Goal: Task Accomplishment & Management: Use online tool/utility

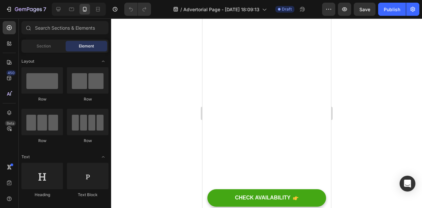
scroll to position [2095, 0]
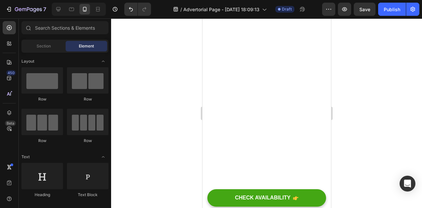
scroll to position [2029, 0]
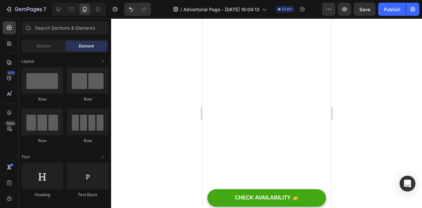
scroll to position [1934, 0]
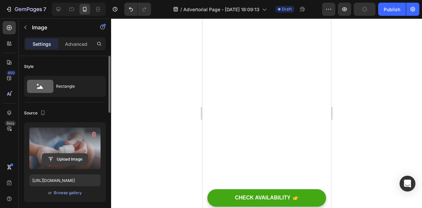
click at [60, 162] on input "file" at bounding box center [64, 159] width 45 height 11
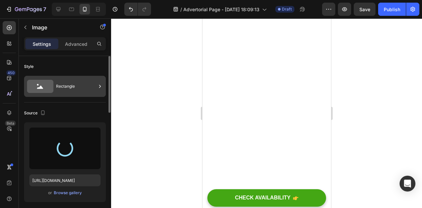
click at [69, 87] on div "Rectangle" at bounding box center [76, 86] width 40 height 15
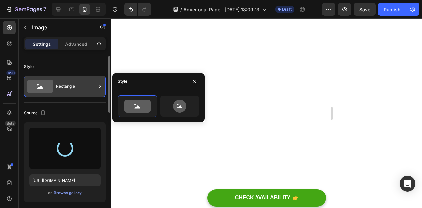
type input "[URL][DOMAIN_NAME]"
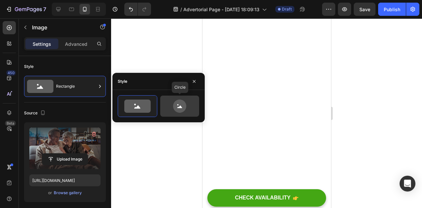
click at [170, 106] on icon at bounding box center [179, 106] width 31 height 13
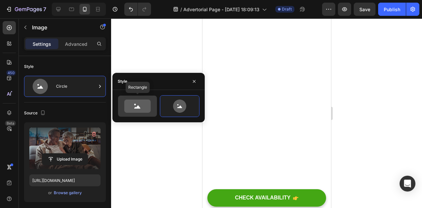
click at [143, 107] on icon at bounding box center [137, 106] width 26 height 13
type input "100"
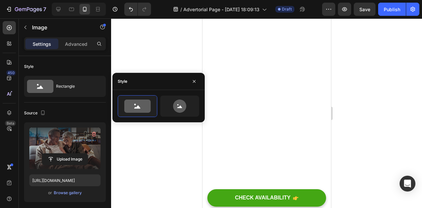
click at [373, 83] on div at bounding box center [266, 113] width 311 height 190
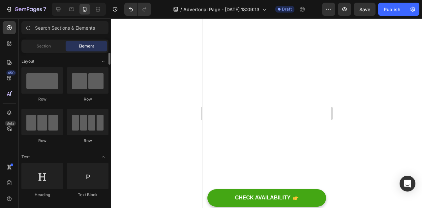
scroll to position [1947, 0]
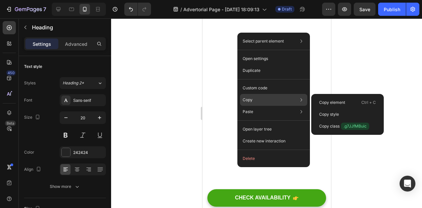
click at [250, 95] on div "Copy Copy element Ctrl + C Copy style Copy class .g7JJfMBuic" at bounding box center [273, 100] width 67 height 12
click at [249, 96] on div "Copy Copy element Ctrl + C Copy style Copy class .g7JJfMBuic" at bounding box center [273, 100] width 67 height 12
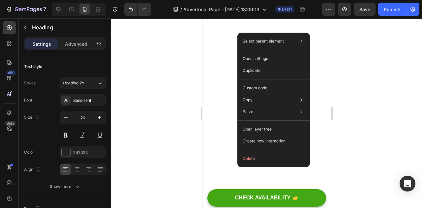
click at [393, 130] on div at bounding box center [266, 113] width 311 height 190
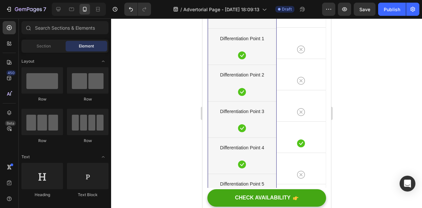
scroll to position [2039, 0]
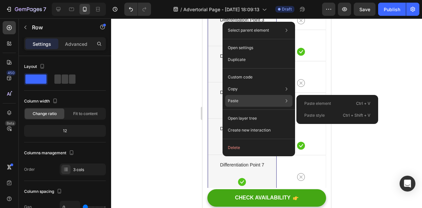
click at [246, 103] on div "Paste Paste element Ctrl + V Paste style Ctrl + Shift + V" at bounding box center [258, 101] width 67 height 12
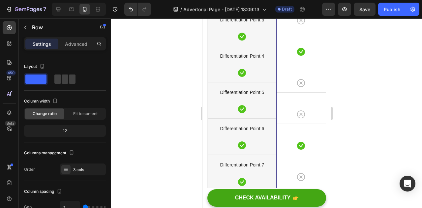
click at [391, 77] on div at bounding box center [266, 113] width 311 height 190
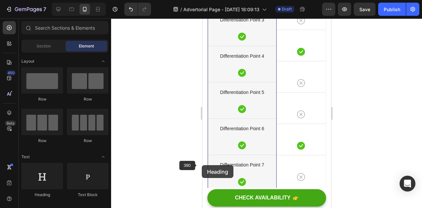
scroll to position [2050, 0]
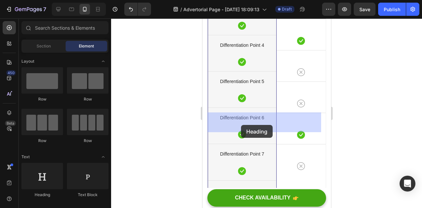
drag, startPoint x: 242, startPoint y: 203, endPoint x: 241, endPoint y: 123, distance: 79.8
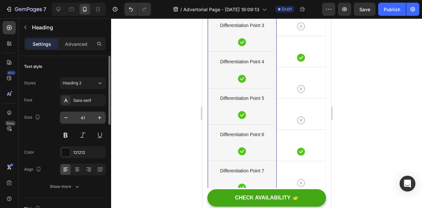
click at [86, 116] on input "41" at bounding box center [83, 118] width 22 height 12
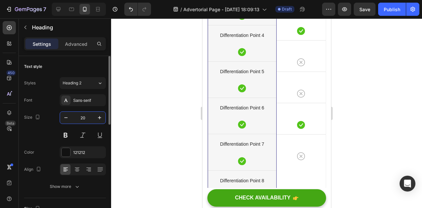
type input "20"
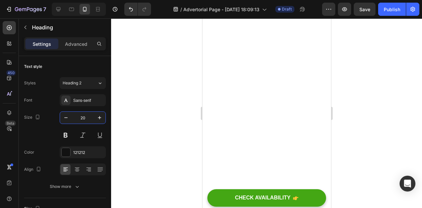
scroll to position [1885, 0]
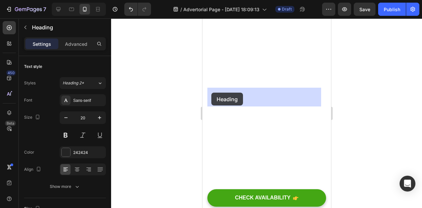
drag, startPoint x: 253, startPoint y: 103, endPoint x: 208, endPoint y: 92, distance: 45.5
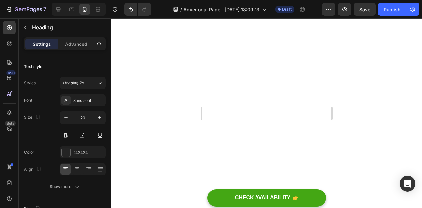
drag, startPoint x: 249, startPoint y: 98, endPoint x: 208, endPoint y: 93, distance: 40.8
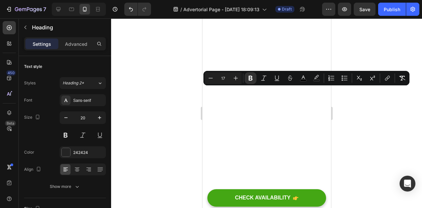
copy strong "9. Partner-Approved Confidence"
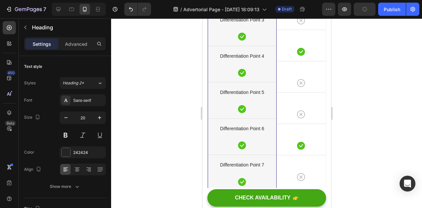
scroll to position [2029, 0]
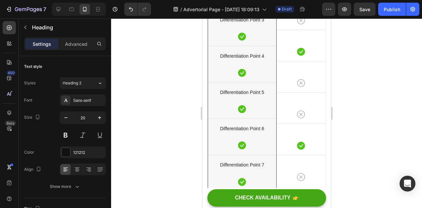
click at [364, 136] on div at bounding box center [266, 113] width 311 height 190
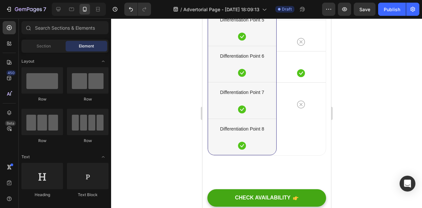
scroll to position [2102, 0]
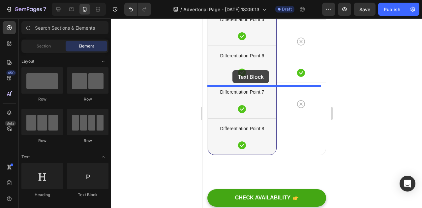
drag, startPoint x: 287, startPoint y: 192, endPoint x: 232, endPoint y: 70, distance: 133.7
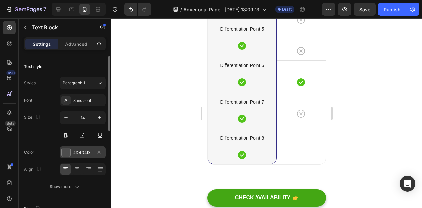
click at [85, 146] on div "4D4D4D" at bounding box center [83, 152] width 46 height 12
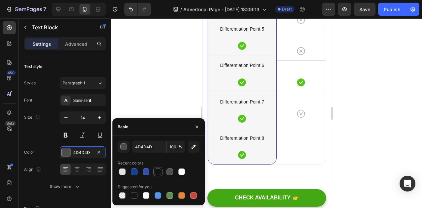
click at [162, 171] on div at bounding box center [158, 172] width 8 height 8
type input "121212"
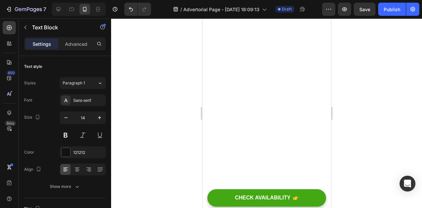
scroll to position [2024, 0]
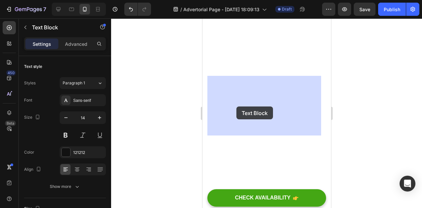
drag, startPoint x: 272, startPoint y: 131, endPoint x: 236, endPoint y: 106, distance: 43.5
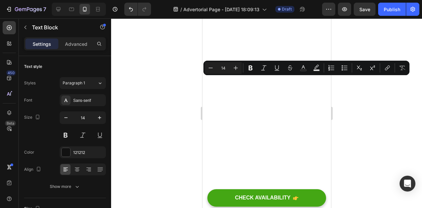
drag, startPoint x: 274, startPoint y: 130, endPoint x: 207, endPoint y: 81, distance: 82.8
copy div "Leaks should not stop you from staying active—golf, workouts, or chasing the gr…"
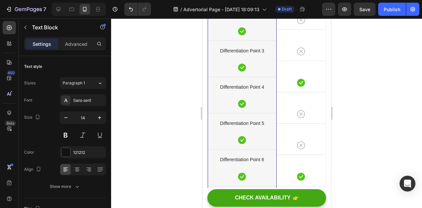
scroll to position [2150, 0]
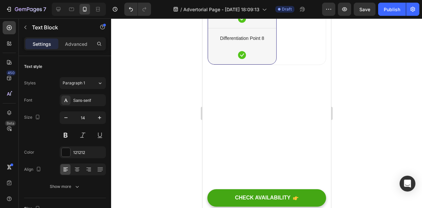
type input "16"
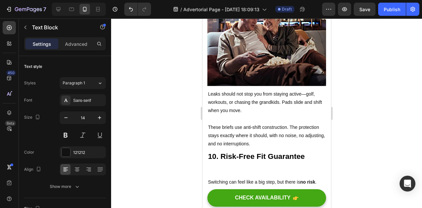
scroll to position [2034, 0]
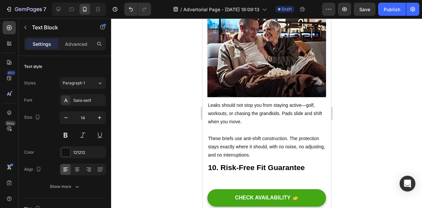
click at [246, 126] on p "These briefs use anti-shift construction. The protection stays exactly where it…" at bounding box center [266, 142] width 117 height 33
click at [246, 126] on p "⁠⁠⁠⁠⁠⁠⁠ These briefs use anti-shift construction. The protection stays exactly …" at bounding box center [266, 142] width 117 height 33
click at [247, 126] on p "These briefs use anti-shift construction. The protection stays exactly where it…" at bounding box center [266, 142] width 117 height 33
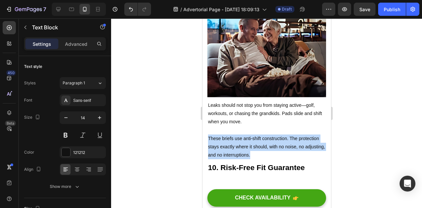
click at [247, 126] on p "These briefs use anti-shift construction. The protection stays exactly where it…" at bounding box center [266, 142] width 117 height 33
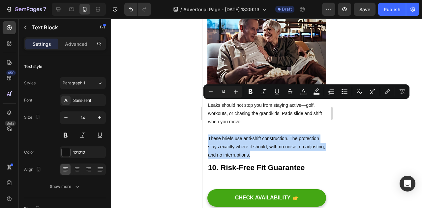
click at [272, 126] on p "These briefs use anti-shift construction. The protection stays exactly where it…" at bounding box center [266, 142] width 117 height 33
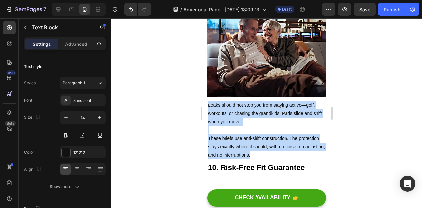
drag, startPoint x: 272, startPoint y: 120, endPoint x: 208, endPoint y: 73, distance: 79.6
click at [208, 101] on div "Leaks should not stop you from staying active—golf, workouts, or chasing the gr…" at bounding box center [266, 130] width 119 height 59
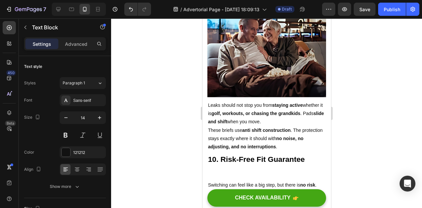
click at [311, 101] on p "Leaks should not stop you from staying active whether it is golf, workouts, or …" at bounding box center [266, 113] width 117 height 25
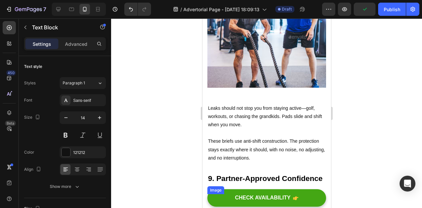
scroll to position [1837, 0]
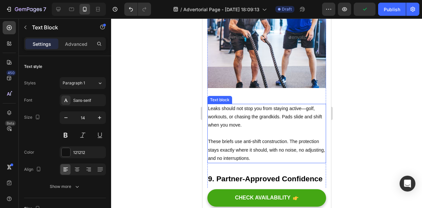
click at [272, 129] on p "These briefs use anti-shift construction. The protection stays exactly where it…" at bounding box center [266, 145] width 117 height 33
click at [273, 129] on p "These briefs use anti-shift construction. The protection stays exactly where it…" at bounding box center [266, 145] width 117 height 33
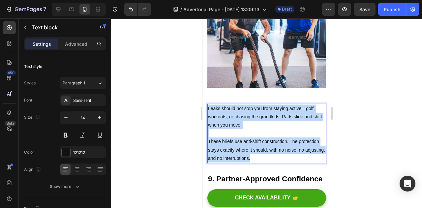
drag, startPoint x: 273, startPoint y: 119, endPoint x: 208, endPoint y: 70, distance: 81.0
click at [208, 104] on div "Leaks should not stop you from staying active—golf, workouts, or chasing the gr…" at bounding box center [266, 133] width 119 height 59
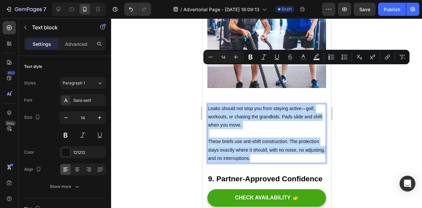
copy div "Leaks should not stop you from staying active—golf, workouts, or chasing the gr…"
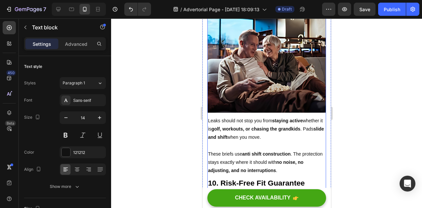
scroll to position [2010, 0]
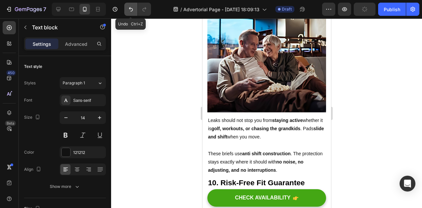
click at [133, 12] on icon "Undo/Redo" at bounding box center [131, 9] width 7 height 7
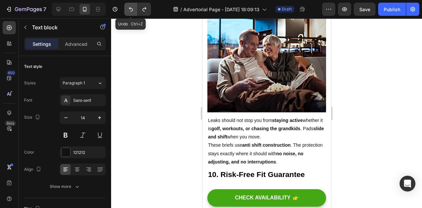
click at [133, 12] on icon "Undo/Redo" at bounding box center [131, 9] width 7 height 7
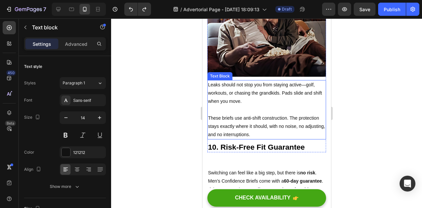
scroll to position [2023, 0]
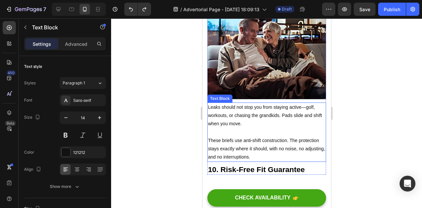
click at [275, 128] on p "These briefs use anti-shift construction. The protection stays exactly where it…" at bounding box center [266, 144] width 117 height 33
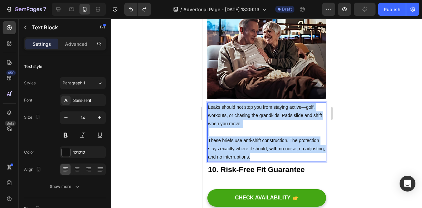
drag, startPoint x: 272, startPoint y: 122, endPoint x: 208, endPoint y: 73, distance: 80.6
click at [208, 103] on div "Leaks should not stop you from staying active—golf, workouts, or chasing the gr…" at bounding box center [266, 132] width 119 height 59
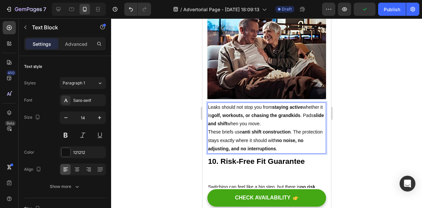
click at [313, 103] on p "Leaks should not stop you from staying active whether it is golf, workouts, or …" at bounding box center [266, 115] width 117 height 25
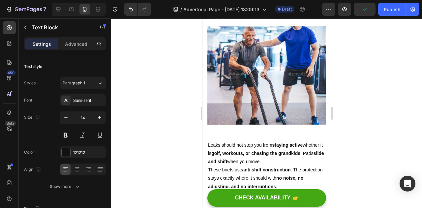
scroll to position [1800, 0]
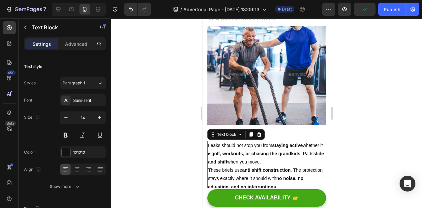
click at [241, 141] on p "Leaks should not stop you from staying active whether it is golf, workouts, or …" at bounding box center [266, 153] width 117 height 25
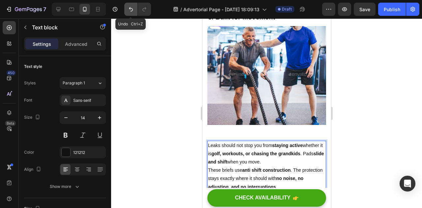
click at [129, 8] on icon "Undo/Redo" at bounding box center [131, 9] width 7 height 7
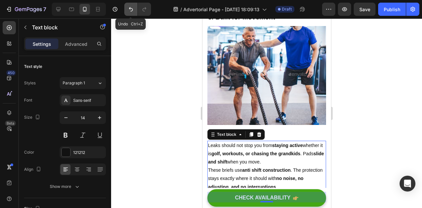
click at [129, 8] on icon "Undo/Redo" at bounding box center [131, 9] width 7 height 7
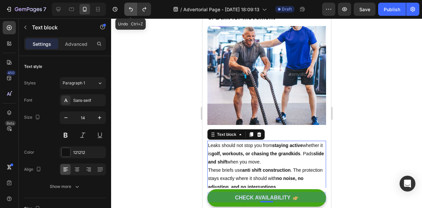
click at [129, 8] on icon "Undo/Redo" at bounding box center [131, 9] width 7 height 7
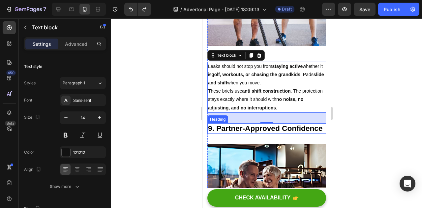
scroll to position [2028, 0]
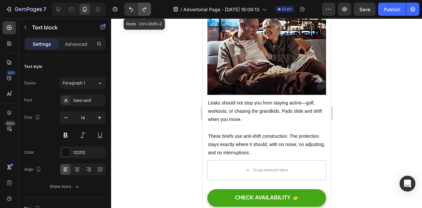
click at [146, 10] on icon "Undo/Redo" at bounding box center [144, 9] width 7 height 7
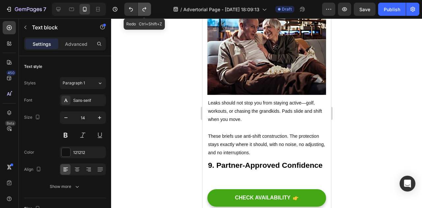
click at [146, 10] on icon "Undo/Redo" at bounding box center [144, 9] width 7 height 7
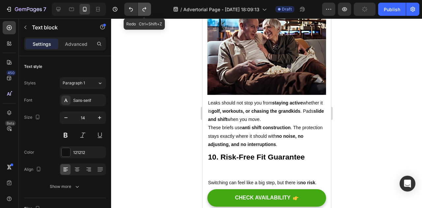
click at [146, 10] on icon "Undo/Redo" at bounding box center [144, 9] width 7 height 7
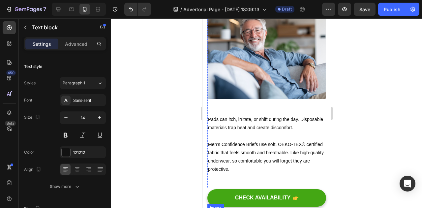
scroll to position [1622, 0]
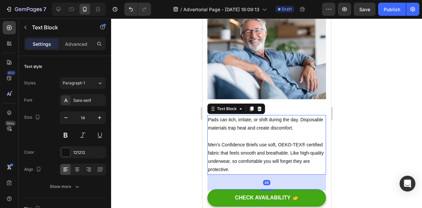
click at [255, 133] on p "Men’s Confidence Briefs use soft, OEKO-TEX® certified fabric that feels smooth …" at bounding box center [266, 154] width 117 height 42
click at [248, 133] on p "Men’s Confidence Briefs use soft, OEKO-TEX® certified fabric that feels smooth …" at bounding box center [266, 154] width 117 height 42
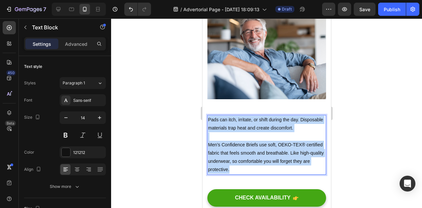
drag, startPoint x: 249, startPoint y: 136, endPoint x: 208, endPoint y: 87, distance: 63.7
click at [208, 115] on div "Pads can itch, irritate, or shift during the day. Disposable materials trap hea…" at bounding box center [266, 144] width 119 height 59
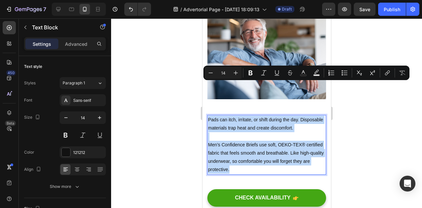
copy div "Pads can itch, irritate, or shift during the day. Disposable materials trap hea…"
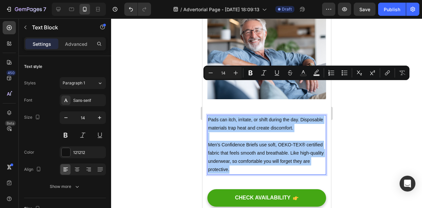
click at [359, 118] on div at bounding box center [266, 113] width 311 height 190
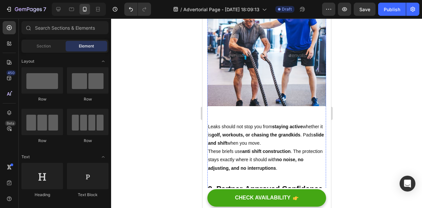
scroll to position [1820, 0]
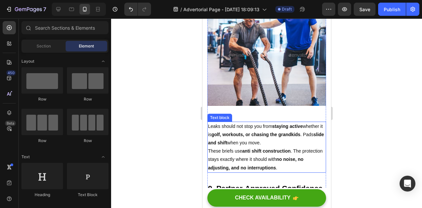
click at [262, 147] on p "These briefs use anti shift construction . The protection stays exactly where i…" at bounding box center [266, 159] width 117 height 25
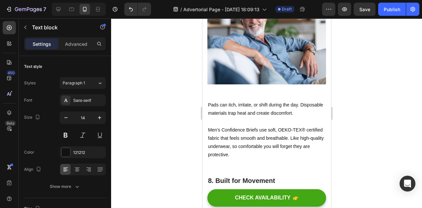
scroll to position [1637, 0]
click at [255, 118] on p "Men’s Confidence Briefs use soft, OEKO-TEX® certified fabric that feels smooth …" at bounding box center [266, 139] width 117 height 42
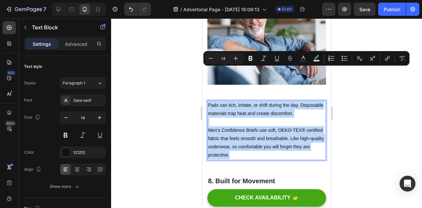
drag, startPoint x: 249, startPoint y: 121, endPoint x: 207, endPoint y: 71, distance: 64.6
click at [207, 101] on div "Pads can itch, irritate, or shift during the day. Disposable materials trap hea…" at bounding box center [266, 130] width 119 height 59
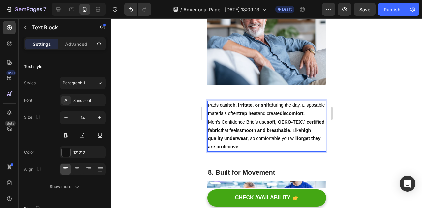
click at [239, 101] on p "Pads can itch, irritate, or shift during the day. Disposable materials often tr…" at bounding box center [266, 109] width 117 height 16
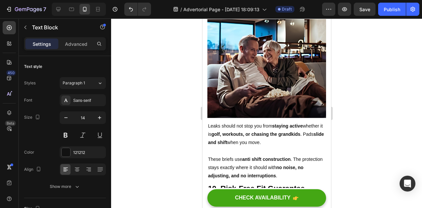
scroll to position [2010, 0]
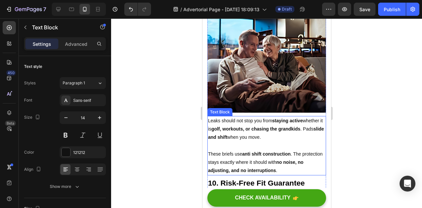
click at [245, 117] on p "Leaks should not stop you from staying active whether it is golf, workouts, or …" at bounding box center [266, 129] width 117 height 25
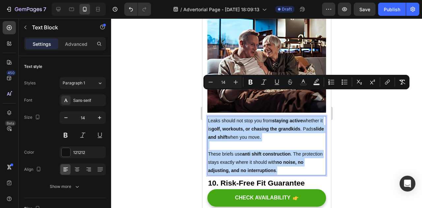
drag, startPoint x: 285, startPoint y: 143, endPoint x: 208, endPoint y: 95, distance: 91.1
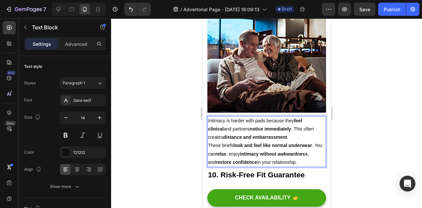
click at [283, 117] on p "Intimacy is harder with pads because they feel clinical and partners notice imm…" at bounding box center [266, 129] width 117 height 25
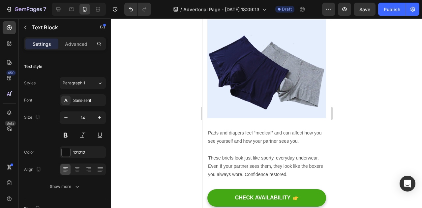
scroll to position [1406, 0]
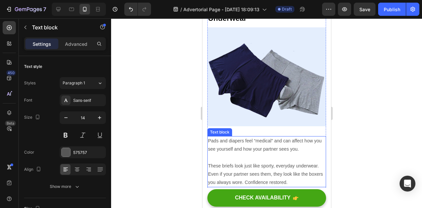
click at [267, 153] on p "These briefs look just like sporty, everyday underwear. Even if your partner se…" at bounding box center [266, 169] width 117 height 33
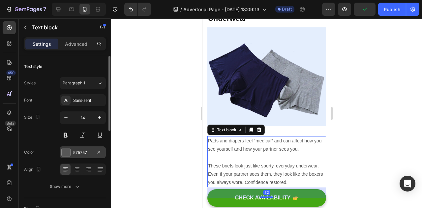
click at [79, 151] on div "575757" at bounding box center [82, 153] width 19 height 6
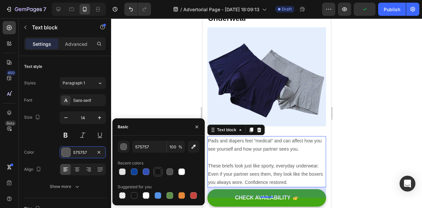
click at [156, 170] on div at bounding box center [158, 171] width 7 height 7
type input "121212"
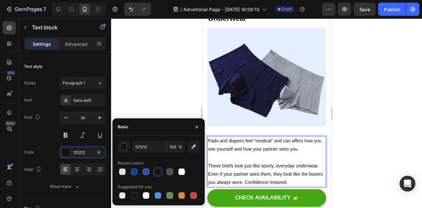
click at [308, 153] on p "These briefs look just like sporty, everyday underwear. Even if your partner se…" at bounding box center [266, 169] width 117 height 33
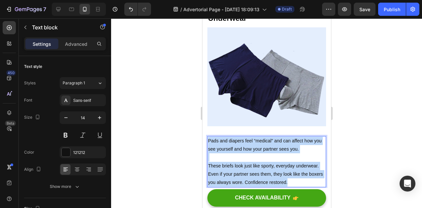
drag, startPoint x: 308, startPoint y: 153, endPoint x: 208, endPoint y: 111, distance: 107.9
click at [208, 136] on div "Pads and diapers feel “medical” and can affect how you see yourself and how you…" at bounding box center [266, 161] width 119 height 51
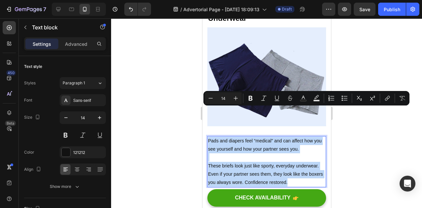
copy div "Pads and diapers feel “medical” and can affect how you see yourself and how you…"
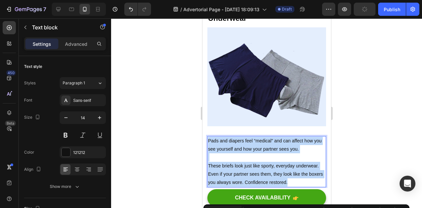
scroll to position [1247, 0]
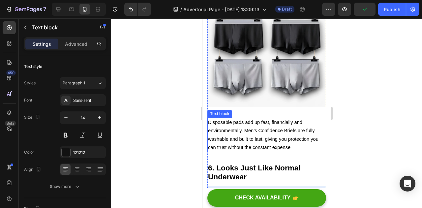
click at [247, 120] on span "Disposable pads add up fast, financially and environmentally. Men’s Confidence …" at bounding box center [263, 135] width 110 height 30
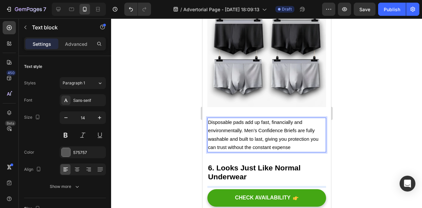
click at [298, 123] on p "Disposable pads add up fast, financially and environmentally. Men’s Confidence …" at bounding box center [266, 134] width 117 height 33
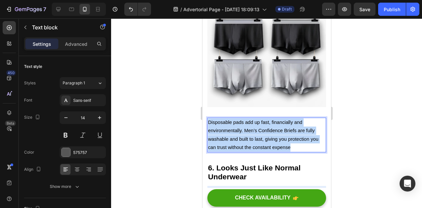
drag, startPoint x: 298, startPoint y: 123, endPoint x: 206, endPoint y: 95, distance: 96.0
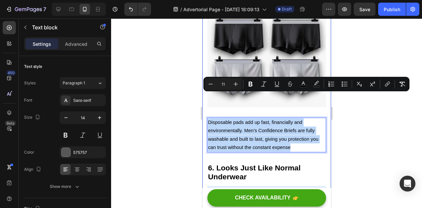
copy span "Disposable pads add up fast, financially and environmentally. Men’s Confidence …"
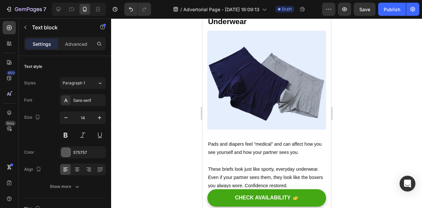
scroll to position [1403, 0]
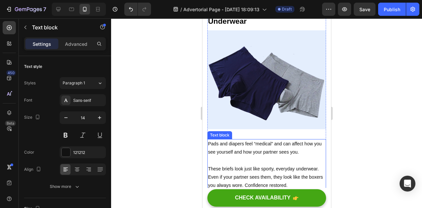
click at [260, 156] on p "These briefs look just like sporty, everyday underwear. Even if your partner se…" at bounding box center [266, 172] width 117 height 33
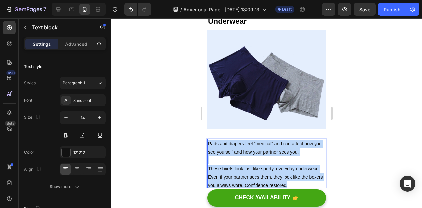
drag, startPoint x: 307, startPoint y: 156, endPoint x: 208, endPoint y: 114, distance: 107.3
click at [208, 139] on div "Pads and diapers feel “medical” and can affect how you see yourself and how you…" at bounding box center [266, 164] width 119 height 51
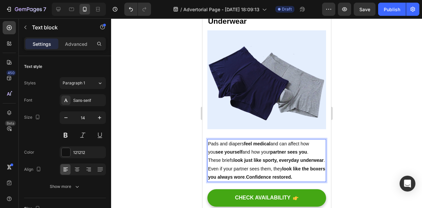
click at [308, 140] on p "Pads and diapers feel medical and can affect how you see yourself and how your …" at bounding box center [266, 148] width 117 height 16
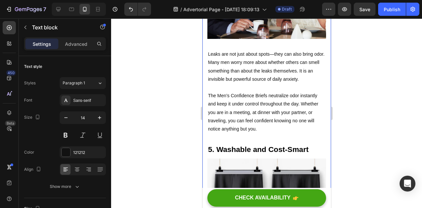
scroll to position [1096, 0]
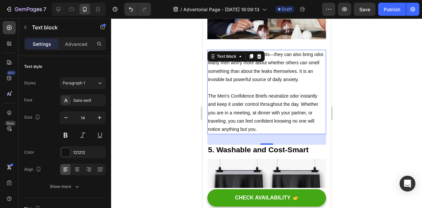
click at [265, 103] on p "The Men’s Confidence Briefs neutralize odor instantly and keep it under control…" at bounding box center [266, 113] width 117 height 42
click at [270, 107] on p "The Men’s Confidence Briefs neutralize odor instantly and keep it under control…" at bounding box center [266, 113] width 117 height 42
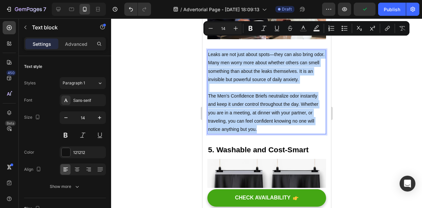
drag, startPoint x: 270, startPoint y: 107, endPoint x: 208, endPoint y: 34, distance: 96.1
click at [208, 50] on div "Leaks are not just about spots—they can also bring odor. Many men worry more ab…" at bounding box center [266, 92] width 119 height 84
copy div "Leaks are not just about spots—they can also bring odor. Many men worry more ab…"
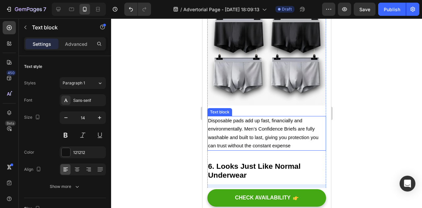
scroll to position [1245, 0]
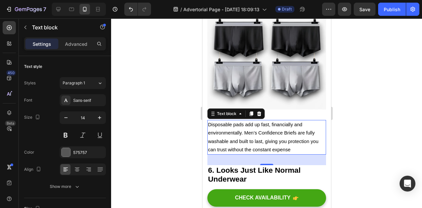
click at [247, 122] on span "Disposable pads add up fast, financially and environmentally. Men’s Confidence …" at bounding box center [263, 137] width 110 height 30
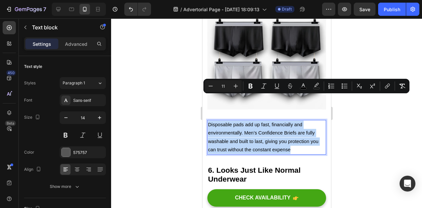
drag, startPoint x: 291, startPoint y: 123, endPoint x: 209, endPoint y: 97, distance: 86.4
click at [209, 121] on p "Disposable pads add up fast, financially and environmentally. Men’s Confidence …" at bounding box center [266, 137] width 117 height 33
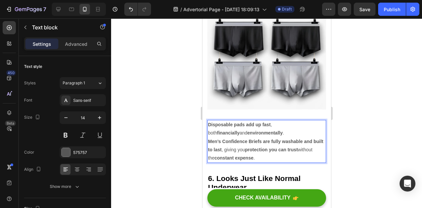
click at [276, 137] on p "Men’s Confidence Briefs are fully washable and built to last , giving you prote…" at bounding box center [266, 149] width 117 height 25
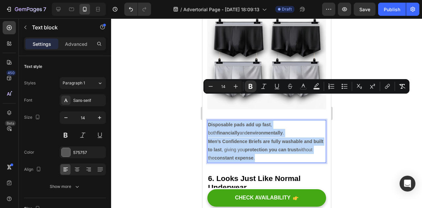
drag, startPoint x: 280, startPoint y: 133, endPoint x: 207, endPoint y: 100, distance: 80.6
click at [207, 120] on div "Disposable pads add up fast , both financially and environmentally . Men’s Conf…" at bounding box center [266, 141] width 119 height 43
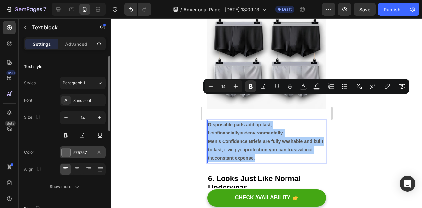
click at [74, 154] on div "575757" at bounding box center [82, 153] width 19 height 6
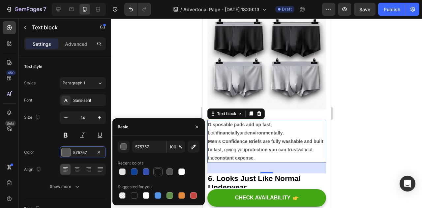
click at [161, 172] on div at bounding box center [158, 172] width 8 height 8
type input "121212"
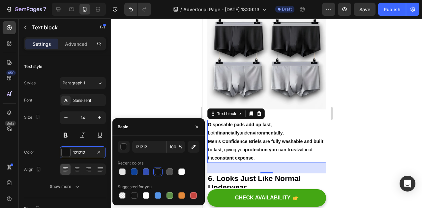
click at [378, 92] on div at bounding box center [266, 113] width 311 height 190
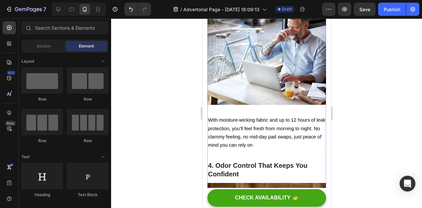
scroll to position [854, 0]
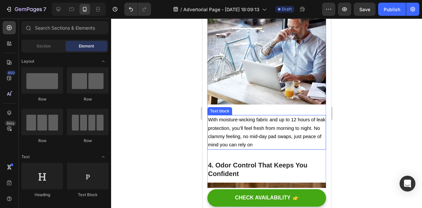
click at [265, 125] on span "With moisture-wicking fabric and up to 12 hours of leak protection, you’ll feel…" at bounding box center [266, 132] width 117 height 30
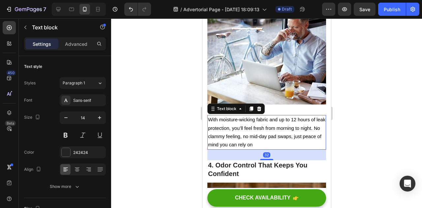
click at [291, 128] on p "With moisture-wicking fabric and up to 12 hours of leak protection, you’ll feel…" at bounding box center [266, 132] width 117 height 33
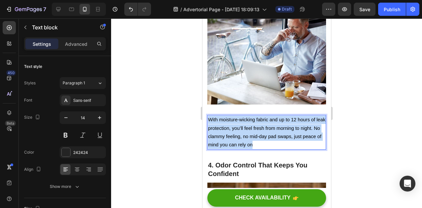
drag, startPoint x: 291, startPoint y: 128, endPoint x: 207, endPoint y: 103, distance: 86.9
click at [208, 116] on p "With moisture-wicking fabric and up to 12 hours of leak protection, you’ll feel…" at bounding box center [266, 132] width 117 height 33
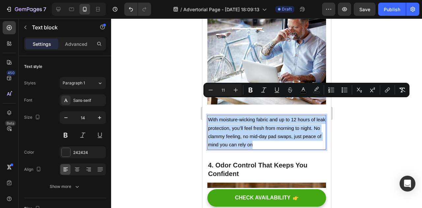
copy span "With moisture-wicking fabric and up to 12 hours of leak protection, you’ll feel…"
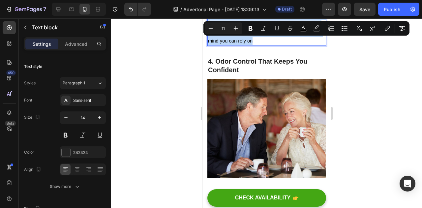
scroll to position [1025, 0]
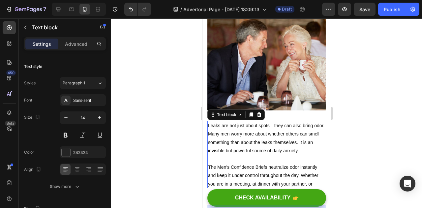
click at [238, 122] on p "Leaks are not just about spots—they can also bring odor. Many men worry more ab…" at bounding box center [266, 138] width 117 height 33
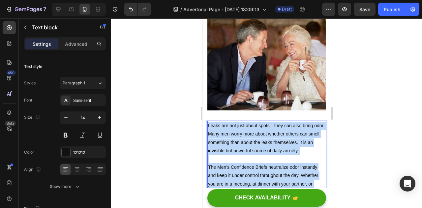
drag, startPoint x: 264, startPoint y: 178, endPoint x: 208, endPoint y: 104, distance: 93.2
click at [208, 121] on div "Leaks are not just about spots—they can also bring odor. Many men worry more ab…" at bounding box center [266, 163] width 119 height 84
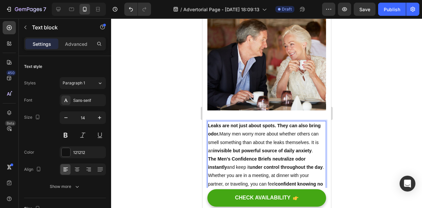
click at [246, 136] on p "Leaks are not just about spots. They can also bring odor. Many men worry more a…" at bounding box center [266, 138] width 117 height 33
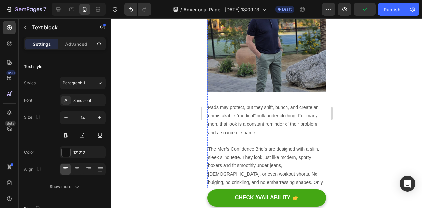
scroll to position [630, 0]
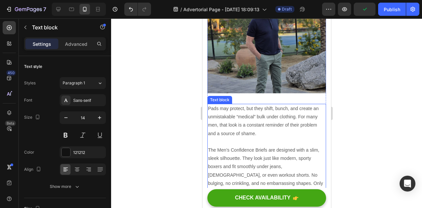
click at [241, 138] on p at bounding box center [266, 142] width 117 height 8
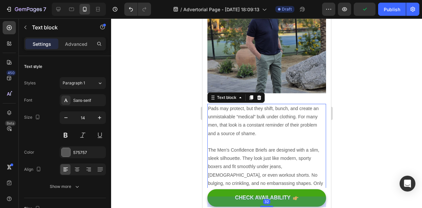
click at [241, 138] on p at bounding box center [266, 142] width 117 height 8
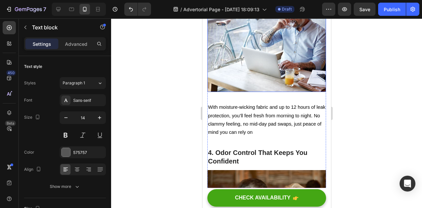
scroll to position [869, 0]
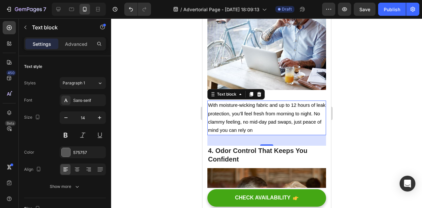
click at [253, 101] on p "With moisture-wicking fabric and up to 12 hours of leak protection, you’ll feel…" at bounding box center [266, 117] width 117 height 33
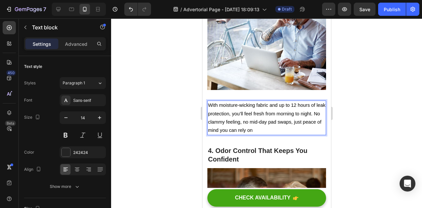
click at [285, 112] on p "With moisture-wicking fabric and up to 12 hours of leak protection, you’ll feel…" at bounding box center [266, 117] width 117 height 33
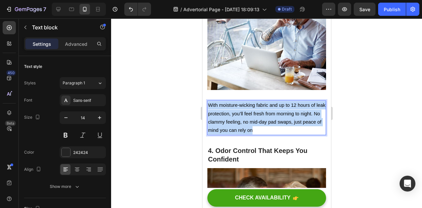
drag, startPoint x: 285, startPoint y: 112, endPoint x: 208, endPoint y: 90, distance: 79.6
click at [208, 101] on p "With moisture-wicking fabric and up to 12 hours of leak protection, you’ll feel…" at bounding box center [266, 117] width 117 height 33
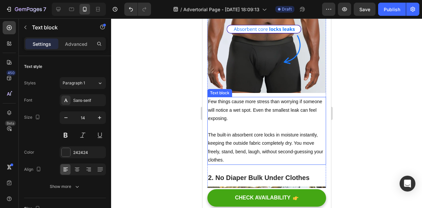
scroll to position [438, 0]
click at [239, 133] on p "The built-in absorbent core locks in moisture instantly, keeping the outside fa…" at bounding box center [266, 143] width 117 height 42
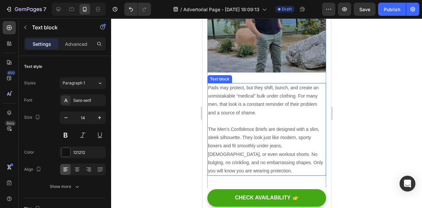
scroll to position [648, 0]
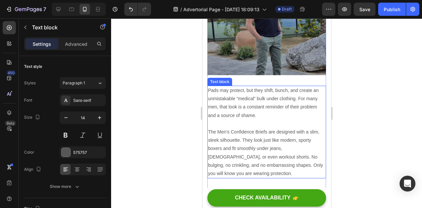
click at [248, 120] on p "Rich Text Editor. Editing area: main" at bounding box center [266, 124] width 117 height 8
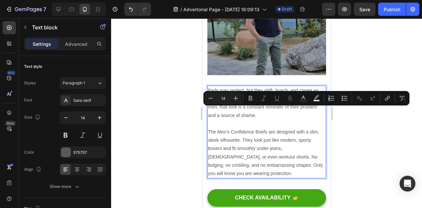
click at [276, 160] on p "The Men’s Confidence Briefs are designed with a slim, sleek silhouette. They lo…" at bounding box center [266, 153] width 117 height 50
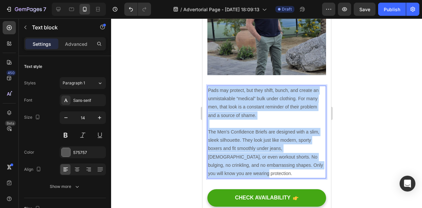
drag, startPoint x: 276, startPoint y: 160, endPoint x: 208, endPoint y: 78, distance: 106.3
click at [208, 86] on div "Pads may protect, but they shift, bunch, and create an unmistakable “medical” b…" at bounding box center [266, 132] width 119 height 93
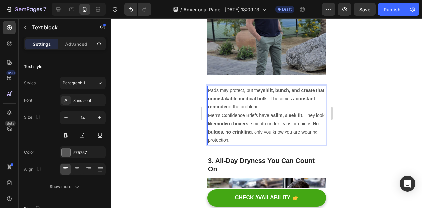
click at [283, 95] on p "Pads may protect, but they shift, bunch, and create that unmistakable medical b…" at bounding box center [266, 98] width 117 height 25
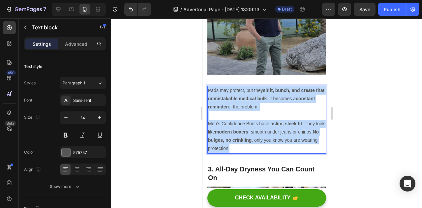
drag, startPoint x: 257, startPoint y: 137, endPoint x: 207, endPoint y: 78, distance: 76.7
click at [207, 86] on div "Pads may protect, but they shift, bunch, and create that unmistakable medical b…" at bounding box center [266, 120] width 119 height 68
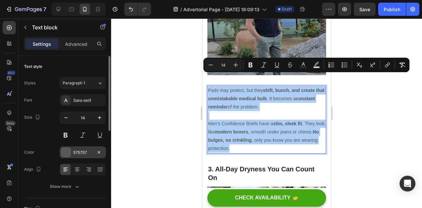
click at [74, 151] on div "575757" at bounding box center [82, 153] width 19 height 6
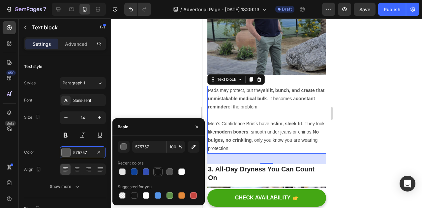
click at [158, 173] on div at bounding box center [158, 171] width 7 height 7
type input "121212"
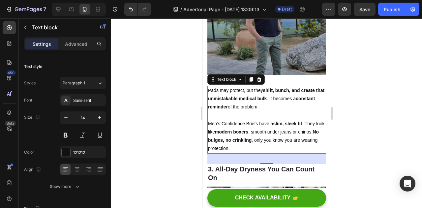
click at [365, 104] on div at bounding box center [266, 113] width 311 height 190
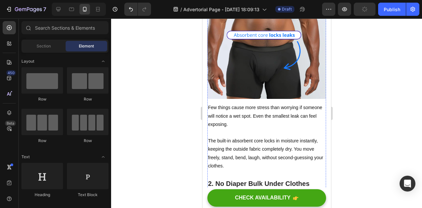
scroll to position [439, 0]
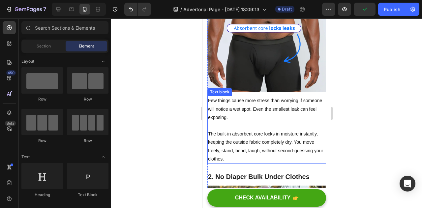
click at [250, 138] on p "The built-in absorbent core locks in moisture instantly, keeping the outside fa…" at bounding box center [266, 143] width 117 height 42
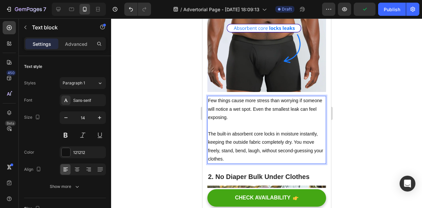
click at [240, 151] on p "The built-in absorbent core locks in moisture instantly, keeping the outside fa…" at bounding box center [266, 143] width 117 height 42
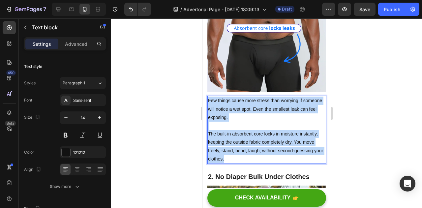
drag, startPoint x: 240, startPoint y: 151, endPoint x: 208, endPoint y: 93, distance: 66.2
click at [208, 96] on div "Few things cause more stress than worrying if someone will notice a wet spot. E…" at bounding box center [266, 130] width 119 height 68
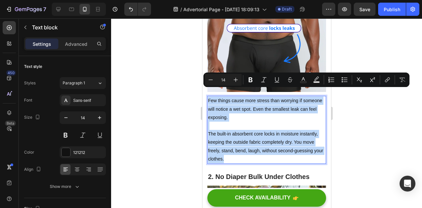
copy div "Few things cause more stress than worrying if someone will notice a wet spot. E…"
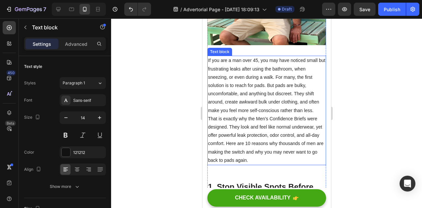
scroll to position [225, 0]
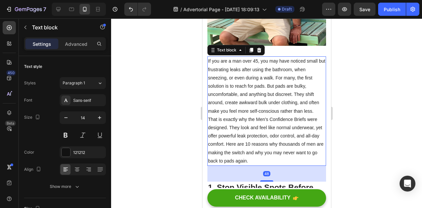
click at [259, 123] on p "That is exactly why the Men’s Confidence Briefs were designed. They look and fe…" at bounding box center [266, 140] width 117 height 50
click at [271, 154] on p "That is exactly why the Men’s Confidence Briefs were designed. They look and fe…" at bounding box center [266, 140] width 117 height 50
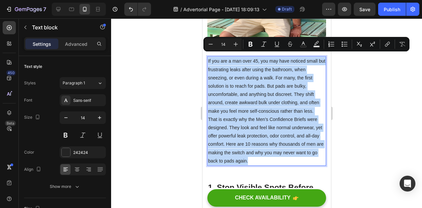
drag, startPoint x: 273, startPoint y: 158, endPoint x: 208, endPoint y: 57, distance: 120.4
click at [208, 57] on div "If you are a man over 45, you may have noticed small but frustrating leaks afte…" at bounding box center [266, 110] width 119 height 109
copy div "If you are a man over 45, you may have noticed small but frustrating leaks afte…"
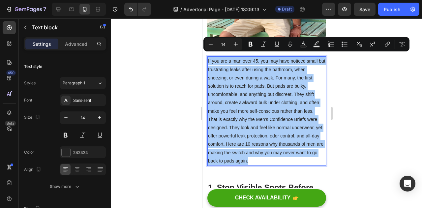
click at [354, 101] on div at bounding box center [266, 113] width 311 height 190
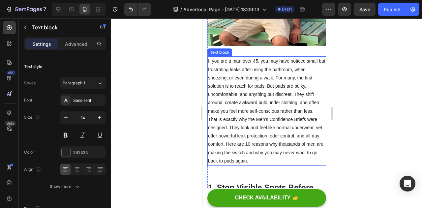
click at [315, 109] on p "If you are a man over 45, you may have noticed small but frustrating leaks afte…" at bounding box center [266, 86] width 117 height 58
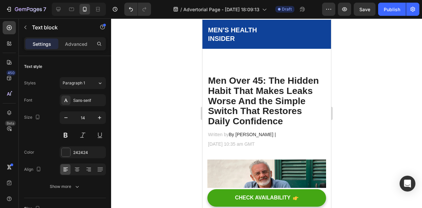
scroll to position [0, 0]
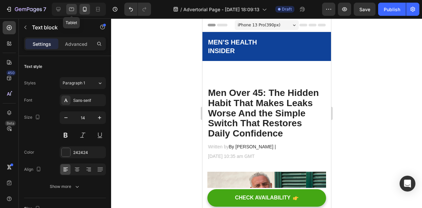
click at [68, 10] on div at bounding box center [71, 9] width 11 height 11
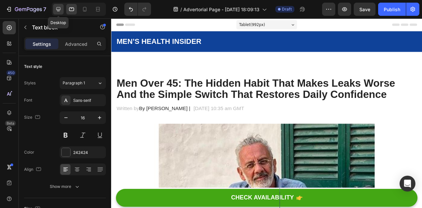
click at [59, 6] on icon at bounding box center [58, 9] width 7 height 7
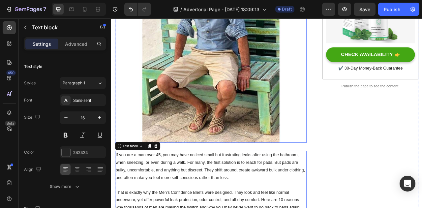
scroll to position [254, 0]
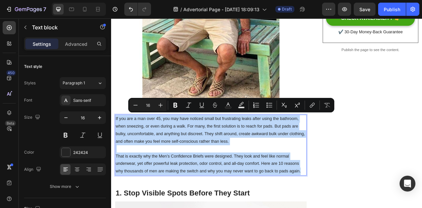
drag, startPoint x: 350, startPoint y: 207, endPoint x: 116, endPoint y: 143, distance: 242.3
click at [116, 143] on div "If you are a man over 45, you may have noticed small but frustrating leaks afte…" at bounding box center [238, 179] width 244 height 77
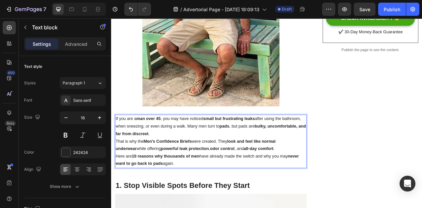
click at [222, 161] on p "If you are a man over 45 , you may have noticed small but frustrating leaks aft…" at bounding box center [238, 155] width 242 height 28
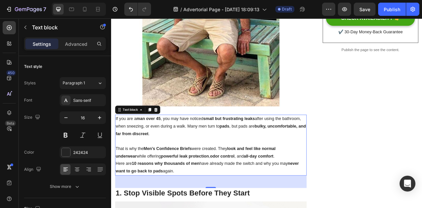
click at [298, 193] on p "That is why the Men’s Confidence Briefs were created. They look and feel like n…" at bounding box center [238, 188] width 242 height 19
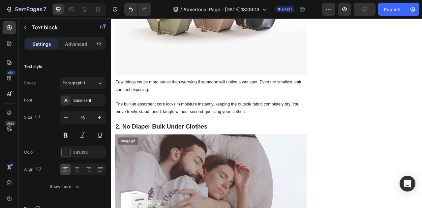
scroll to position [572, 0]
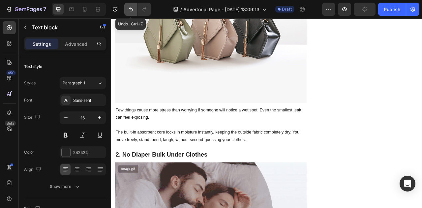
click at [132, 10] on icon "Undo/Redo" at bounding box center [131, 9] width 7 height 7
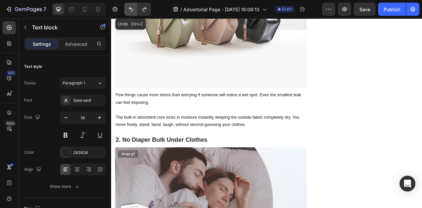
scroll to position [553, 0]
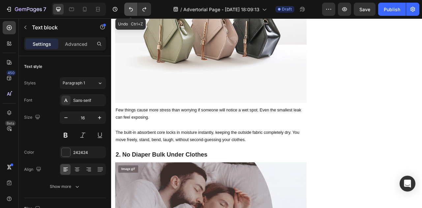
click at [132, 10] on icon "Undo/Redo" at bounding box center [131, 9] width 7 height 7
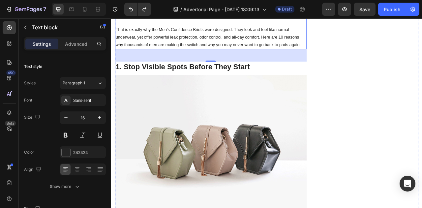
scroll to position [268, 0]
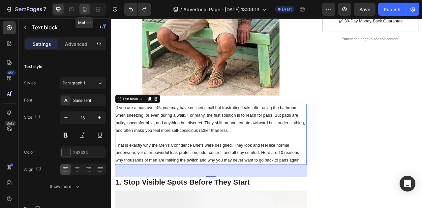
click at [83, 7] on icon at bounding box center [85, 9] width 4 height 5
type input "14"
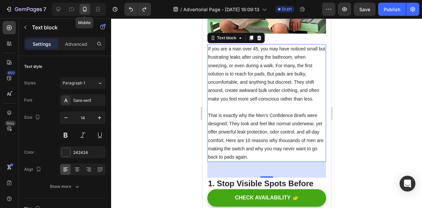
scroll to position [228, 0]
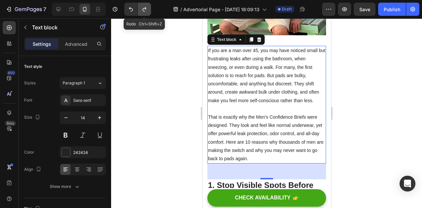
click at [146, 9] on icon "Undo/Redo" at bounding box center [144, 9] width 7 height 7
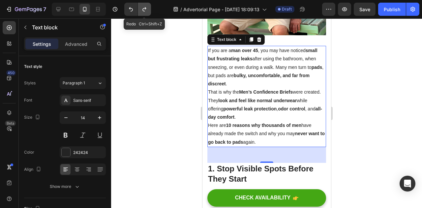
click at [146, 9] on icon "Undo/Redo" at bounding box center [144, 9] width 7 height 7
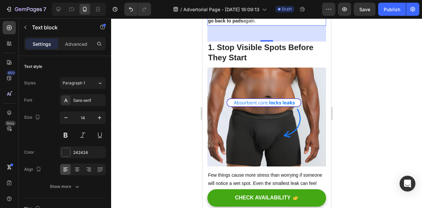
scroll to position [464, 0]
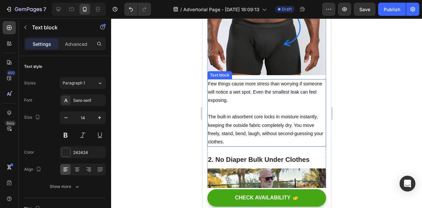
click at [251, 128] on p "The built-in absorbent core locks in moisture instantly, keeping the outside fa…" at bounding box center [266, 125] width 117 height 42
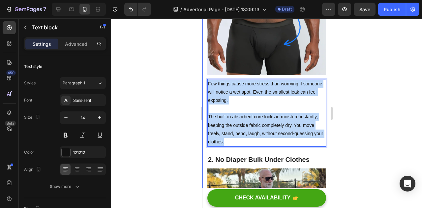
drag, startPoint x: 241, startPoint y: 131, endPoint x: 207, endPoint y: 74, distance: 66.4
click at [207, 79] on div "Few things cause more stress than worrying if someone will notice a wet spot. E…" at bounding box center [266, 113] width 119 height 68
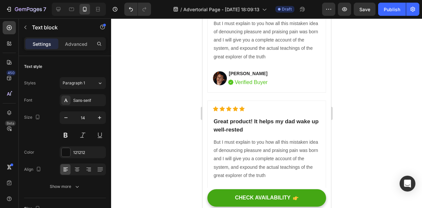
type input "16"
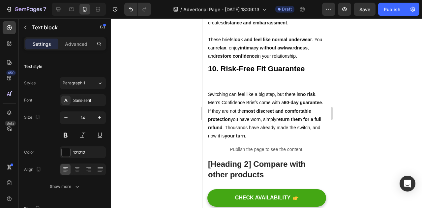
scroll to position [2124, 0]
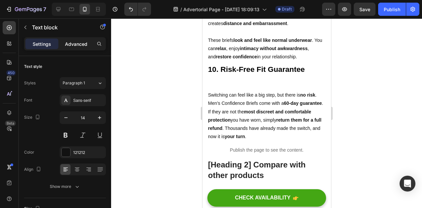
click at [66, 45] on p "Advanced" at bounding box center [76, 44] width 22 height 7
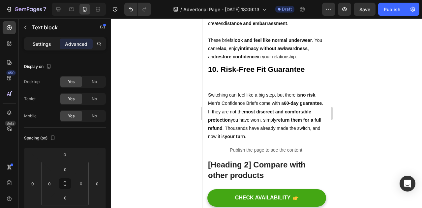
click at [47, 41] on p "Settings" at bounding box center [42, 44] width 18 height 7
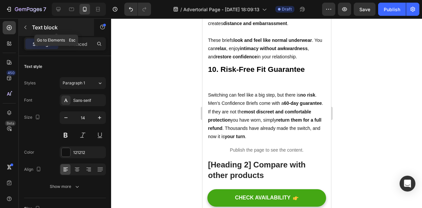
click at [22, 27] on button "button" at bounding box center [25, 27] width 11 height 11
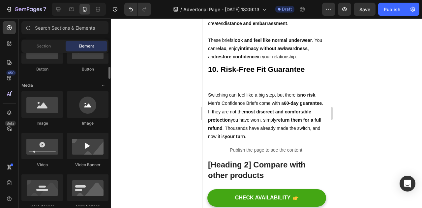
scroll to position [181, 0]
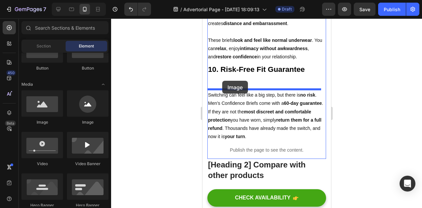
drag, startPoint x: 245, startPoint y: 123, endPoint x: 222, endPoint y: 81, distance: 48.1
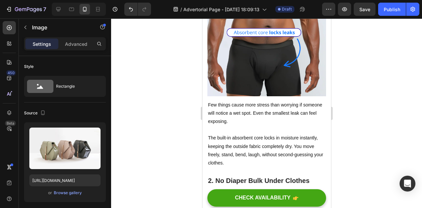
scroll to position [447, 0]
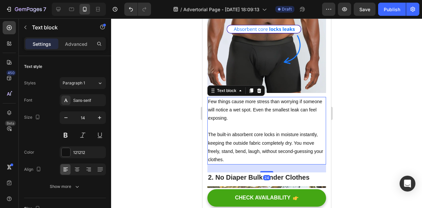
click at [253, 122] on p "The built-in absorbent core locks in moisture instantly, keeping the outside fa…" at bounding box center [266, 143] width 117 height 42
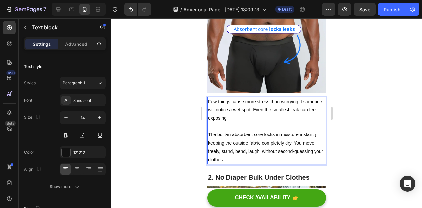
click at [238, 150] on p "The built-in absorbent core locks in moisture instantly, keeping the outside fa…" at bounding box center [266, 143] width 117 height 42
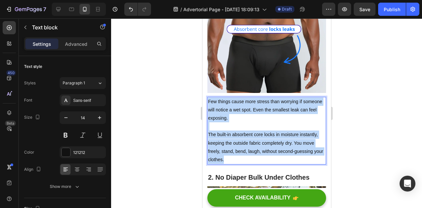
drag, startPoint x: 238, startPoint y: 150, endPoint x: 208, endPoint y: 92, distance: 65.3
click at [208, 97] on div "Few things cause more stress than worrying if someone will notice a wet spot. E…" at bounding box center [266, 131] width 119 height 68
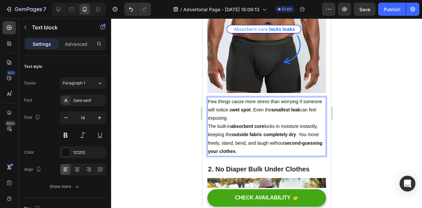
click at [258, 110] on p "Few things cause more stress than worrying if someone will notice a wet spot . …" at bounding box center [266, 110] width 117 height 25
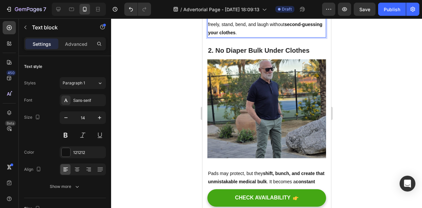
scroll to position [574, 0]
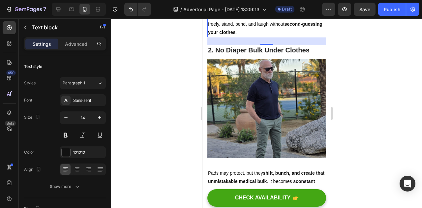
click at [395, 71] on div at bounding box center [266, 113] width 311 height 190
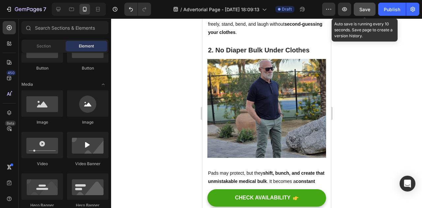
click at [363, 7] on span "Save" at bounding box center [364, 10] width 11 height 6
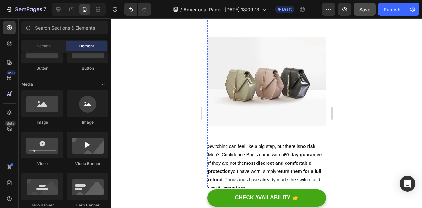
scroll to position [2168, 0]
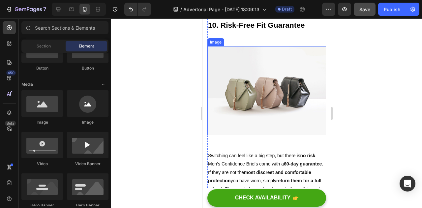
click at [250, 88] on img at bounding box center [266, 90] width 119 height 89
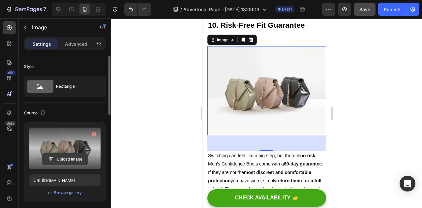
click at [69, 154] on input "file" at bounding box center [64, 159] width 45 height 11
click at [60, 155] on input "file" at bounding box center [64, 159] width 45 height 11
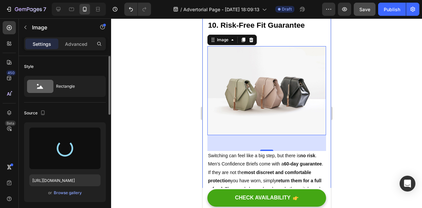
type input "[URL][DOMAIN_NAME]"
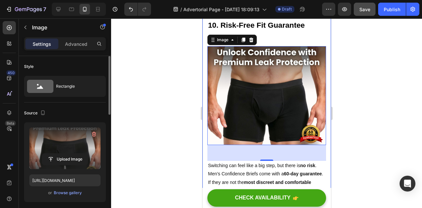
click at [367, 127] on div at bounding box center [266, 113] width 311 height 190
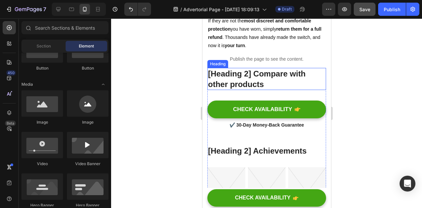
scroll to position [2331, 0]
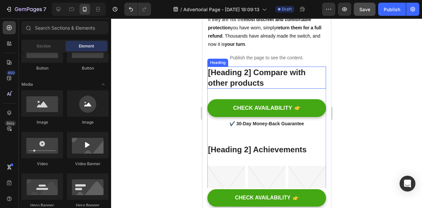
click at [246, 70] on p "[Heading 2] Compare with other products" at bounding box center [266, 77] width 117 height 20
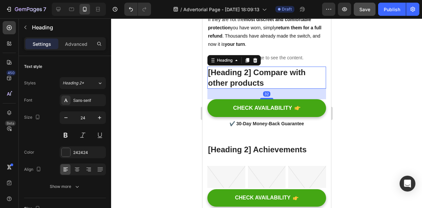
click at [340, 67] on div at bounding box center [266, 113] width 311 height 190
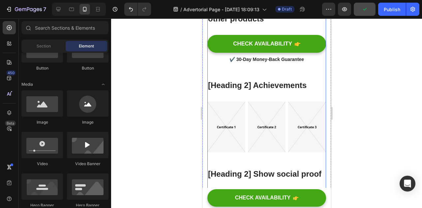
scroll to position [2391, 0]
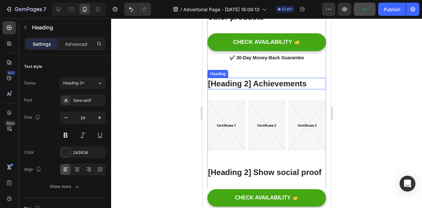
click at [245, 82] on p "[Heading 2] Achievements" at bounding box center [266, 83] width 117 height 10
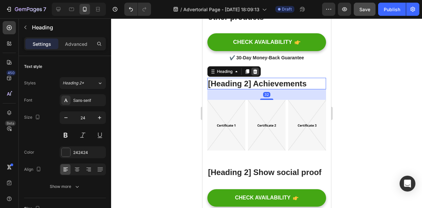
click at [257, 73] on icon at bounding box center [254, 71] width 5 height 5
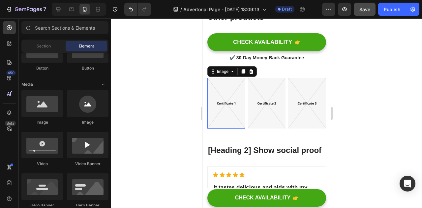
click at [216, 79] on img at bounding box center [226, 103] width 38 height 51
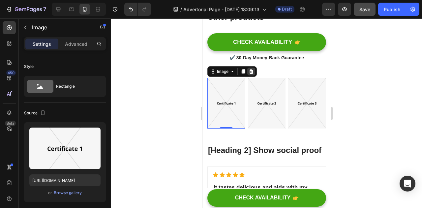
click at [253, 71] on div at bounding box center [251, 72] width 8 height 8
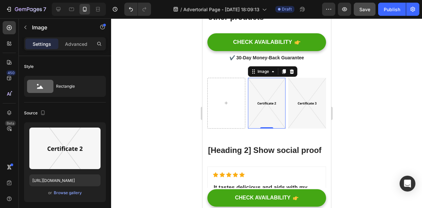
click at [248, 82] on img at bounding box center [267, 103] width 38 height 51
click at [292, 72] on icon at bounding box center [291, 71] width 5 height 5
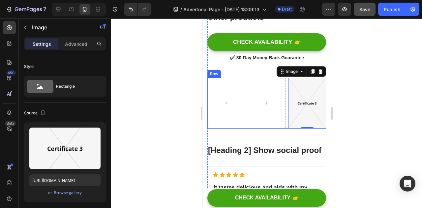
click at [282, 83] on div "Image 0 Row" at bounding box center [266, 103] width 119 height 51
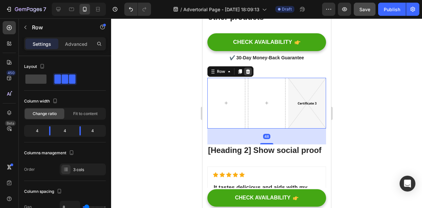
click at [248, 72] on icon at bounding box center [248, 71] width 4 height 5
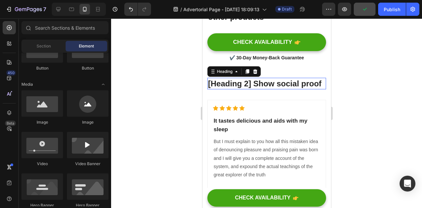
click at [261, 89] on p "[Heading 2] Show social proof" at bounding box center [266, 83] width 117 height 10
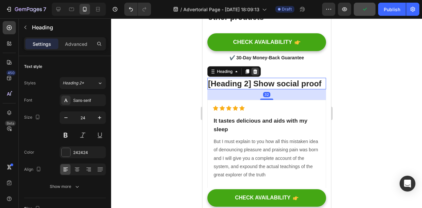
click at [257, 72] on icon at bounding box center [254, 71] width 5 height 5
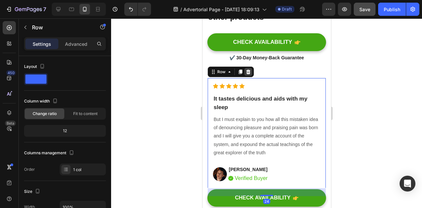
click at [245, 70] on icon at bounding box center [247, 71] width 5 height 5
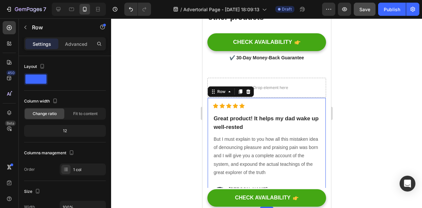
click at [234, 99] on div "Icon Icon Icon Icon Icon Icon List Hoz Great product! It helps my dad wake up w…" at bounding box center [266, 153] width 119 height 111
click at [249, 88] on div at bounding box center [248, 92] width 8 height 8
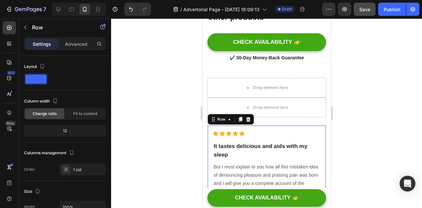
click at [224, 128] on div "Icon Icon Icon Icon Icon Icon List Hoz It tastes delicious and aids with my sle…" at bounding box center [266, 180] width 119 height 111
click at [247, 122] on icon at bounding box center [247, 119] width 5 height 5
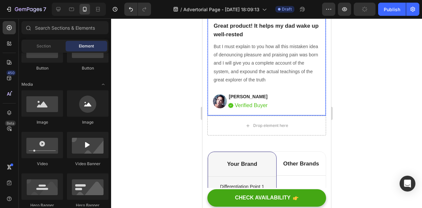
scroll to position [2495, 0]
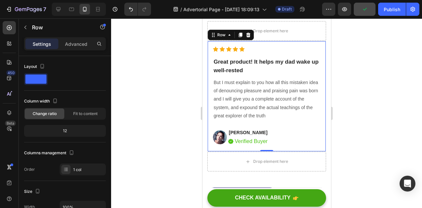
click at [226, 148] on div "Icon Icon Icon Icon Icon Icon List Hoz Great product! It helps my dad wake up w…" at bounding box center [266, 96] width 119 height 111
click at [248, 33] on icon at bounding box center [248, 35] width 4 height 5
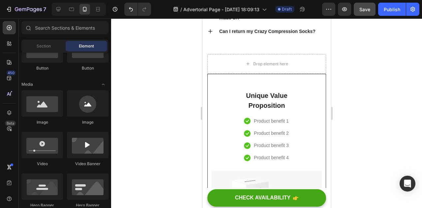
scroll to position [3016, 0]
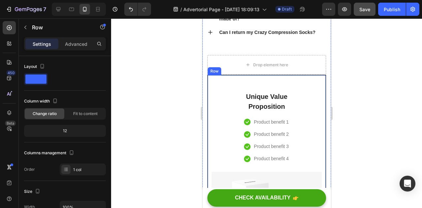
click at [225, 86] on div "Unique Value Proposition Heading Icon Product benefit 1 Text block Icon Product…" at bounding box center [266, 203] width 119 height 256
click at [249, 71] on icon at bounding box center [248, 69] width 4 height 5
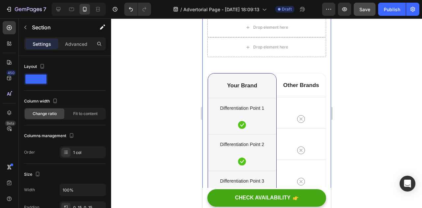
scroll to position [2519, 0]
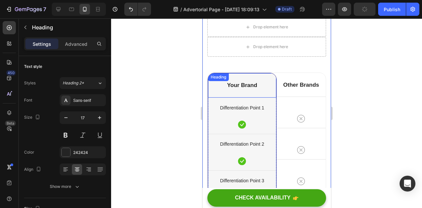
click at [244, 76] on div "Your Brand Heading" at bounding box center [242, 85] width 68 height 24
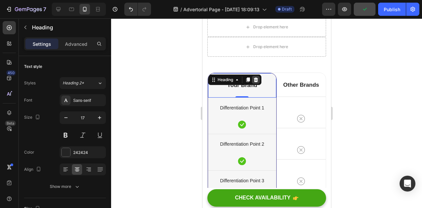
click at [255, 79] on icon at bounding box center [255, 79] width 5 height 5
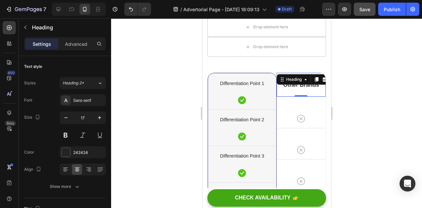
click at [344, 83] on div at bounding box center [266, 113] width 311 height 190
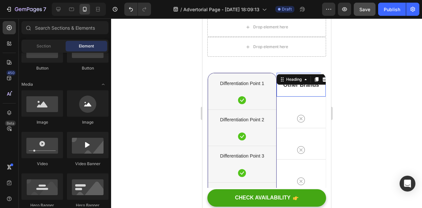
click at [308, 76] on div "Other Brands Heading 0" at bounding box center [300, 85] width 49 height 24
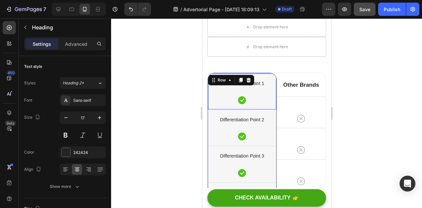
click at [226, 75] on div "Differentiation Point 1 Text block Icon Row 0" at bounding box center [242, 91] width 68 height 36
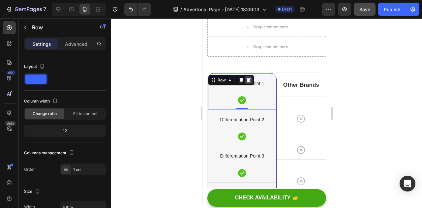
click at [246, 80] on icon at bounding box center [248, 80] width 4 height 5
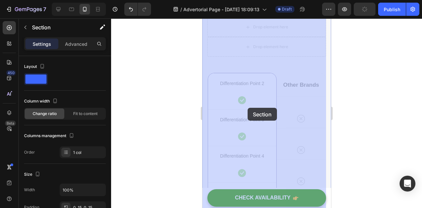
drag, startPoint x: 208, startPoint y: 65, endPoint x: 231, endPoint y: 95, distance: 38.5
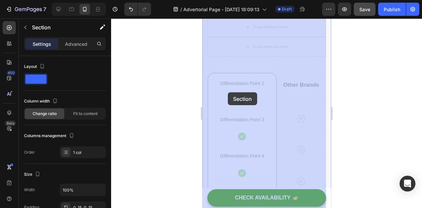
drag, startPoint x: 203, startPoint y: 70, endPoint x: 227, endPoint y: 92, distance: 32.9
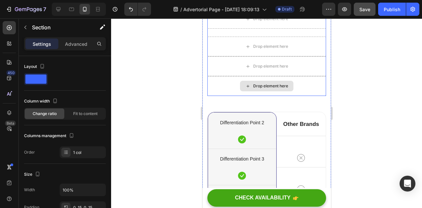
scroll to position [2480, 0]
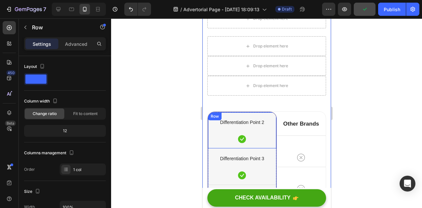
click at [214, 119] on div "Row" at bounding box center [214, 116] width 11 height 6
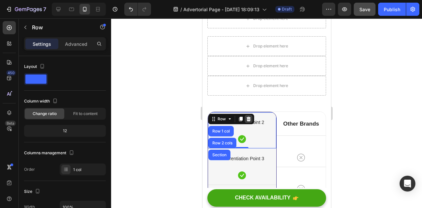
click at [248, 119] on icon at bounding box center [248, 118] width 5 height 5
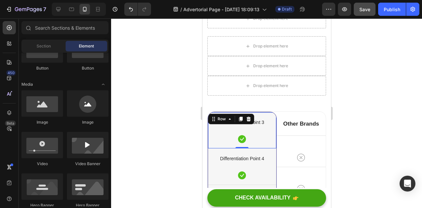
click at [230, 112] on div "Differentiation Point 3 Text block Icon Row 0" at bounding box center [242, 130] width 68 height 36
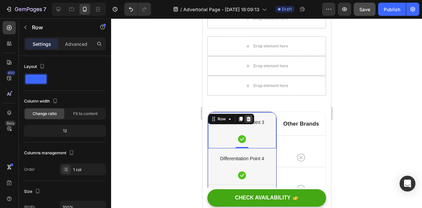
click at [248, 117] on icon at bounding box center [248, 119] width 4 height 5
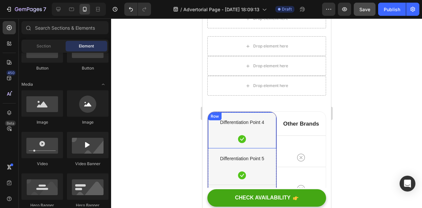
click at [248, 115] on div "Differentiation Point 4 Text block Icon Row" at bounding box center [242, 130] width 68 height 36
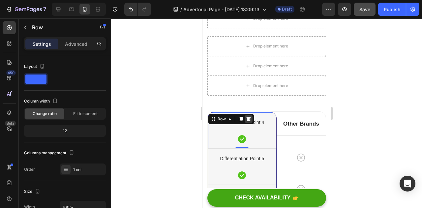
click at [249, 117] on icon at bounding box center [248, 119] width 4 height 5
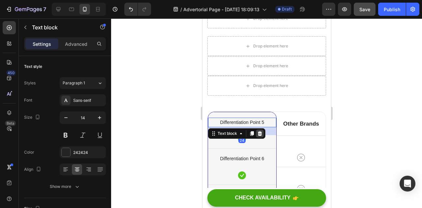
click at [258, 132] on icon at bounding box center [259, 133] width 4 height 5
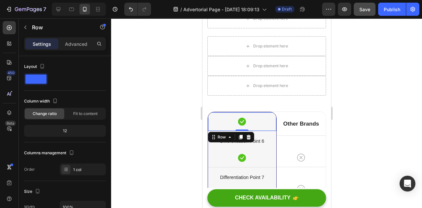
click at [249, 116] on div "Icon Row 0" at bounding box center [242, 121] width 68 height 19
click at [248, 140] on div at bounding box center [248, 137] width 8 height 8
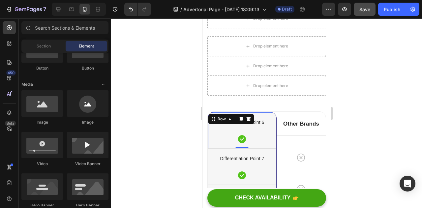
click at [250, 112] on div "Differentiation Point 6 Text block Icon Row 0" at bounding box center [242, 130] width 68 height 36
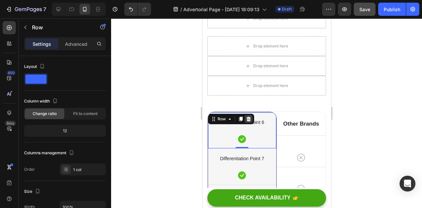
click at [247, 118] on icon at bounding box center [248, 118] width 5 height 5
click at [246, 115] on div "Differentiation Point 7 Text block Icon Row 0" at bounding box center [242, 130] width 68 height 36
click at [246, 118] on icon at bounding box center [248, 118] width 5 height 5
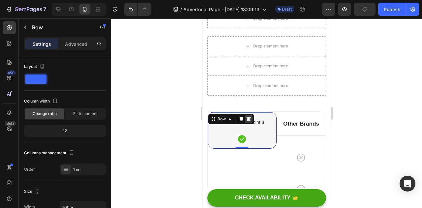
click at [246, 118] on icon at bounding box center [248, 119] width 4 height 5
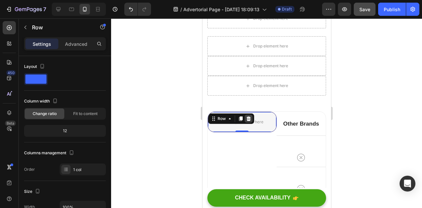
click at [247, 118] on icon at bounding box center [248, 118] width 4 height 5
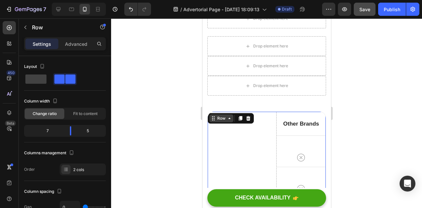
click at [213, 115] on div "Row" at bounding box center [221, 118] width 24 height 8
click at [249, 120] on icon at bounding box center [248, 118] width 4 height 5
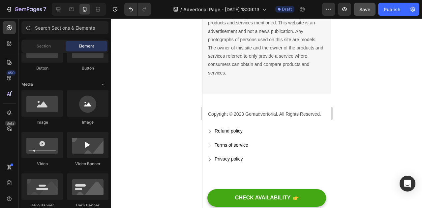
scroll to position [2943, 0]
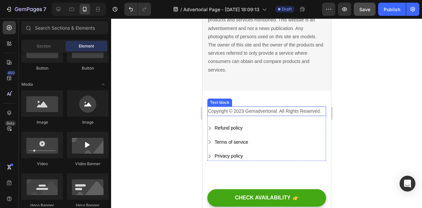
click at [229, 115] on p "Copyright © 2023 Gemadvertorial. All Rights Reserved." at bounding box center [266, 111] width 117 height 8
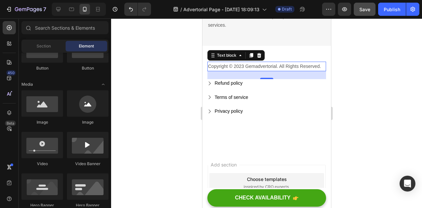
scroll to position [2989, 0]
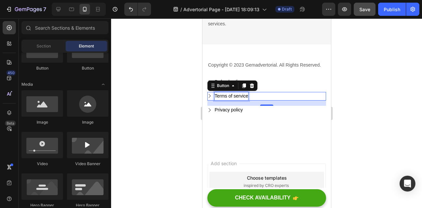
click at [223, 100] on div "Terms of service" at bounding box center [231, 96] width 34 height 8
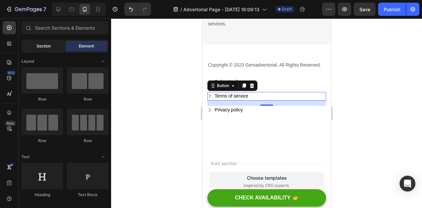
scroll to position [181, 0]
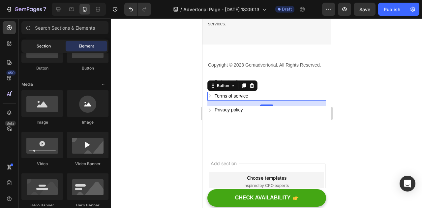
click at [35, 45] on div "Section" at bounding box center [44, 46] width 42 height 11
click at [25, 45] on div "Section" at bounding box center [44, 46] width 42 height 11
click at [31, 45] on div "Section" at bounding box center [44, 46] width 42 height 11
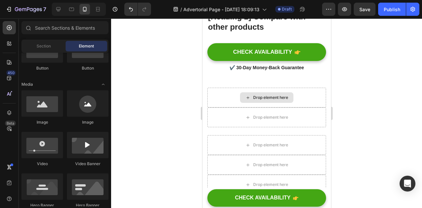
scroll to position [2381, 0]
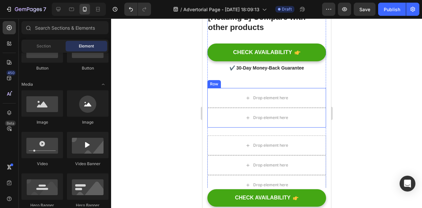
click at [215, 87] on div "Row" at bounding box center [214, 84] width 14 height 8
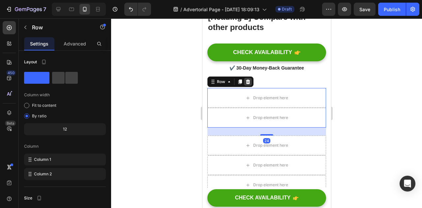
click at [249, 84] on div at bounding box center [248, 82] width 8 height 8
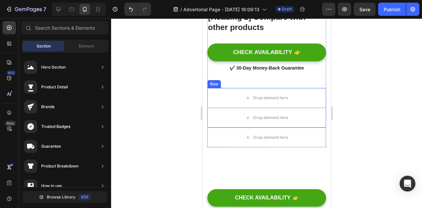
click at [216, 85] on div "Row" at bounding box center [213, 84] width 11 height 6
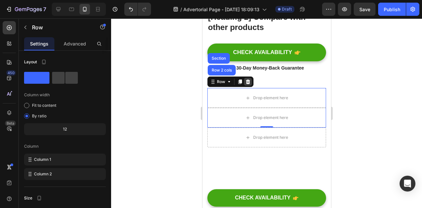
click at [245, 82] on icon at bounding box center [247, 81] width 5 height 5
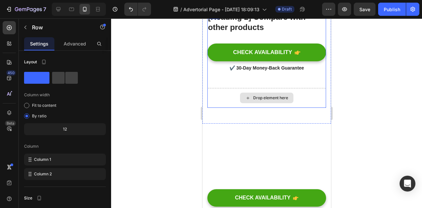
click at [217, 90] on div "Drop element here" at bounding box center [266, 98] width 119 height 20
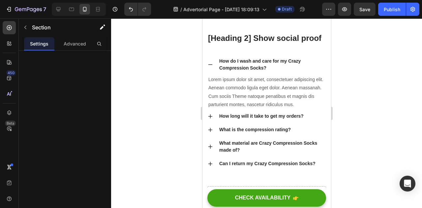
scroll to position [2475, 0]
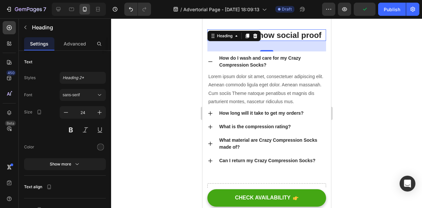
click at [242, 30] on p "[Heading 2] Show social proof" at bounding box center [266, 35] width 117 height 10
click at [255, 36] on icon at bounding box center [255, 36] width 4 height 5
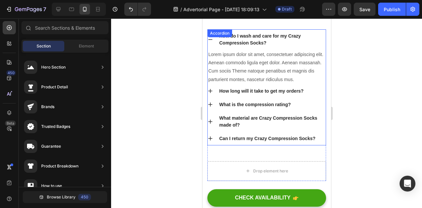
click at [212, 33] on div "Accordion" at bounding box center [219, 33] width 22 height 6
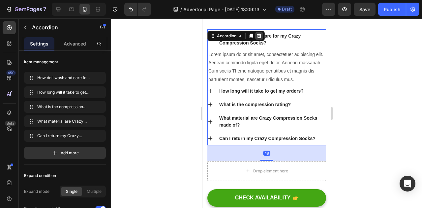
click at [258, 36] on icon at bounding box center [258, 35] width 5 height 5
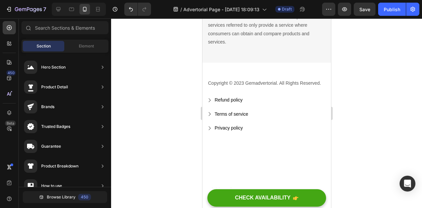
scroll to position [2721, 0]
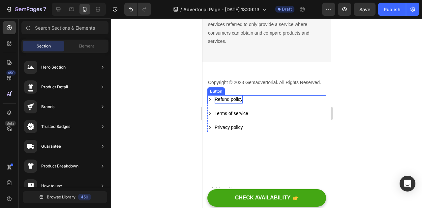
click at [232, 104] on div "Refund policy" at bounding box center [228, 99] width 28 height 8
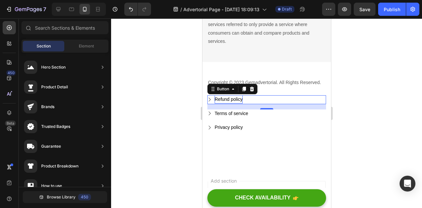
click at [223, 104] on div "Refund policy" at bounding box center [228, 99] width 28 height 8
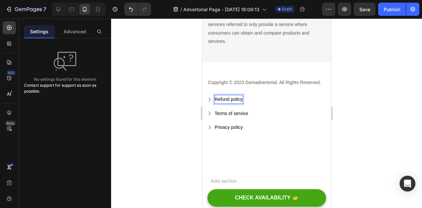
click at [210, 102] on icon "Refund policy" at bounding box center [209, 99] width 5 height 5
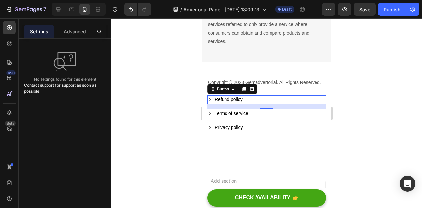
click at [209, 101] on icon "Refund policy" at bounding box center [209, 100] width 2 height 4
click at [373, 109] on div at bounding box center [266, 113] width 311 height 190
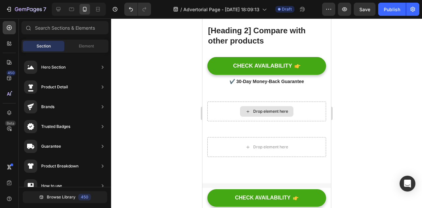
scroll to position [2367, 0]
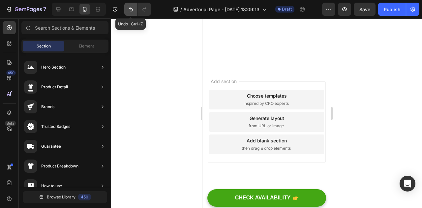
click at [130, 5] on button "Undo/Redo" at bounding box center [130, 9] width 13 height 13
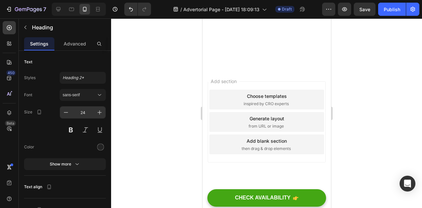
click at [86, 108] on input "24" at bounding box center [83, 112] width 22 height 11
type input "20"
click at [149, 88] on div at bounding box center [266, 113] width 311 height 190
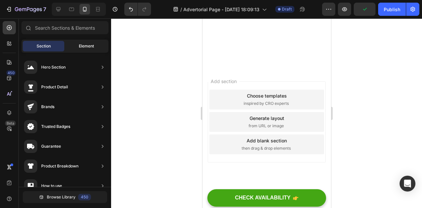
click at [77, 44] on div "Element" at bounding box center [87, 46] width 42 height 11
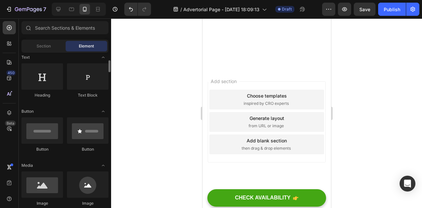
scroll to position [100, 0]
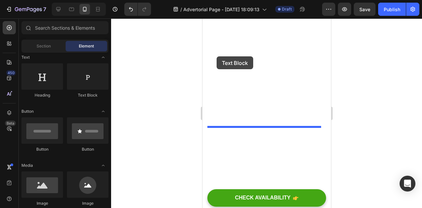
drag, startPoint x: 285, startPoint y: 98, endPoint x: 215, endPoint y: 56, distance: 81.6
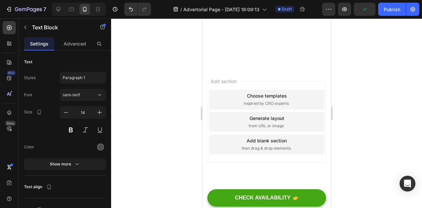
drag, startPoint x: 283, startPoint y: 67, endPoint x: 208, endPoint y: 67, distance: 75.2
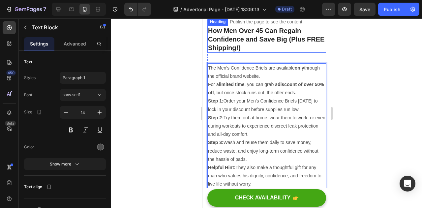
scroll to position [2340, 0]
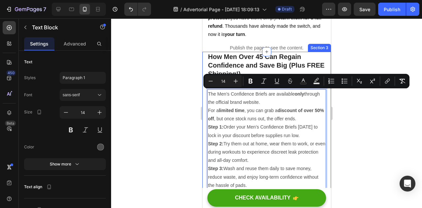
drag, startPoint x: 268, startPoint y: 107, endPoint x: 206, endPoint y: 95, distance: 63.5
click at [206, 95] on div "How Men Over 45 Can Regain Confidence and Save Big (Plus FREE Shipping!) Headin…" at bounding box center [266, 179] width 129 height 254
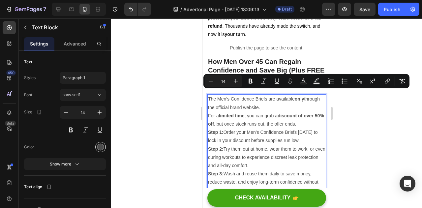
click at [99, 148] on div at bounding box center [100, 147] width 7 height 7
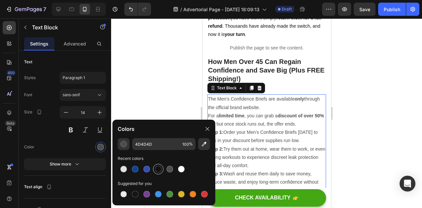
click at [156, 165] on div at bounding box center [158, 169] width 11 height 11
type input "121212"
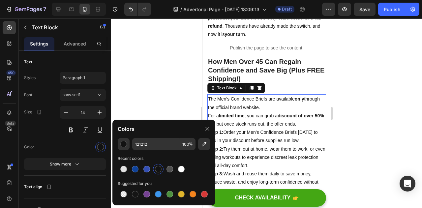
click at [378, 109] on div at bounding box center [266, 113] width 311 height 190
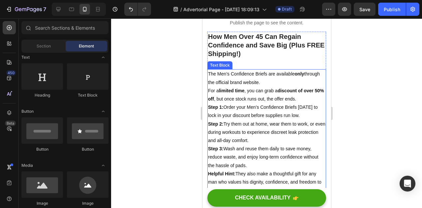
scroll to position [2367, 0]
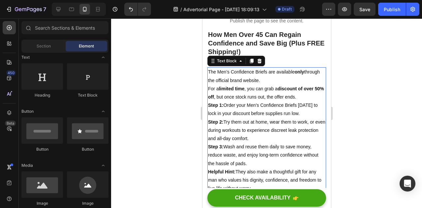
click at [281, 74] on p "The Men’s Confidence Briefs are available only through the official brand websi…" at bounding box center [266, 76] width 117 height 16
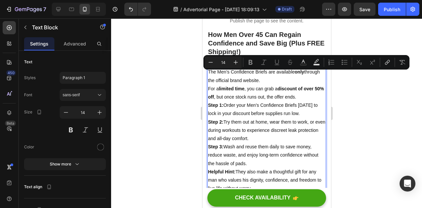
click at [281, 74] on p "The Men’s Confidence Briefs are available only through the official brand websi…" at bounding box center [266, 76] width 117 height 16
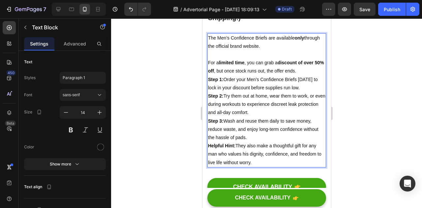
scroll to position [2400, 0]
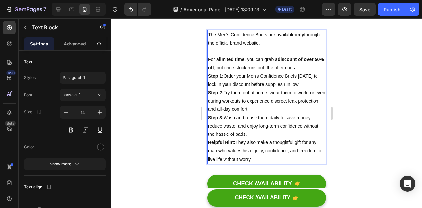
click at [312, 68] on p "For a limited time , you can grab a discount of over 50% off , but once stock r…" at bounding box center [266, 63] width 117 height 16
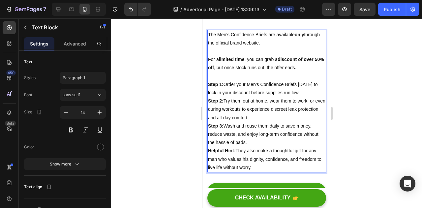
click at [305, 93] on p "Step 1: Order your Men’s Confidence Briefs today to lock in your discount befor…" at bounding box center [266, 88] width 117 height 16
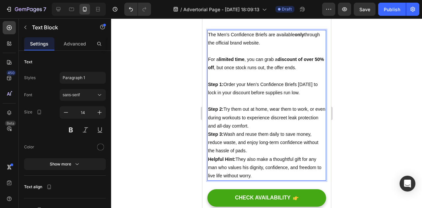
click at [279, 123] on p "Step 2: Try them out at home, wear them to work, or even during workouts to exp…" at bounding box center [266, 117] width 117 height 25
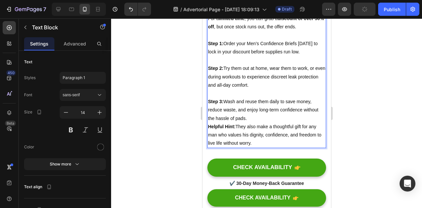
scroll to position [2441, 0]
click at [262, 121] on p "Step 3: Wash and reuse them daily to save money, reduce waste, and enjoy long-t…" at bounding box center [266, 110] width 117 height 25
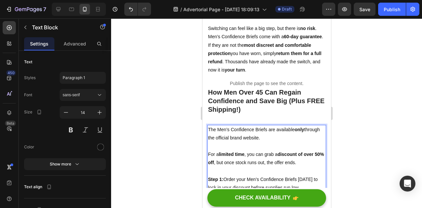
scroll to position [2304, 0]
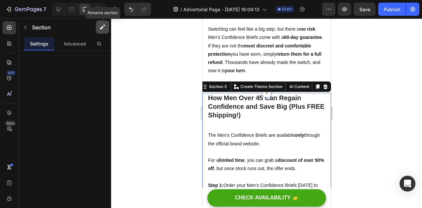
click at [103, 28] on icon "button" at bounding box center [102, 27] width 7 height 7
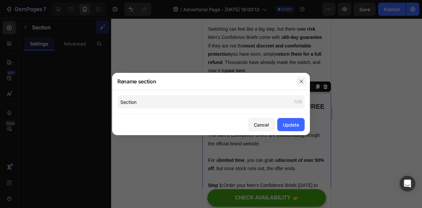
click at [299, 82] on icon "button" at bounding box center [301, 81] width 5 height 5
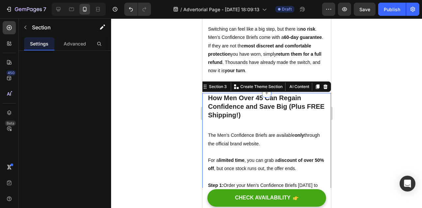
click at [163, 115] on div at bounding box center [266, 113] width 311 height 190
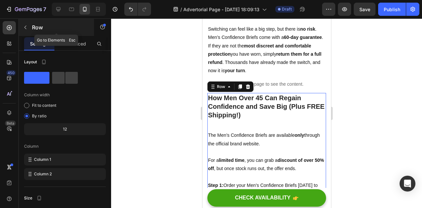
click at [22, 26] on button "button" at bounding box center [25, 27] width 11 height 11
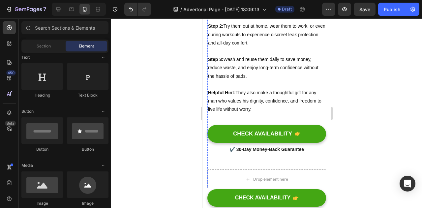
scroll to position [2482, 0]
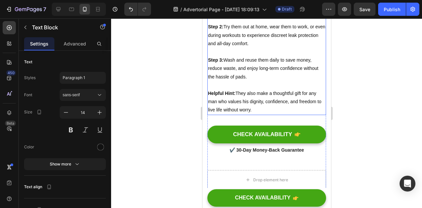
click at [221, 86] on p "Rich Text Editor. Editing area: main" at bounding box center [266, 85] width 117 height 8
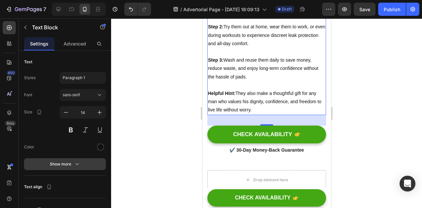
click at [64, 162] on div "Show more" at bounding box center [65, 164] width 31 height 7
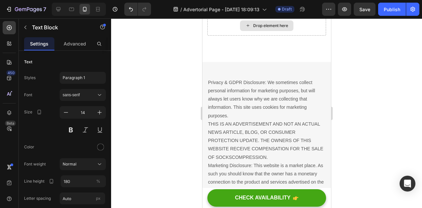
scroll to position [2736, 0]
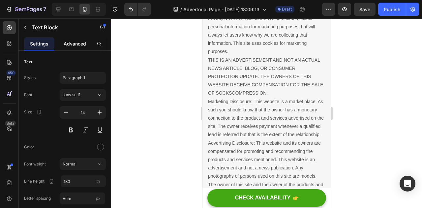
click at [73, 49] on div "Advanced" at bounding box center [75, 43] width 30 height 13
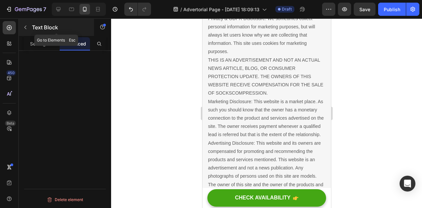
click at [25, 29] on icon "button" at bounding box center [25, 27] width 5 height 5
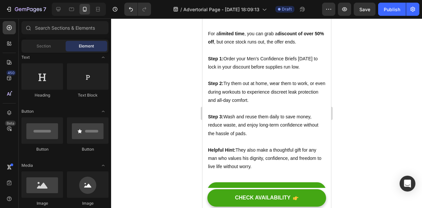
scroll to position [2425, 0]
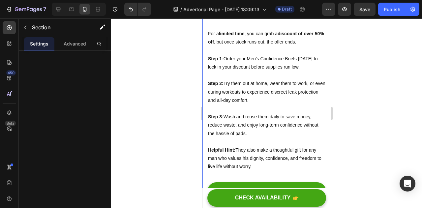
click at [204, 71] on div "How Men Over 45 Can Regain Confidence and Save Big (Plus FREE Shipping!) Headin…" at bounding box center [266, 115] width 129 height 296
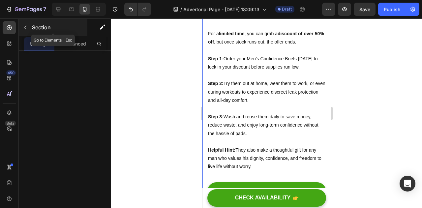
click at [24, 25] on icon "button" at bounding box center [25, 27] width 5 height 5
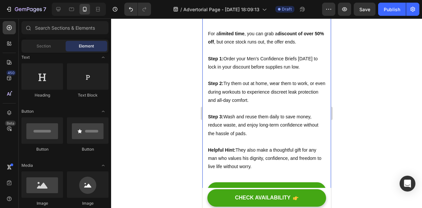
click at [204, 54] on div "How Men Over 45 Can Regain Confidence and Save Big (Plus FREE Shipping!) Headin…" at bounding box center [266, 115] width 129 height 296
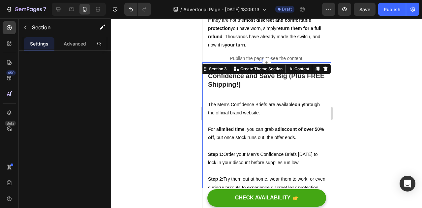
scroll to position [2331, 0]
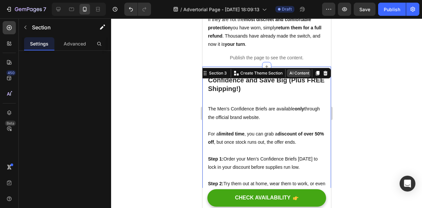
click at [297, 69] on button "AI Content" at bounding box center [298, 73] width 24 height 8
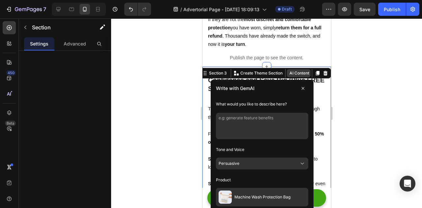
click at [297, 69] on button "AI Content" at bounding box center [298, 73] width 24 height 8
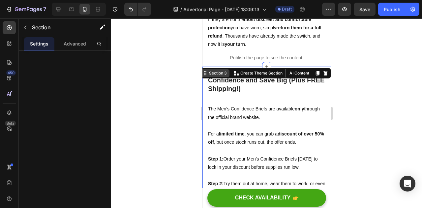
click at [215, 70] on div "Section 3" at bounding box center [217, 73] width 20 height 6
click at [214, 70] on div "Section 3" at bounding box center [217, 73] width 20 height 6
click at [71, 42] on p "Advanced" at bounding box center [75, 43] width 22 height 7
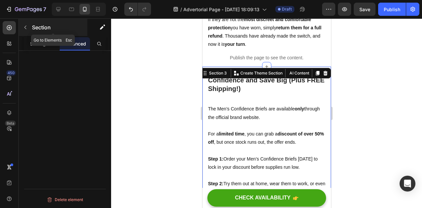
click at [24, 25] on icon "button" at bounding box center [25, 27] width 5 height 5
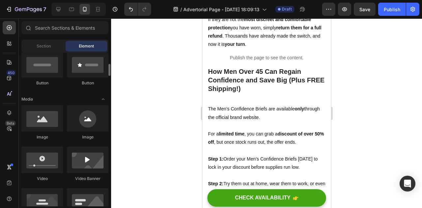
scroll to position [169, 0]
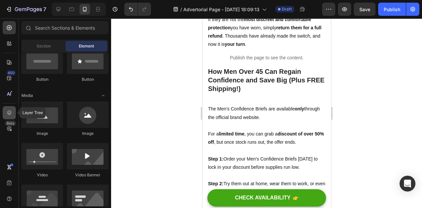
click at [8, 110] on icon at bounding box center [9, 112] width 7 height 7
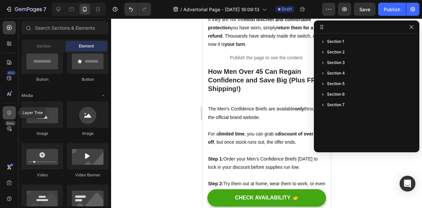
click at [8, 110] on icon at bounding box center [9, 112] width 7 height 7
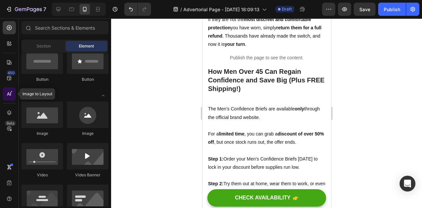
click at [9, 94] on icon at bounding box center [8, 93] width 3 height 3
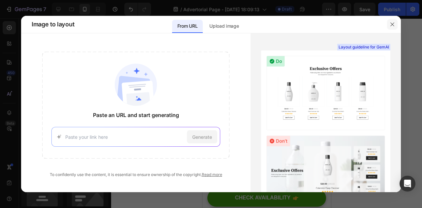
click at [396, 29] on button "button" at bounding box center [392, 24] width 11 height 11
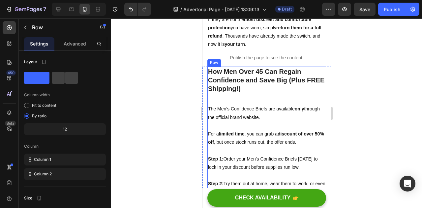
click at [278, 95] on div "How Men Over 45 Can Regain Confidence and Save Big (Plus FREE Shipping!) Headin…" at bounding box center [266, 197] width 119 height 260
click at [42, 78] on span at bounding box center [36, 78] width 25 height 12
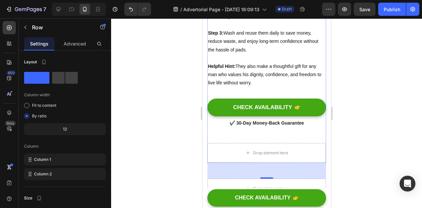
scroll to position [2509, 0]
click at [214, 134] on div "How Men Over 45 Can Regain Confidence and Save Big (Plus FREE Shipping!) Headin…" at bounding box center [266, 13] width 119 height 260
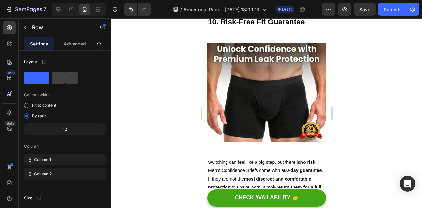
scroll to position [2171, 0]
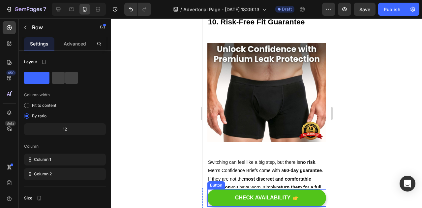
click at [219, 192] on button "CHECK AVAILABILITY" at bounding box center [266, 197] width 119 height 17
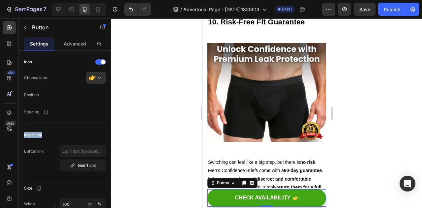
drag, startPoint x: 76, startPoint y: 106, endPoint x: 77, endPoint y: 134, distance: 27.4
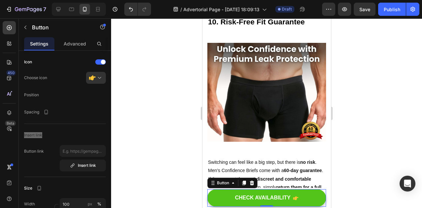
click at [217, 200] on button "CHECK AVAILABILITY" at bounding box center [266, 197] width 119 height 17
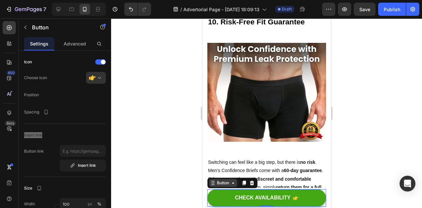
click at [229, 182] on div "Button" at bounding box center [222, 183] width 15 height 6
click at [233, 186] on div "Button" at bounding box center [223, 183] width 28 height 8
click at [232, 183] on icon at bounding box center [233, 182] width 2 height 1
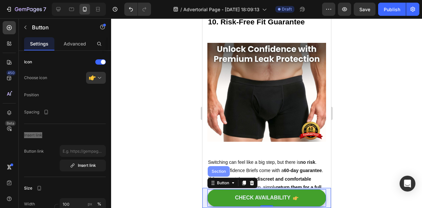
click at [222, 174] on div "Section" at bounding box center [218, 171] width 22 height 11
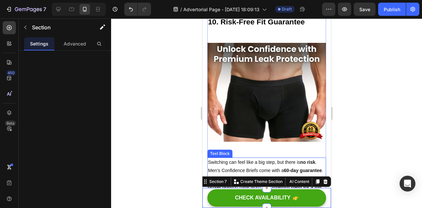
click at [384, 136] on div at bounding box center [266, 113] width 311 height 190
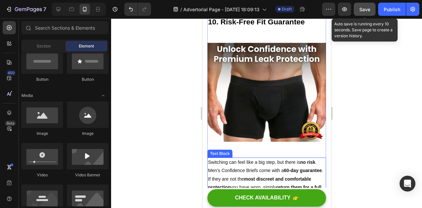
click at [361, 8] on span "Save" at bounding box center [364, 10] width 11 height 6
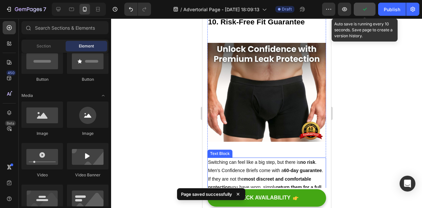
click at [361, 8] on button "button" at bounding box center [365, 9] width 22 height 13
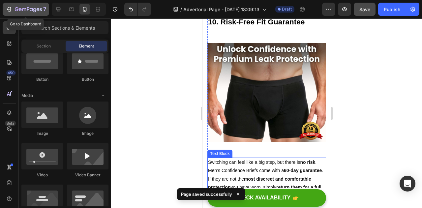
click at [9, 9] on icon "button" at bounding box center [8, 9] width 3 height 2
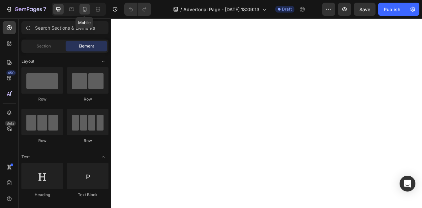
click at [84, 6] on icon at bounding box center [84, 9] width 7 height 7
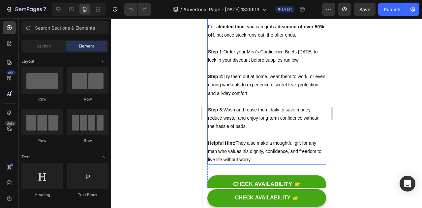
scroll to position [2426, 0]
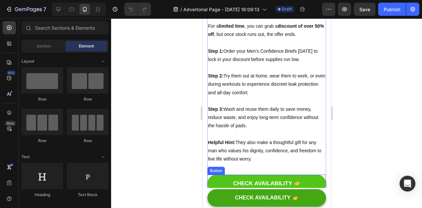
click at [235, 175] on button "CHECK AVAILABILITY" at bounding box center [266, 184] width 119 height 18
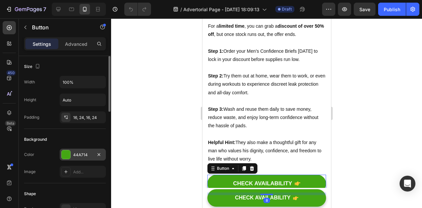
click at [87, 150] on div "44A714" at bounding box center [83, 155] width 46 height 12
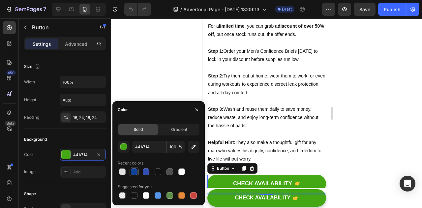
click at [134, 171] on div at bounding box center [134, 171] width 7 height 7
type input "0F4299"
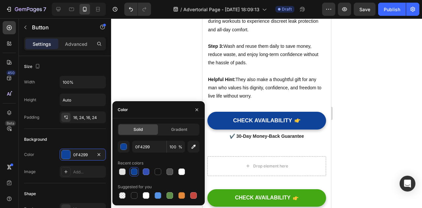
scroll to position [2479, 0]
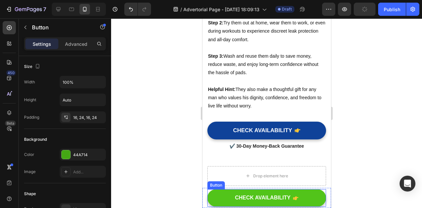
click at [220, 195] on button "CHECK AVAILABILITY" at bounding box center [266, 197] width 119 height 17
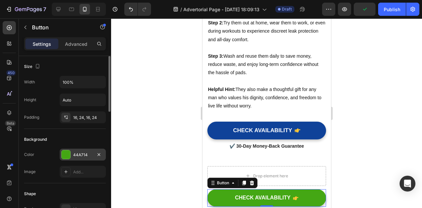
click at [83, 152] on div "44A714" at bounding box center [82, 155] width 19 height 6
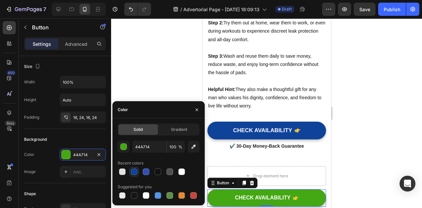
click at [134, 174] on div at bounding box center [134, 171] width 7 height 7
type input "0F4299"
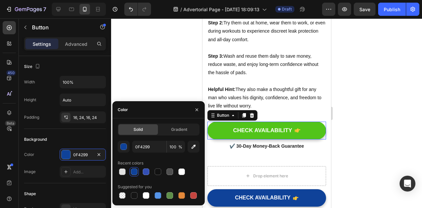
click at [219, 130] on button "CHECK AVAILABILITY" at bounding box center [266, 131] width 119 height 18
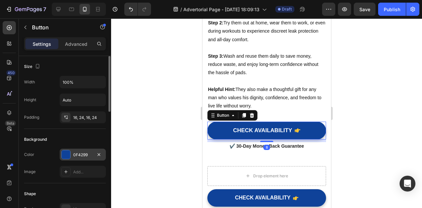
click at [83, 153] on div "0F4299" at bounding box center [82, 155] width 19 height 6
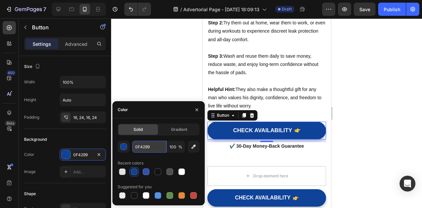
click at [150, 143] on input "0F4299" at bounding box center [149, 147] width 34 height 12
paste input "4A7C12"
type input "4A7C12"
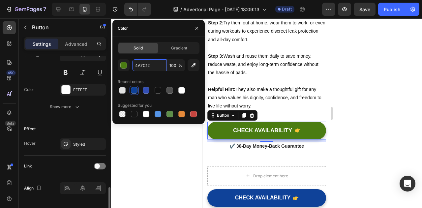
scroll to position [352, 0]
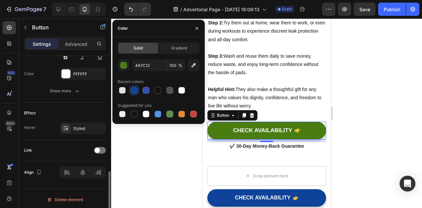
click at [157, 148] on div at bounding box center [266, 113] width 311 height 190
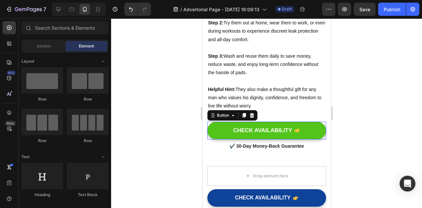
click at [214, 126] on button "CHECK AVAILABILITY" at bounding box center [266, 131] width 119 height 18
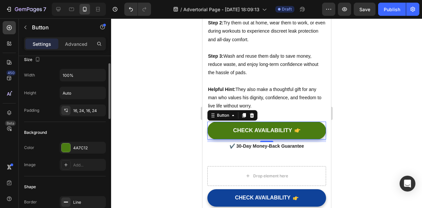
scroll to position [0, 0]
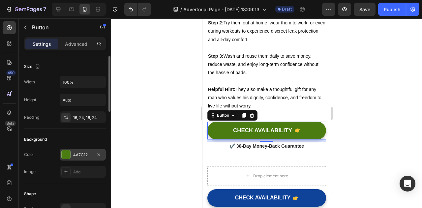
click at [76, 152] on div "4A7C12" at bounding box center [82, 155] width 19 height 6
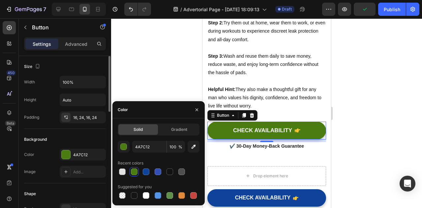
click at [89, 59] on div "Size Width 100% Height Auto Padding 16, 24, 16, 24" at bounding box center [65, 92] width 82 height 73
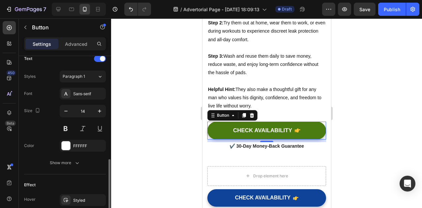
scroll to position [292, 0]
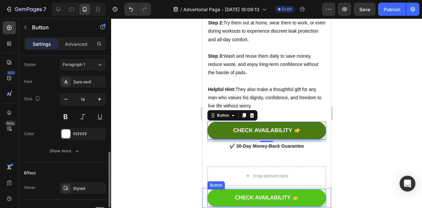
click at [218, 193] on button "CHECK AVAILABILITY" at bounding box center [266, 197] width 119 height 17
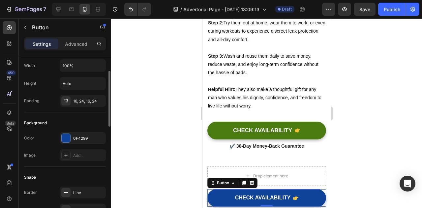
scroll to position [15, 0]
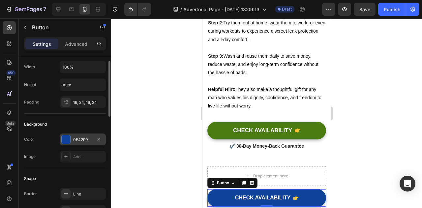
click at [72, 141] on div "0F4299" at bounding box center [83, 140] width 46 height 12
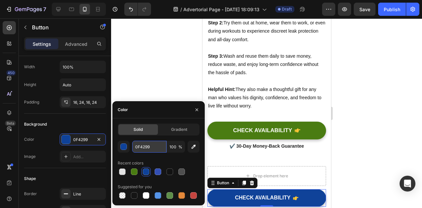
click at [148, 144] on input "0F4299" at bounding box center [149, 147] width 34 height 12
paste input "4A7C12"
click at [148, 144] on input "0F42994A7C12" at bounding box center [149, 147] width 34 height 12
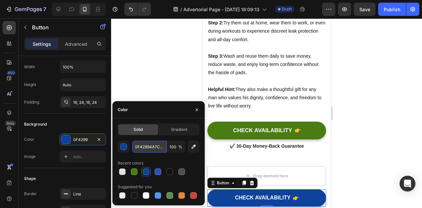
click at [148, 144] on input "0F42994A7C12" at bounding box center [149, 147] width 34 height 12
paste input "text"
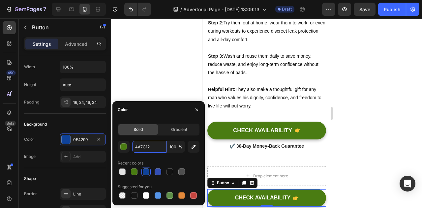
type input "4A7C12"
click at [146, 186] on div "Suggested for you" at bounding box center [135, 187] width 34 height 6
click at [149, 61] on div at bounding box center [266, 113] width 311 height 190
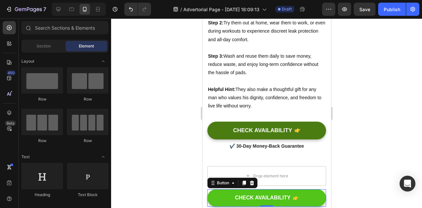
click at [213, 193] on button "CHECK AVAILABILITY" at bounding box center [266, 197] width 119 height 17
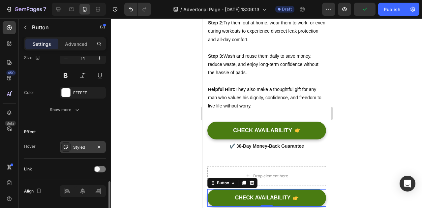
scroll to position [352, 0]
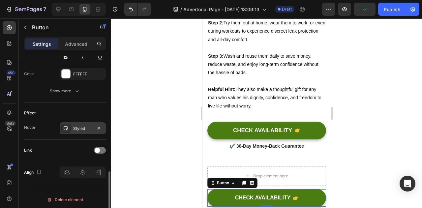
click at [75, 122] on div "Styled" at bounding box center [83, 128] width 46 height 12
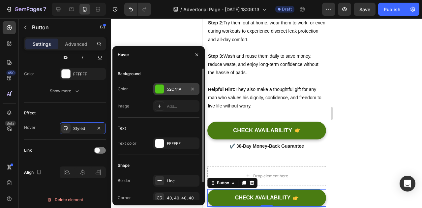
click at [158, 92] on div at bounding box center [159, 89] width 9 height 9
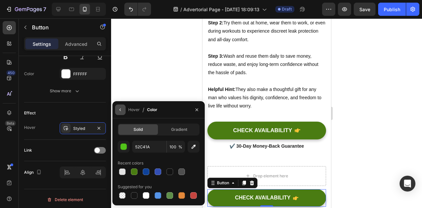
click at [121, 110] on icon "button" at bounding box center [120, 109] width 5 height 5
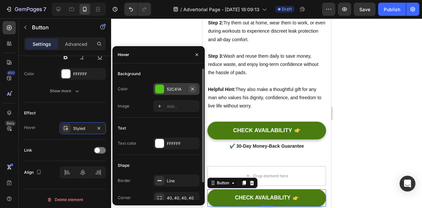
click at [193, 88] on icon "button" at bounding box center [192, 88] width 5 height 5
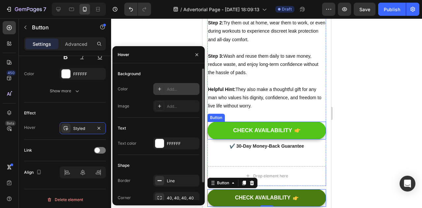
click at [221, 129] on button "CHECK AVAILABILITY" at bounding box center [266, 131] width 119 height 18
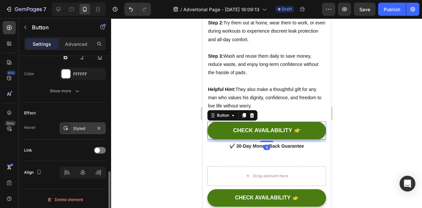
click at [91, 126] on div "Styled" at bounding box center [82, 129] width 19 height 6
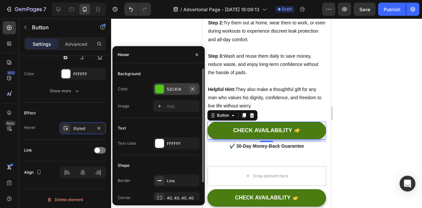
click at [195, 89] on icon "button" at bounding box center [192, 88] width 5 height 5
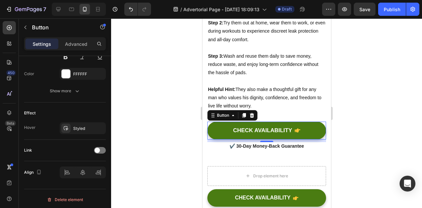
click at [369, 97] on div at bounding box center [266, 113] width 311 height 190
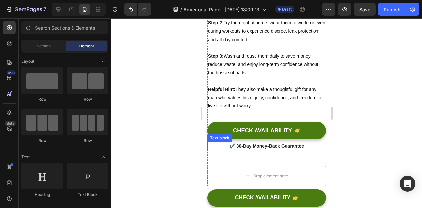
click at [270, 147] on p "✔️ 30-Day Money-Back Guarantee" at bounding box center [266, 146] width 117 height 7
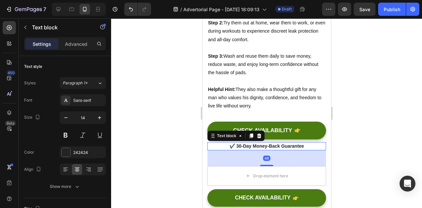
click at [270, 147] on p "✔️ 30-Day Money-Back Guarantee" at bounding box center [266, 146] width 117 height 7
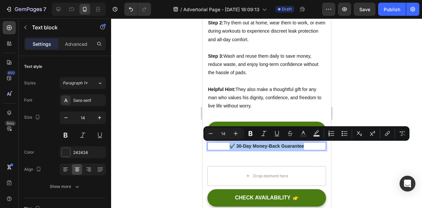
click at [353, 94] on div at bounding box center [266, 113] width 311 height 190
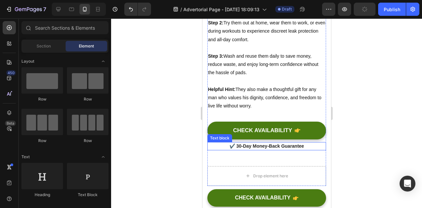
click at [247, 147] on p "✔️ 30-Day Money-Back Guarantee" at bounding box center [266, 146] width 117 height 7
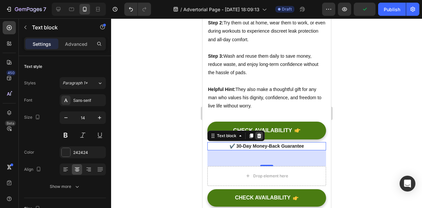
click at [259, 136] on icon at bounding box center [259, 135] width 4 height 5
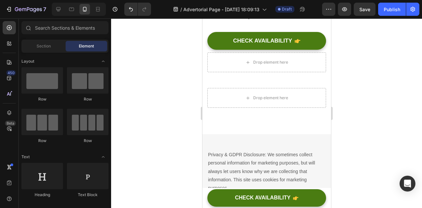
scroll to position [1526, 0]
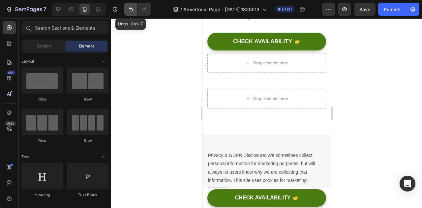
click at [131, 6] on icon "Undo/Redo" at bounding box center [131, 9] width 7 height 7
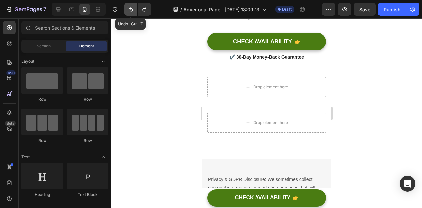
click at [127, 12] on button "Undo/Redo" at bounding box center [130, 9] width 13 height 13
click at [140, 6] on button "Undo/Redo" at bounding box center [144, 9] width 13 height 13
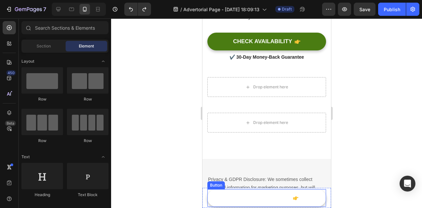
click at [225, 196] on button "CHECK AVAILABILITY" at bounding box center [266, 197] width 119 height 17
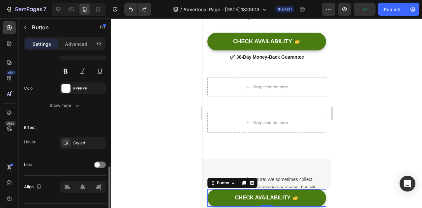
scroll to position [352, 0]
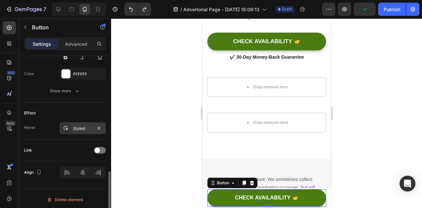
click at [80, 131] on div "Styled" at bounding box center [83, 128] width 46 height 12
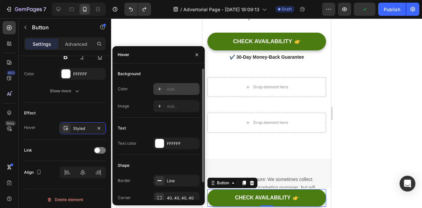
click at [160, 91] on icon at bounding box center [159, 88] width 5 height 5
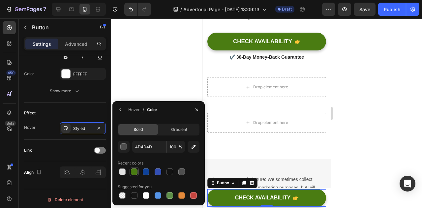
click at [135, 171] on div at bounding box center [134, 171] width 7 height 7
type input "4A7C12"
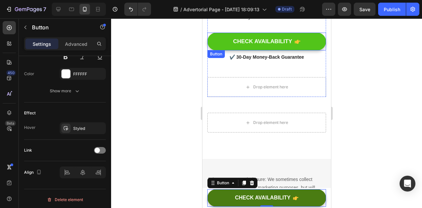
click at [215, 45] on button "CHECK AVAILABILITY" at bounding box center [266, 42] width 119 height 18
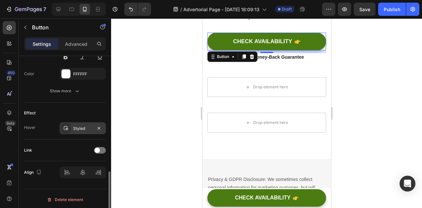
click at [76, 126] on div "Styled" at bounding box center [82, 129] width 19 height 6
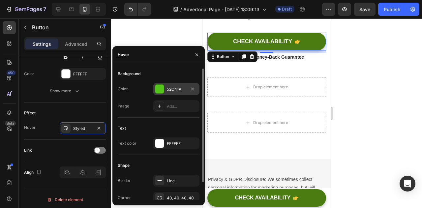
click at [167, 87] on div "52C41A" at bounding box center [176, 89] width 19 height 6
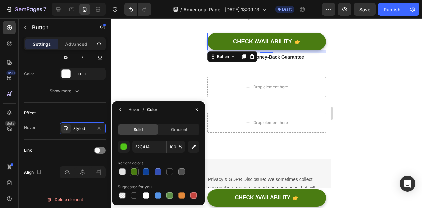
click at [135, 173] on div at bounding box center [134, 171] width 7 height 7
type input "4A7C12"
click at [163, 65] on div at bounding box center [266, 113] width 311 height 190
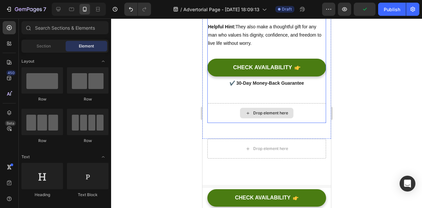
scroll to position [1500, 0]
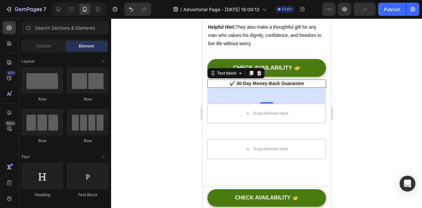
click at [250, 84] on p "✔️ 30-Day Money-Back Guarantee" at bounding box center [266, 83] width 117 height 7
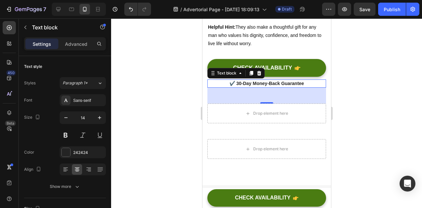
click at [365, 98] on div at bounding box center [266, 113] width 311 height 190
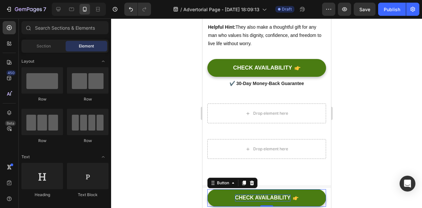
click at [260, 198] on div "CHECK AVAILABILITY" at bounding box center [263, 197] width 56 height 7
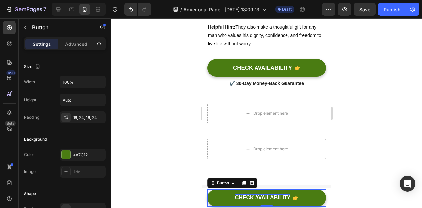
click at [260, 198] on div "CHECK AVAILABILITY" at bounding box center [263, 197] width 56 height 7
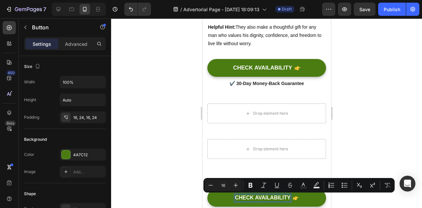
click at [260, 198] on p "CHECK AVAILABILITY" at bounding box center [263, 197] width 56 height 7
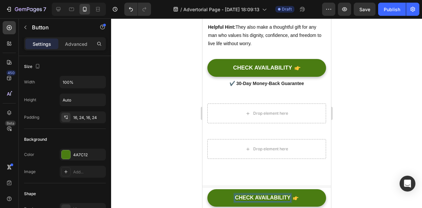
click at [260, 198] on p "CHECK AVAILABILITY" at bounding box center [263, 197] width 56 height 7
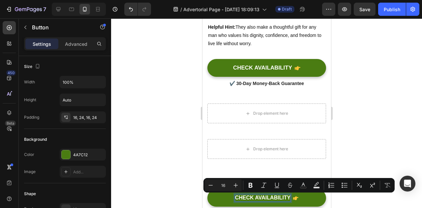
click at [235, 198] on p "CHECK AVAILABILITY" at bounding box center [263, 197] width 56 height 7
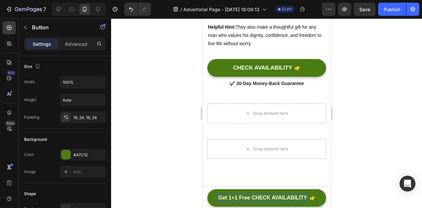
click at [207, 189] on button "Get 1+1 Free CHECK AVAILABILITY" at bounding box center [266, 197] width 119 height 17
click at [223, 197] on p "Get 1+1 Free CHECK AVAILABILITY" at bounding box center [262, 197] width 89 height 7
click at [245, 196] on p "C 1+1 Free CHECK AVAILABILITY" at bounding box center [263, 197] width 84 height 7
click at [207, 189] on button "CLICK CHECK AVAILABILITY" at bounding box center [266, 197] width 119 height 17
click at [207, 189] on button "CLICK TO CHECK AVAILABILITY" at bounding box center [266, 197] width 119 height 17
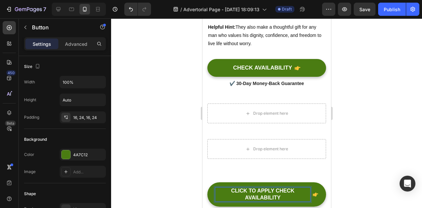
click at [207, 182] on button "CLICK TO APPLY CHECK AVAILABILITY" at bounding box center [266, 194] width 119 height 24
click at [207, 182] on button "CLICK TO APPLY 1+1 CHECK AVAILABILITY" at bounding box center [266, 194] width 119 height 24
click at [207, 182] on button "CLICK TO APPLY 1+1 FREE CHECK AVAILABILITY" at bounding box center [266, 194] width 119 height 24
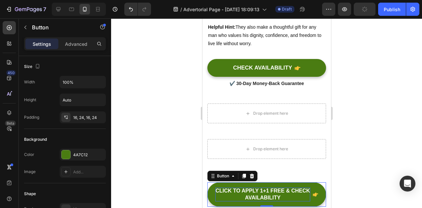
click at [377, 135] on div at bounding box center [266, 113] width 311 height 190
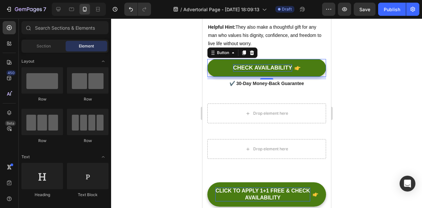
click at [233, 67] on div "CHECK AVAILABILITY" at bounding box center [262, 67] width 59 height 7
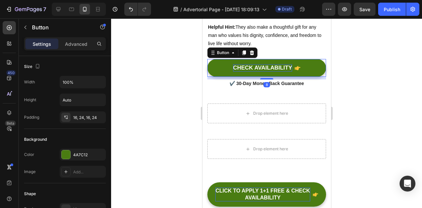
click at [233, 66] on div "CHECK AVAILABILITY" at bounding box center [262, 67] width 59 height 7
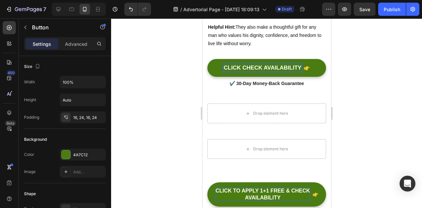
click at [207, 59] on button "CLICK CHECK AVAILABILITY" at bounding box center [266, 68] width 119 height 18
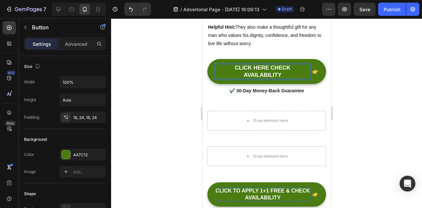
click at [207, 59] on button "CLICK HERE CHECK AVAILABILITY" at bounding box center [266, 71] width 119 height 25
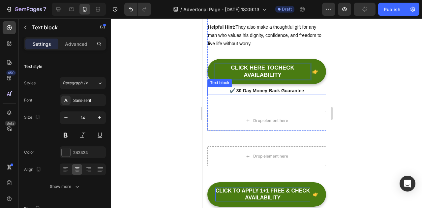
click at [250, 88] on p "✔️ 30-Day Money-Back Guarantee" at bounding box center [266, 90] width 117 height 7
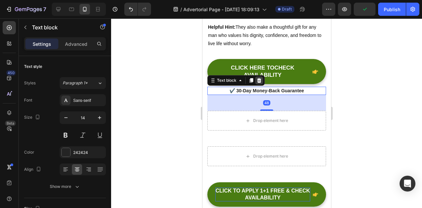
click at [258, 80] on icon at bounding box center [259, 80] width 4 height 5
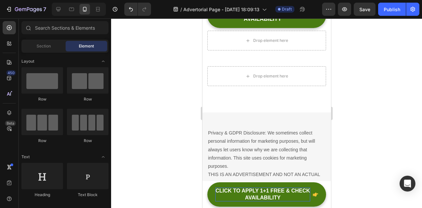
scroll to position [1547, 0]
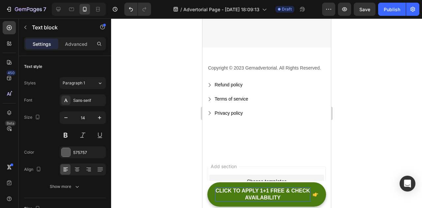
scroll to position [1857, 0]
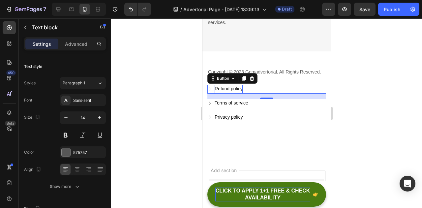
click at [222, 93] on div "Refund policy" at bounding box center [228, 89] width 28 height 8
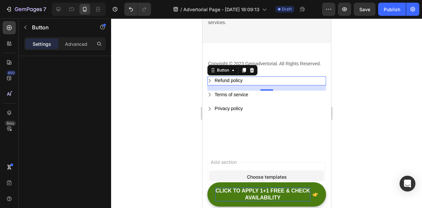
click at [210, 82] on icon "Refund policy" at bounding box center [209, 81] width 2 height 4
click at [229, 73] on div "Button" at bounding box center [222, 70] width 15 height 6
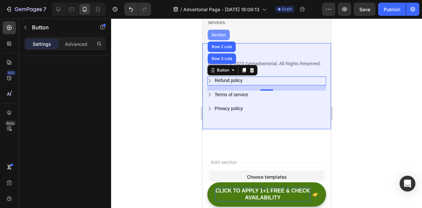
click at [217, 37] on div "Section" at bounding box center [218, 35] width 17 height 4
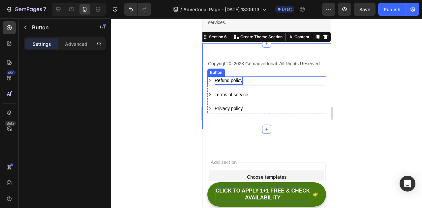
click at [231, 85] on div "Refund policy" at bounding box center [228, 80] width 28 height 8
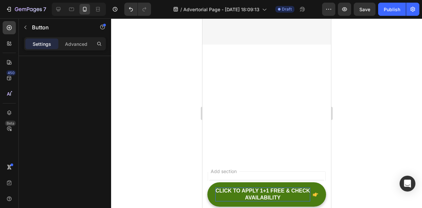
scroll to position [1823, 0]
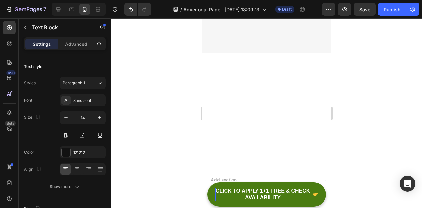
scroll to position [1798, 0]
click at [127, 10] on button "Undo/Redo" at bounding box center [130, 9] width 13 height 13
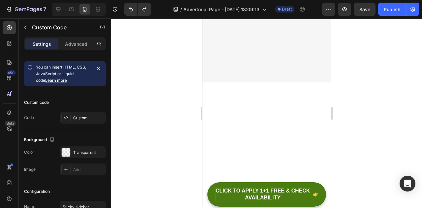
scroll to position [1787, 0]
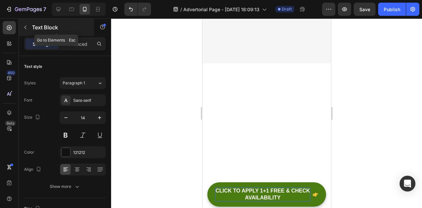
click at [26, 29] on icon "button" at bounding box center [25, 27] width 5 height 5
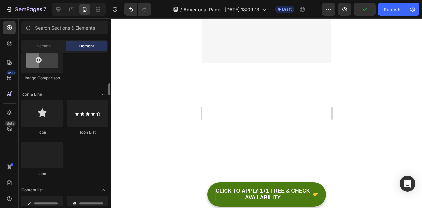
scroll to position [391, 0]
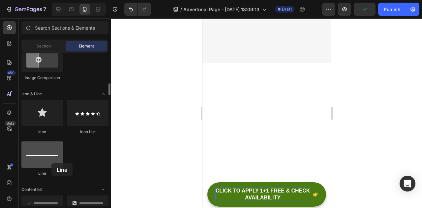
click at [51, 163] on div at bounding box center [42, 154] width 42 height 26
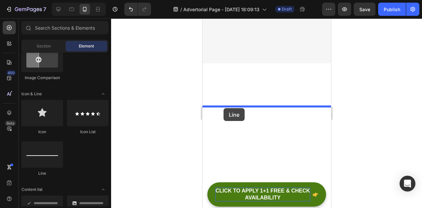
drag, startPoint x: 253, startPoint y: 182, endPoint x: 223, endPoint y: 108, distance: 79.5
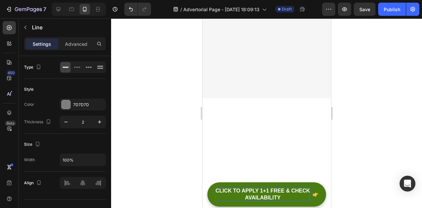
click at [375, 115] on div at bounding box center [266, 113] width 311 height 190
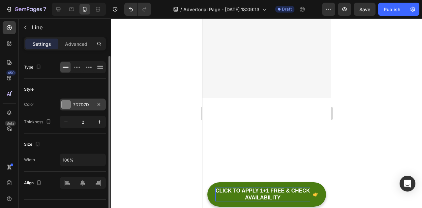
click at [88, 106] on div "7D7D7D" at bounding box center [82, 105] width 19 height 6
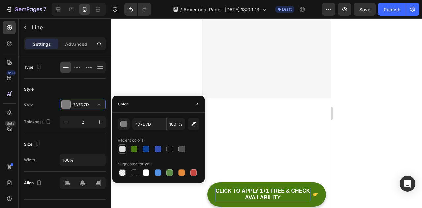
click at [126, 152] on div at bounding box center [122, 149] width 8 height 8
type input "E2E2E2"
click at [360, 107] on div at bounding box center [266, 113] width 311 height 190
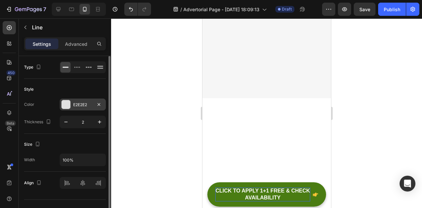
click at [80, 108] on div "E2E2E2" at bounding box center [83, 105] width 46 height 12
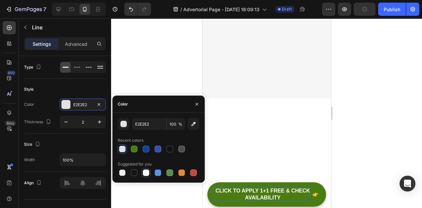
click at [147, 173] on div at bounding box center [146, 172] width 7 height 7
type input "FFFFFF"
click at [382, 138] on div at bounding box center [266, 113] width 311 height 190
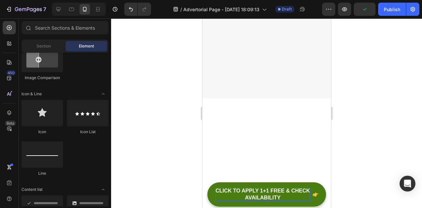
click at [382, 138] on div at bounding box center [266, 113] width 311 height 190
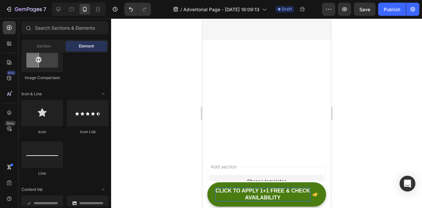
scroll to position [1809, 0]
click at [134, 11] on icon "Undo/Redo" at bounding box center [131, 9] width 7 height 7
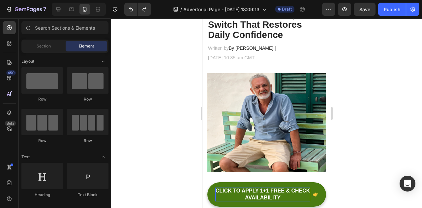
scroll to position [0, 0]
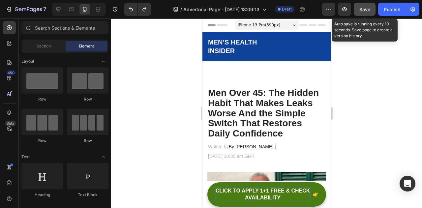
click at [369, 9] on span "Save" at bounding box center [364, 10] width 11 height 6
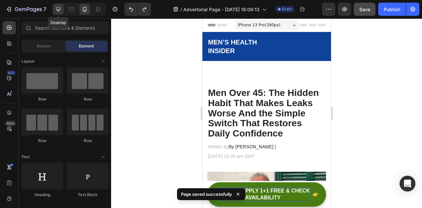
click at [60, 12] on icon at bounding box center [58, 9] width 7 height 7
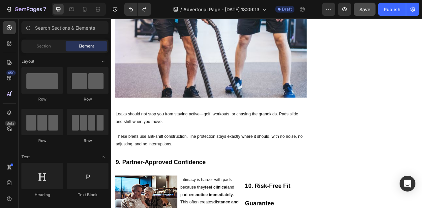
scroll to position [2446, 0]
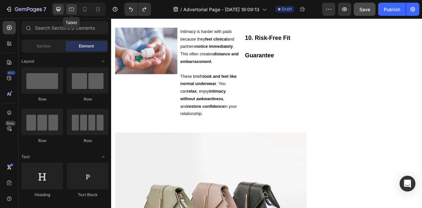
click at [69, 10] on icon at bounding box center [71, 9] width 7 height 7
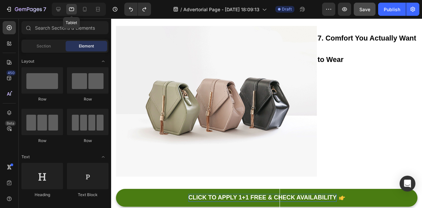
scroll to position [2242, 0]
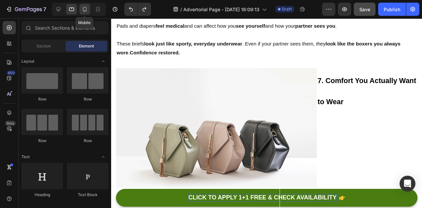
click at [83, 12] on icon at bounding box center [84, 9] width 7 height 7
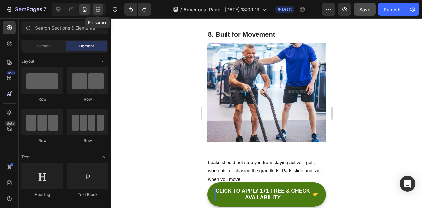
click at [99, 12] on icon at bounding box center [98, 10] width 4 height 1
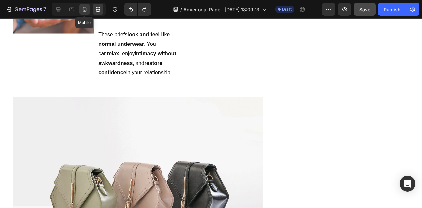
click at [81, 10] on icon at bounding box center [84, 9] width 7 height 7
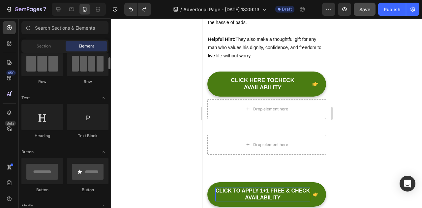
scroll to position [60, 0]
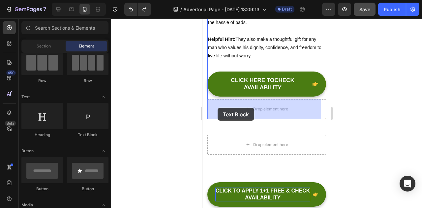
drag, startPoint x: 282, startPoint y: 131, endPoint x: 218, endPoint y: 108, distance: 68.4
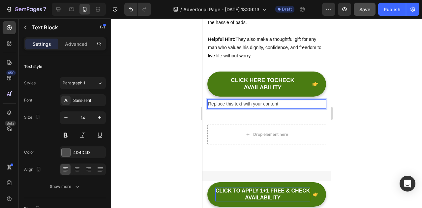
click at [285, 102] on div "Replace this text with your content" at bounding box center [266, 104] width 119 height 10
click at [285, 102] on p "Replace this text with your content" at bounding box center [266, 104] width 117 height 8
click at [235, 104] on p "© 2025 Absor. All Rights Reserved." at bounding box center [266, 104] width 117 height 8
click at [297, 103] on p "© 2025 Lupina. All Rights Reserved." at bounding box center [266, 104] width 117 height 8
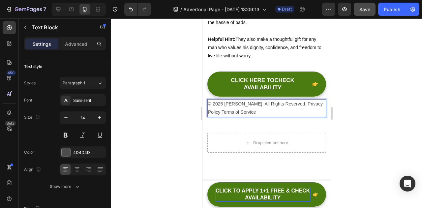
click at [354, 114] on div at bounding box center [266, 113] width 311 height 190
click at [287, 104] on p "© 2025 Lupina. All Rights Reserved. Privacy Policy Terms of Service" at bounding box center [266, 108] width 117 height 16
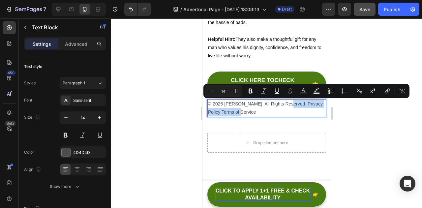
drag, startPoint x: 284, startPoint y: 103, endPoint x: 293, endPoint y: 111, distance: 11.4
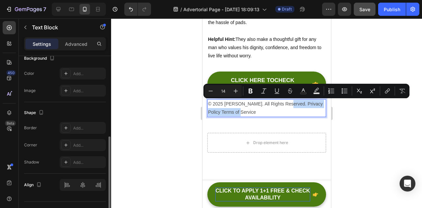
scroll to position [219, 0]
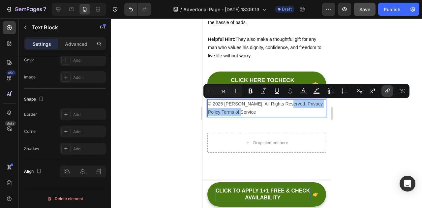
click at [390, 93] on icon "Editor contextual toolbar" at bounding box center [387, 91] width 7 height 7
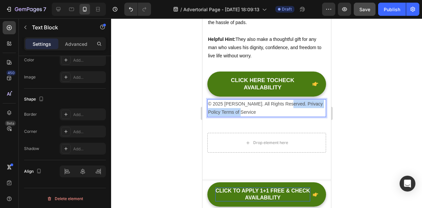
click at [235, 110] on p "© 2025 Lupina. All Rights Reserved. Privacy Policy Terms of Service" at bounding box center [266, 108] width 117 height 16
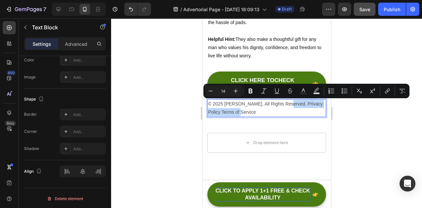
drag, startPoint x: 283, startPoint y: 103, endPoint x: 292, endPoint y: 110, distance: 11.9
click at [292, 110] on p "© 2025 Lupina. All Rights Reserved. Privacy Policy Terms of Service" at bounding box center [266, 108] width 117 height 16
click at [385, 95] on button "link" at bounding box center [387, 91] width 12 height 12
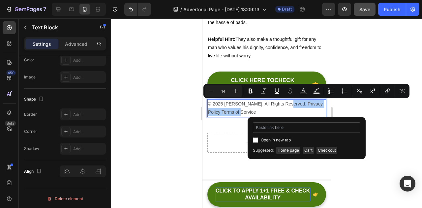
type input "https://trylupina.com/policies/terms-of-service"
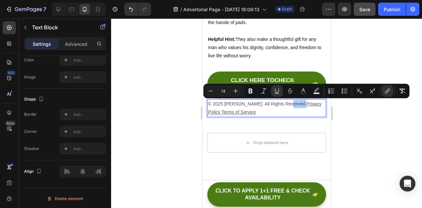
click at [363, 132] on div at bounding box center [266, 113] width 311 height 190
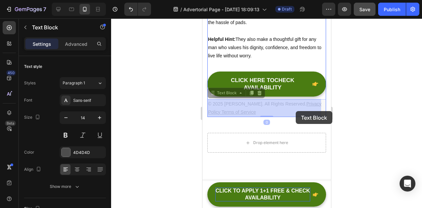
drag, startPoint x: 282, startPoint y: 103, endPoint x: 295, endPoint y: 111, distance: 15.5
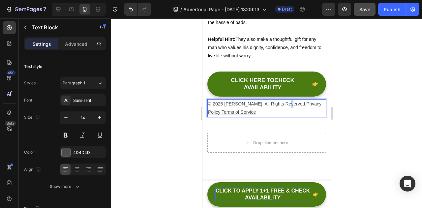
click at [282, 102] on p "© 2025 Lupina. All Rights Reserved. Privacy Policy Terms of Service" at bounding box center [266, 108] width 117 height 16
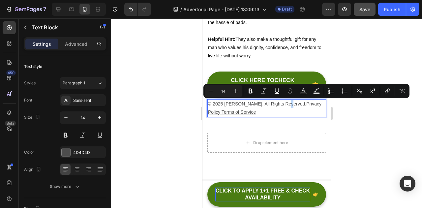
click at [282, 102] on p "© 2025 Lupina. All Rights Reserved. Privacy Policy Terms of Service" at bounding box center [266, 108] width 117 height 16
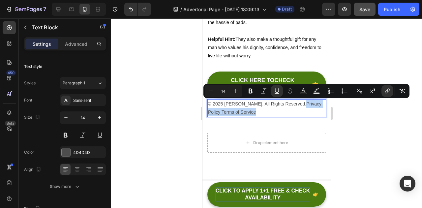
drag, startPoint x: 282, startPoint y: 103, endPoint x: 297, endPoint y: 110, distance: 16.2
click at [297, 110] on p "© 2025 Lupina. All Rights Reserved. Privacy Policy Terms of Service" at bounding box center [266, 108] width 117 height 16
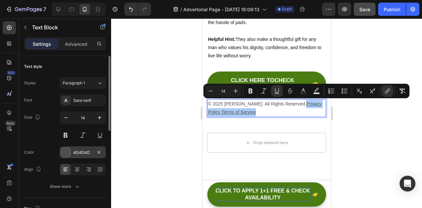
click at [90, 155] on div "4D4D4D" at bounding box center [83, 152] width 46 height 12
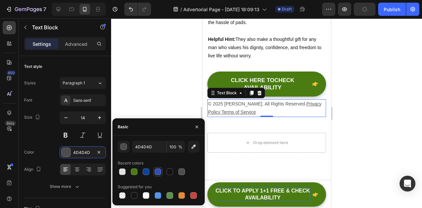
click at [155, 174] on div at bounding box center [158, 171] width 7 height 7
type input "334FB4"
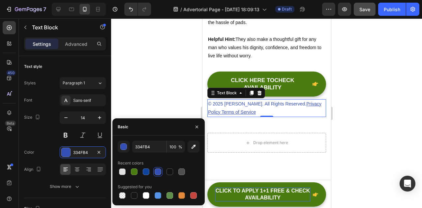
click at [154, 172] on div at bounding box center [158, 172] width 8 height 8
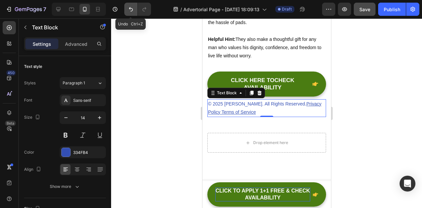
click at [127, 3] on button "Undo/Redo" at bounding box center [130, 9] width 13 height 13
click at [132, 12] on icon "Undo/Redo" at bounding box center [131, 9] width 7 height 7
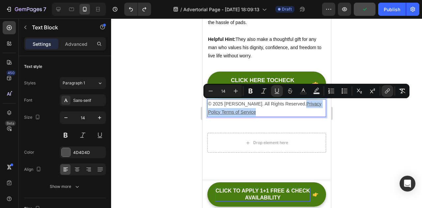
drag, startPoint x: 256, startPoint y: 110, endPoint x: 284, endPoint y: 104, distance: 28.8
click at [284, 104] on p "© 2025 Lupina. All Rights Reserved. Privacy Policy Terms of Service" at bounding box center [266, 108] width 117 height 16
click at [318, 92] on icon "Editor contextual toolbar" at bounding box center [316, 91] width 7 height 7
type input "000000"
type input "77"
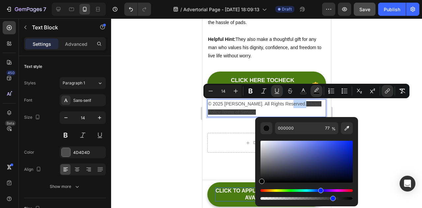
click at [320, 190] on div "Hue" at bounding box center [306, 190] width 92 height 3
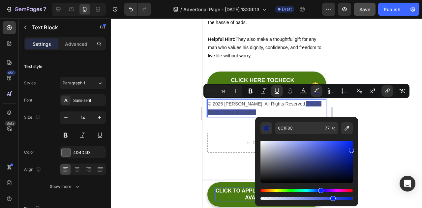
drag, startPoint x: 345, startPoint y: 159, endPoint x: 351, endPoint y: 148, distance: 12.8
click at [351, 148] on div "Editor contextual toolbar" at bounding box center [306, 162] width 92 height 42
type input "0422D1"
click at [128, 6] on icon "Undo/Redo" at bounding box center [131, 9] width 7 height 7
type input "16"
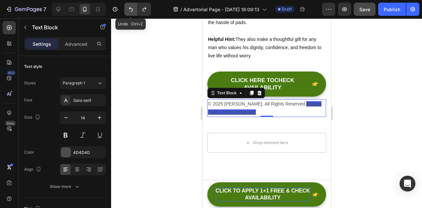
click at [128, 6] on icon "Undo/Redo" at bounding box center [131, 9] width 7 height 7
click at [128, 10] on icon "Undo/Redo" at bounding box center [131, 9] width 7 height 7
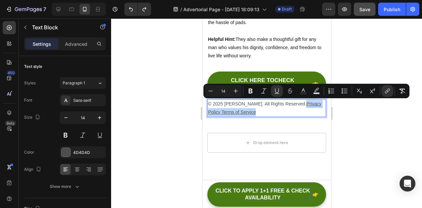
drag, startPoint x: 283, startPoint y: 103, endPoint x: 289, endPoint y: 108, distance: 7.9
click at [303, 91] on icon "Editor contextual toolbar" at bounding box center [303, 91] width 7 height 7
type input "4D4D4D"
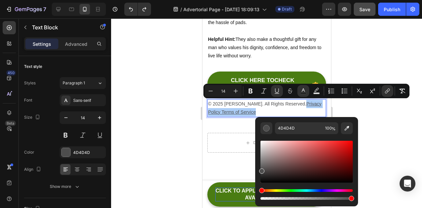
click at [318, 191] on div "Hue" at bounding box center [306, 190] width 92 height 3
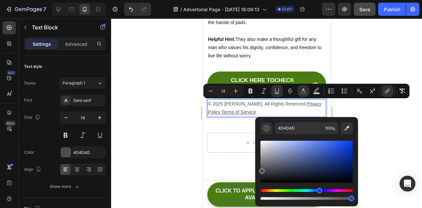
click at [318, 191] on div "Hue" at bounding box center [306, 190] width 92 height 3
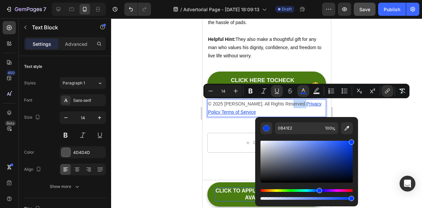
type input "003FFF"
drag, startPoint x: 349, startPoint y: 145, endPoint x: 355, endPoint y: 135, distance: 11.7
click at [355, 135] on div "003FFF 100 %" at bounding box center [306, 159] width 103 height 84
click at [401, 119] on div at bounding box center [266, 113] width 311 height 190
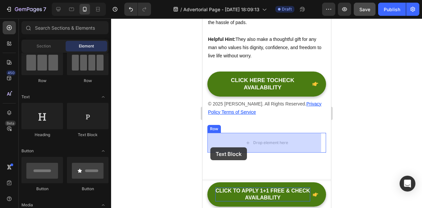
drag, startPoint x: 296, startPoint y: 141, endPoint x: 210, endPoint y: 147, distance: 86.6
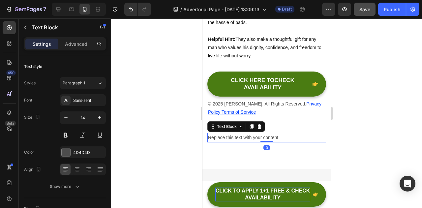
click at [278, 139] on div "Replace this text with your content" at bounding box center [266, 138] width 119 height 10
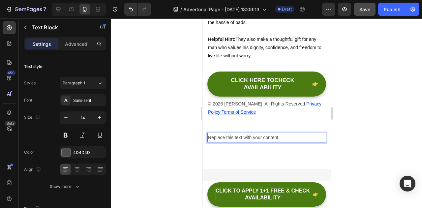
click at [278, 139] on p "Replace this text with your content" at bounding box center [266, 138] width 117 height 8
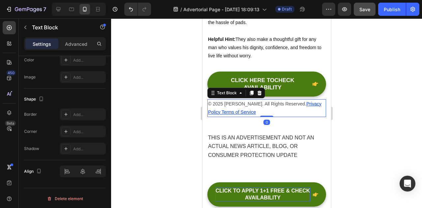
click at [229, 101] on p "© 2025 Lupina. All Rights Reserved. Privacy Policy Terms of Service" at bounding box center [266, 108] width 117 height 16
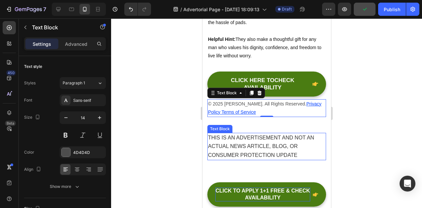
click at [236, 143] on span "THIS IS AN ADVERTISEMENT AND NOT AN ACTUAL NEWS ARTICLE, BLOG, OR CONSUMER PROT…" at bounding box center [261, 146] width 106 height 23
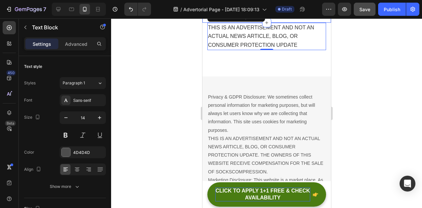
scroll to position [2659, 0]
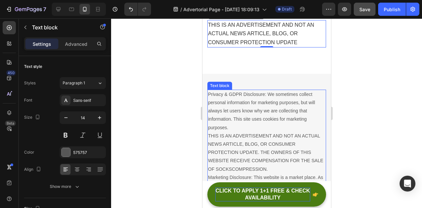
click at [250, 118] on p "Privacy & GDPR Disclosure: We sometimes collect personal information for market…" at bounding box center [266, 189] width 117 height 199
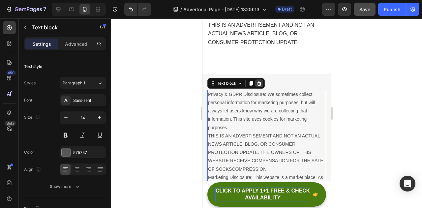
click at [260, 83] on icon at bounding box center [259, 83] width 4 height 5
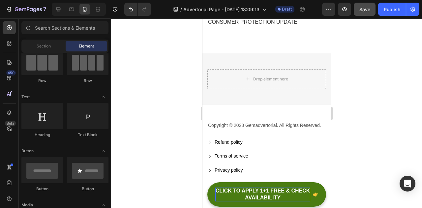
scroll to position [2679, 0]
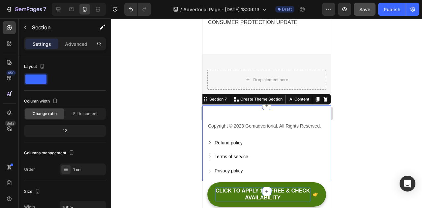
click at [231, 108] on div "Copyright © 2023 Gemadvertorial. All Rights Reserved. Text block Refund policy …" at bounding box center [266, 148] width 129 height 86
click at [322, 97] on icon at bounding box center [324, 99] width 5 height 5
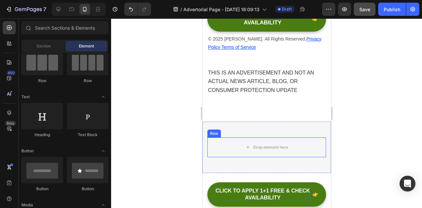
scroll to position [2612, 0]
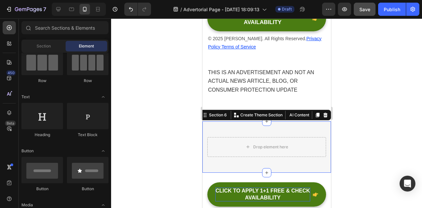
click at [241, 129] on div "Drop element here Row Section 6 You can create reusable sections Create Theme S…" at bounding box center [266, 146] width 129 height 51
click at [323, 114] on icon at bounding box center [325, 115] width 4 height 5
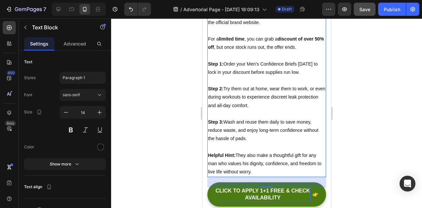
scroll to position [2432, 0]
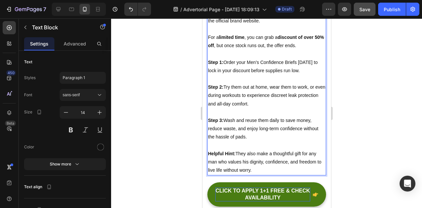
click at [264, 169] on p "Helpful Hint: They also make a thoughtful gift for any man who values his digni…" at bounding box center [266, 162] width 117 height 25
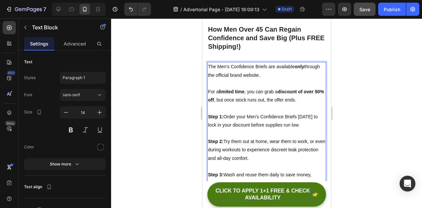
scroll to position [2347, 0]
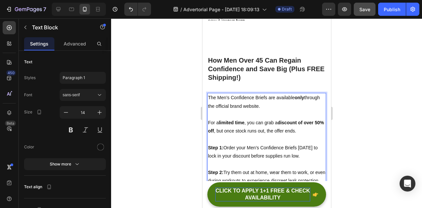
drag, startPoint x: 264, startPoint y: 169, endPoint x: 208, endPoint y: 95, distance: 92.6
click at [208, 95] on div "The Men’s Confidence Briefs are available only through the official brand websi…" at bounding box center [266, 176] width 119 height 167
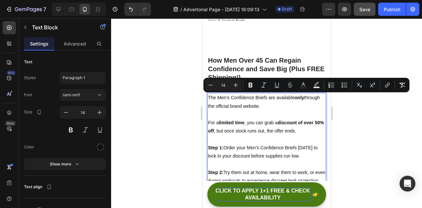
copy div "The Men’s Confidence Briefs are available only through the official brand websi…"
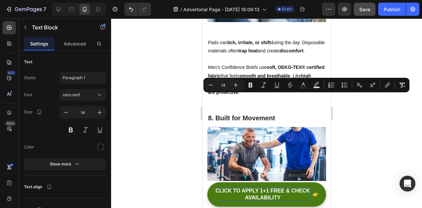
click at [363, 117] on div at bounding box center [266, 113] width 311 height 190
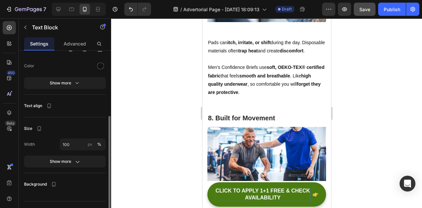
scroll to position [92, 0]
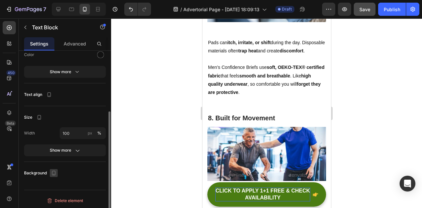
click at [53, 170] on icon "button" at bounding box center [53, 173] width 7 height 7
click at [60, 154] on button "Show more" at bounding box center [65, 150] width 82 height 12
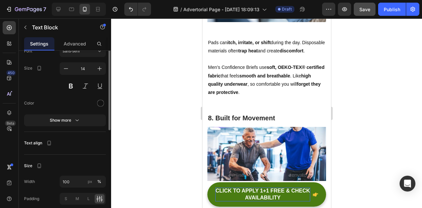
scroll to position [0, 0]
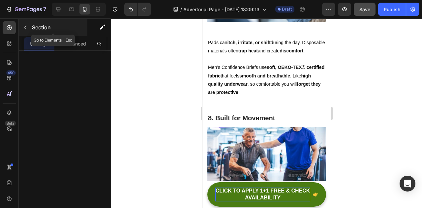
click at [26, 28] on icon "button" at bounding box center [25, 27] width 5 height 5
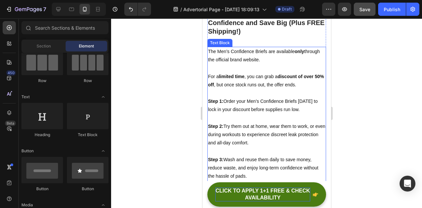
scroll to position [1778, 0]
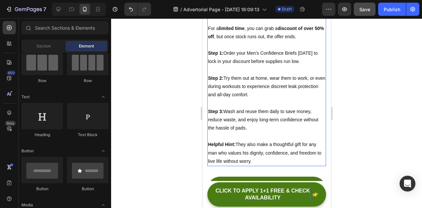
click at [268, 104] on p "Rich Text Editor. Editing area: main" at bounding box center [266, 103] width 117 height 8
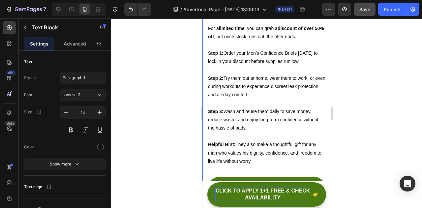
click at [202, 85] on div "How Men Over 45 Can Regain Confidence and Save Big (Plus FREE Shipping!) Headin…" at bounding box center [266, 99] width 129 height 277
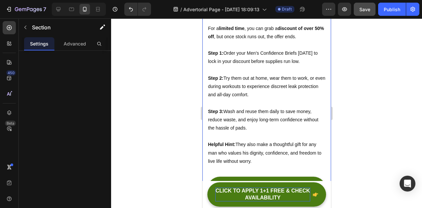
click at [202, 85] on div "How Men Over 45 Can Regain Confidence and Save Big (Plus FREE Shipping!) Headin…" at bounding box center [266, 99] width 129 height 277
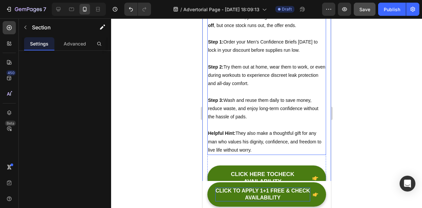
scroll to position [1788, 0]
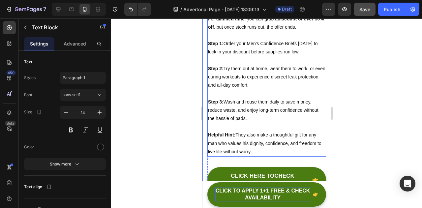
click at [250, 114] on p "Step 3: Wash and reuse them daily to save money, reduce waste, and enjoy long-t…" at bounding box center [266, 110] width 117 height 25
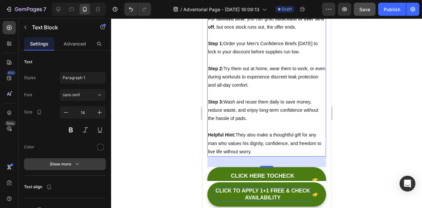
click at [69, 162] on div "Show more" at bounding box center [65, 164] width 31 height 7
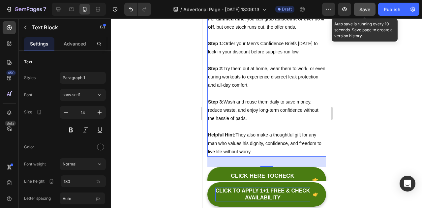
click at [362, 10] on span "Save" at bounding box center [364, 10] width 11 height 6
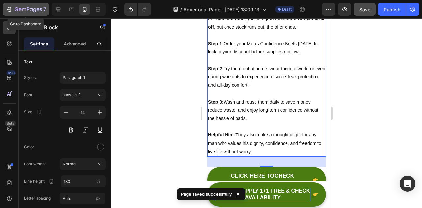
click at [11, 11] on icon "button" at bounding box center [9, 9] width 3 height 5
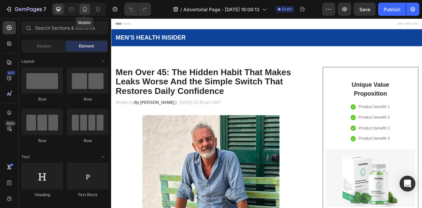
click at [85, 6] on icon at bounding box center [84, 9] width 7 height 7
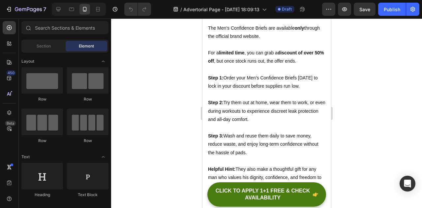
scroll to position [2426, 0]
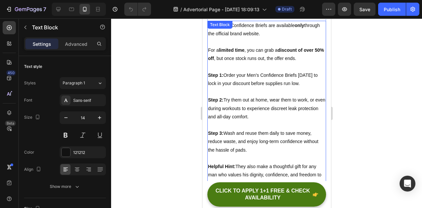
click at [214, 130] on p "Step 3: Wash and reuse them daily to save money, reduce waste, and enjoy long-t…" at bounding box center [266, 141] width 117 height 25
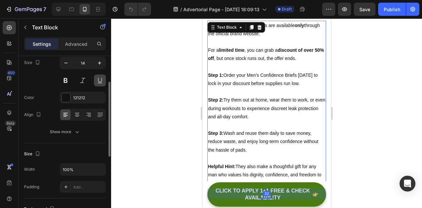
scroll to position [56, 0]
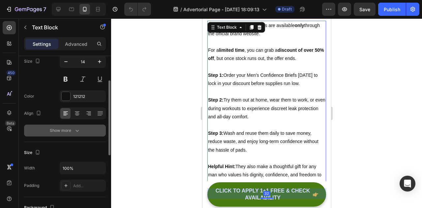
click at [75, 128] on icon "button" at bounding box center [77, 130] width 7 height 7
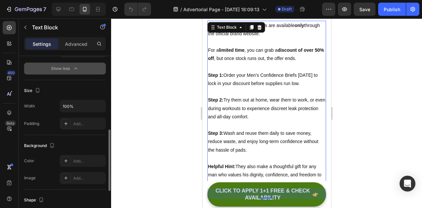
scroll to position [208, 0]
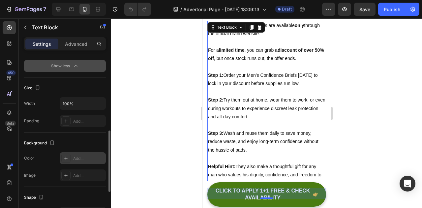
click at [64, 158] on icon at bounding box center [65, 158] width 5 height 5
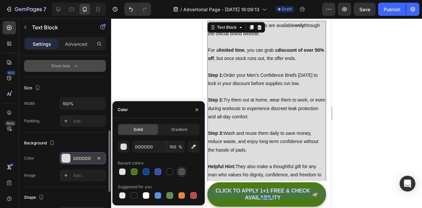
click at [181, 171] on div at bounding box center [181, 171] width 7 height 7
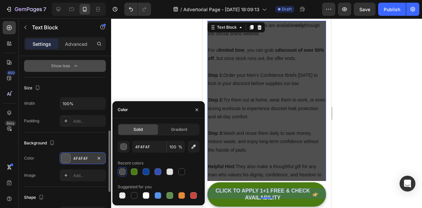
click at [119, 174] on div at bounding box center [122, 172] width 8 height 8
click at [134, 11] on icon "Undo/Redo" at bounding box center [131, 9] width 7 height 7
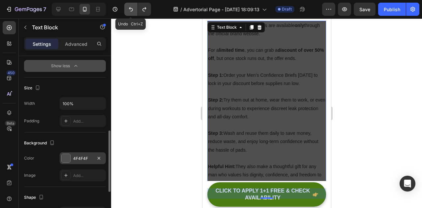
click at [131, 5] on button "Undo/Redo" at bounding box center [130, 9] width 13 height 13
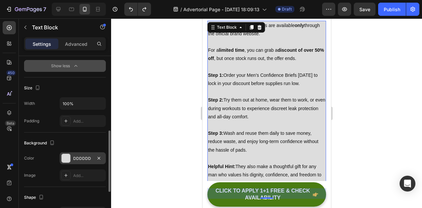
click at [79, 157] on div "DDDDDD" at bounding box center [82, 159] width 19 height 6
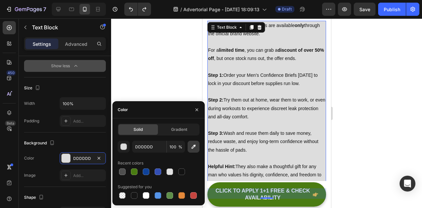
click at [192, 151] on button "button" at bounding box center [194, 147] width 12 height 12
type input "F9F9F9"
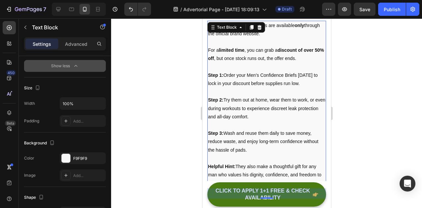
click at [139, 88] on div at bounding box center [266, 113] width 311 height 190
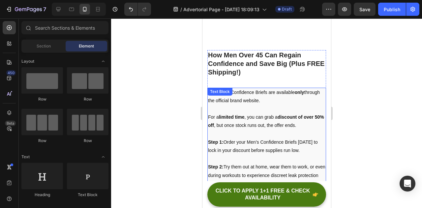
scroll to position [2359, 0]
click at [254, 129] on p "For a limited time , you can grab a discount of over 50% off , but once stock r…" at bounding box center [266, 121] width 117 height 16
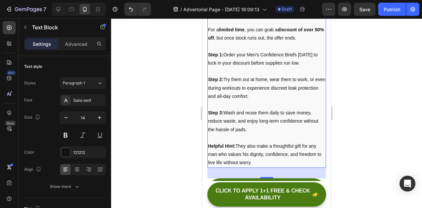
scroll to position [2448, 0]
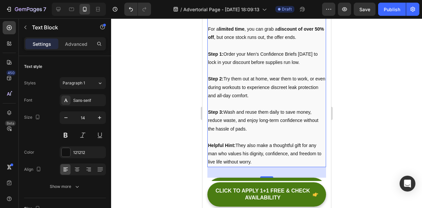
click at [267, 162] on p "Helpful Hint: They also make a thoughtful gift for any man who values his digni…" at bounding box center [266, 153] width 117 height 25
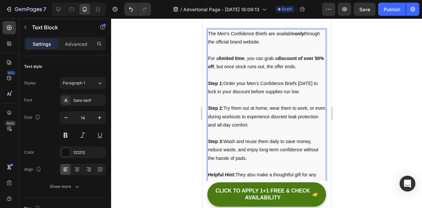
scroll to position [2414, 0]
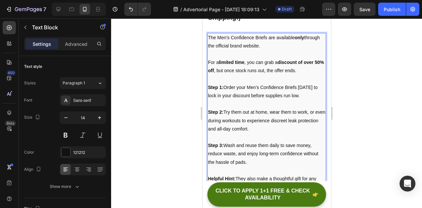
drag, startPoint x: 267, startPoint y: 162, endPoint x: 208, endPoint y: 36, distance: 138.9
click at [208, 36] on div "The Men’s Confidence Briefs are available only through the official brand websi…" at bounding box center [266, 116] width 119 height 167
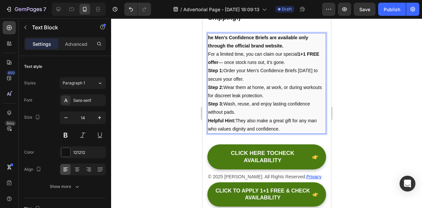
click at [291, 46] on p "he Men’s Confidence Briefs are available only through the official brand websit…" at bounding box center [266, 42] width 117 height 16
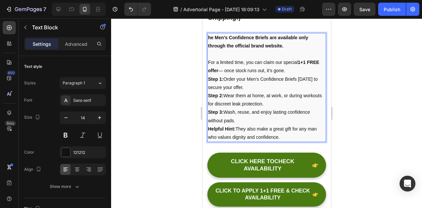
click at [306, 68] on p "For a limited time, you can claim our special 1+1 FREE offer — once stock runs …" at bounding box center [266, 66] width 117 height 16
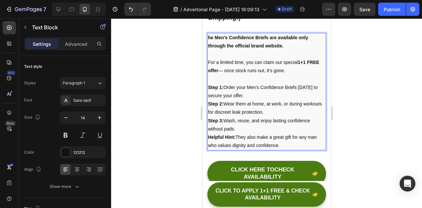
click at [262, 93] on p "Step 1: Order your Men’s Confidence Briefs today to secure your offer. Step 2: …" at bounding box center [266, 108] width 117 height 50
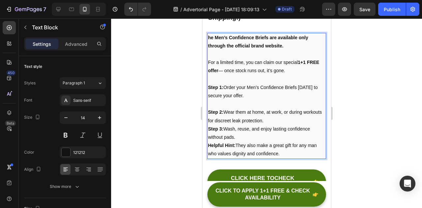
click at [286, 121] on p "⁠⁠⁠⁠⁠⁠⁠ Step 2: Wear them at home, at work, or during workouts for discreet lea…" at bounding box center [266, 121] width 117 height 42
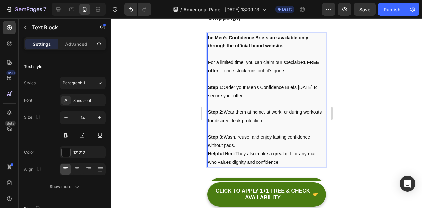
click at [253, 147] on p "⁠⁠⁠⁠⁠⁠⁠ Step 3: Wash, reuse, and enjoy lasting confidence without pads." at bounding box center [266, 137] width 117 height 25
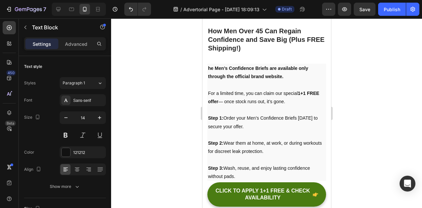
scroll to position [1342, 0]
click at [251, 108] on p at bounding box center [266, 110] width 117 height 8
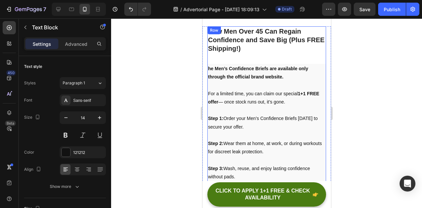
click at [227, 58] on div "How Men Over 45 Can Regain Confidence and Save Big (Plus FREE Shipping!) Headin…" at bounding box center [266, 135] width 119 height 219
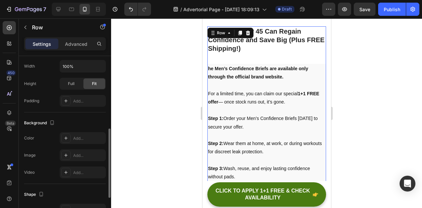
scroll to position [180, 0]
click at [73, 137] on div "Add..." at bounding box center [88, 137] width 31 height 6
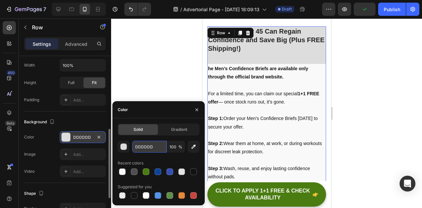
click at [147, 145] on input "DDDDDD" at bounding box center [149, 147] width 34 height 12
paste input "f5f5f5"
type input "f5f5f5"
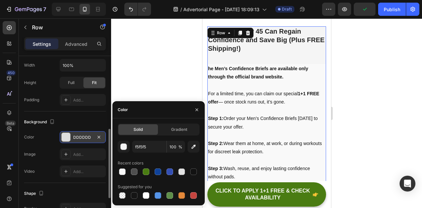
click at [148, 60] on div at bounding box center [266, 113] width 311 height 190
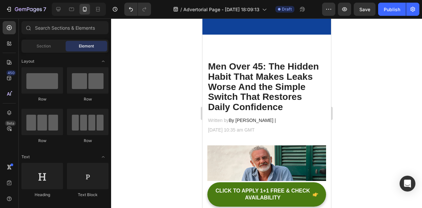
scroll to position [0, 0]
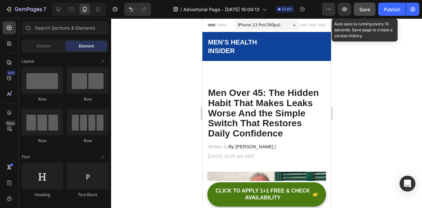
click at [362, 12] on div "Save" at bounding box center [364, 9] width 11 height 7
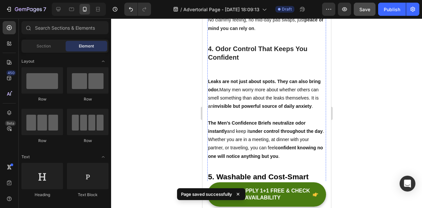
scroll to position [678, 0]
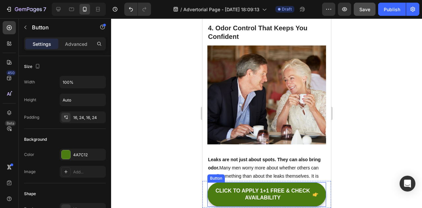
click at [302, 183] on button "CLICK TO APPLY 1+1 FREE & CHECK AVAILABILITY" at bounding box center [266, 194] width 119 height 24
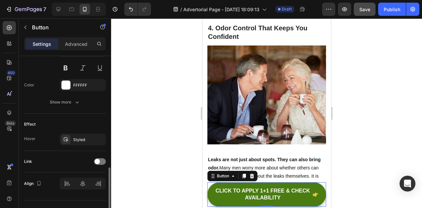
scroll to position [352, 0]
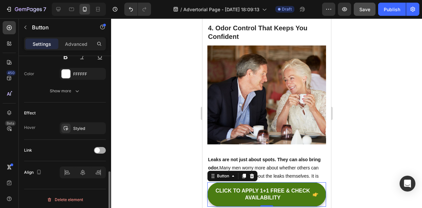
click at [98, 148] on span at bounding box center [97, 150] width 5 height 5
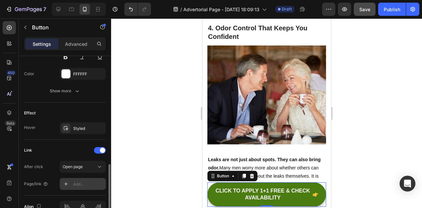
click at [83, 181] on div "Add..." at bounding box center [88, 184] width 31 height 6
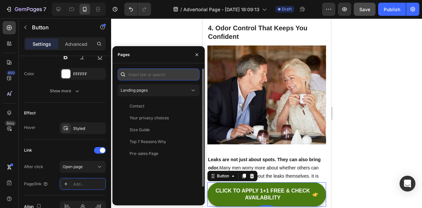
click at [157, 77] on input "text" at bounding box center [159, 75] width 82 height 12
paste input "https://trylupina.com/products/confidence-briefs"
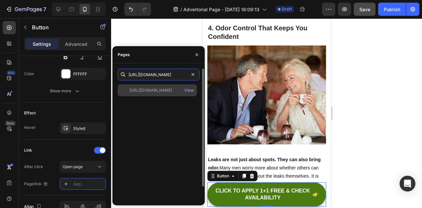
type input "https://trylupina.com/products/confidence-briefs"
click at [149, 93] on div "https://trylupina.com/products/confidence-briefs View" at bounding box center [157, 90] width 79 height 12
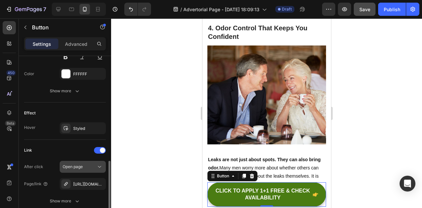
click at [99, 168] on button "Open page" at bounding box center [83, 167] width 46 height 12
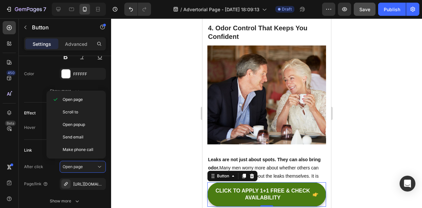
click at [148, 124] on div at bounding box center [266, 113] width 311 height 190
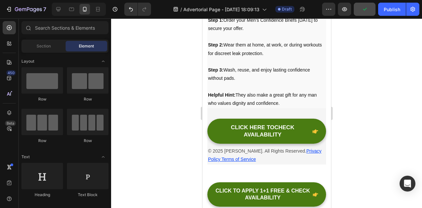
scroll to position [2482, 0]
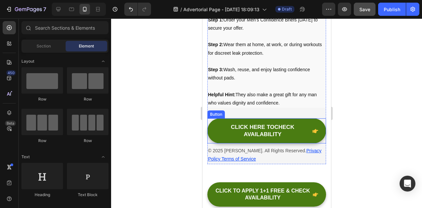
click at [212, 129] on button "CLICK HERE TOCHECK AVAILABILITY" at bounding box center [266, 130] width 119 height 25
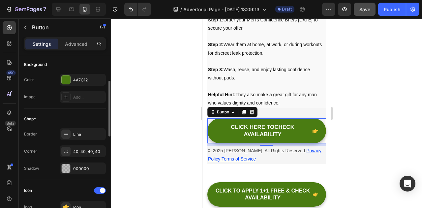
scroll to position [0, 0]
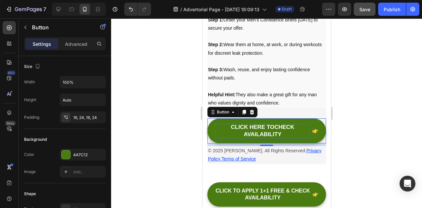
click at [228, 134] on p "CLICK HERE TOCHECK AVAILABILITY" at bounding box center [262, 131] width 95 height 15
click at [210, 128] on button "CLICK HERE TOCHECK AVAILABILITY" at bounding box center [266, 130] width 119 height 25
click at [213, 128] on button "CLICK HERE TOCHECK AVAILABILITY" at bounding box center [266, 130] width 119 height 25
click at [284, 132] on p "CLICK HERE TOCHECK AVAILABILITY" at bounding box center [262, 131] width 95 height 15
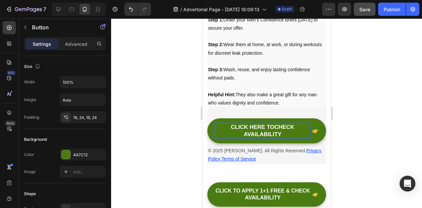
click at [313, 127] on button "CLICK HERE TOCHECK AVAILABILITY" at bounding box center [266, 130] width 119 height 25
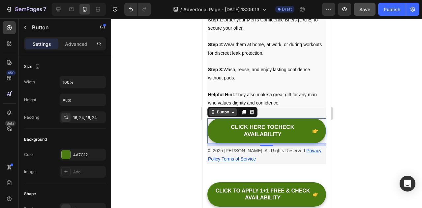
click at [231, 111] on icon at bounding box center [232, 111] width 5 height 5
click at [175, 127] on div at bounding box center [266, 113] width 311 height 190
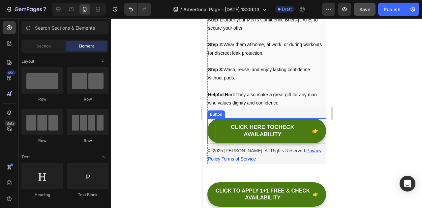
click at [223, 129] on p "CLICK HERE TOCHECK AVAILABILITY" at bounding box center [262, 131] width 95 height 15
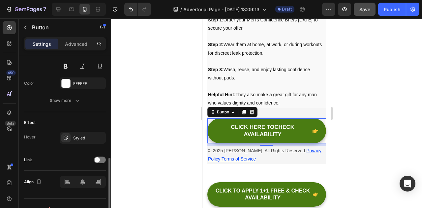
scroll to position [352, 0]
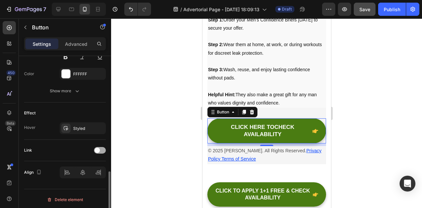
click at [98, 148] on span at bounding box center [97, 150] width 5 height 5
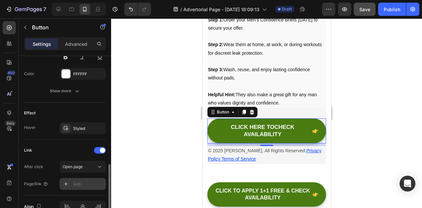
click at [83, 178] on div "Add..." at bounding box center [83, 184] width 46 height 12
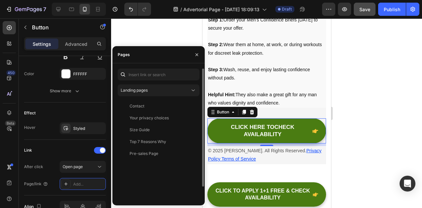
click at [150, 82] on div "Landing pages Contact View Your privacy choices View Size Guide View Top 7 Reas…" at bounding box center [159, 142] width 82 height 146
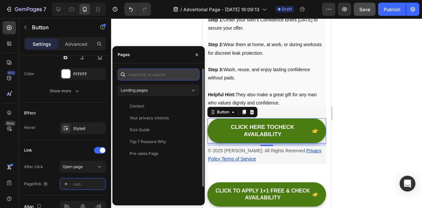
click at [146, 76] on input "text" at bounding box center [159, 75] width 82 height 12
paste input "https://trylupina.com/products/confidence-briefs"
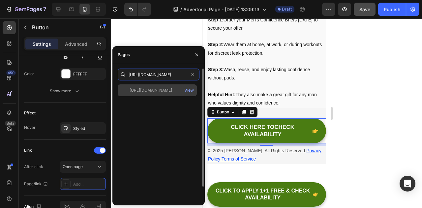
type input "https://trylupina.com/products/confidence-briefs"
click at [146, 85] on div "https://trylupina.com/products/confidence-briefs View" at bounding box center [157, 90] width 79 height 12
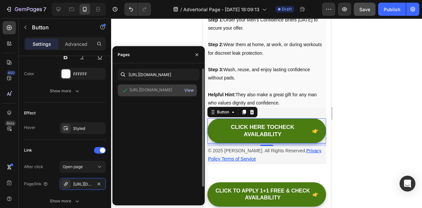
click at [187, 88] on div "View" at bounding box center [189, 90] width 10 height 6
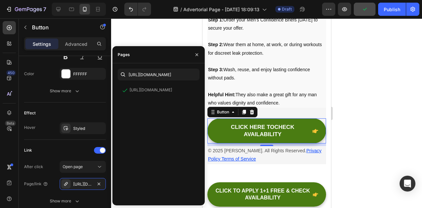
click at [159, 36] on div at bounding box center [266, 113] width 311 height 190
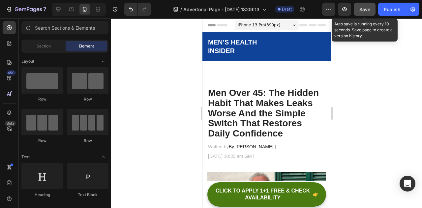
click at [369, 12] on div "Save" at bounding box center [364, 9] width 11 height 7
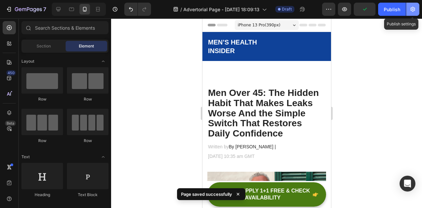
click at [410, 8] on icon "button" at bounding box center [412, 9] width 7 height 7
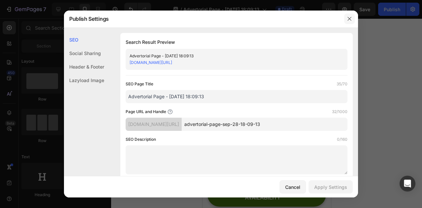
click at [348, 19] on icon "button" at bounding box center [349, 18] width 5 height 5
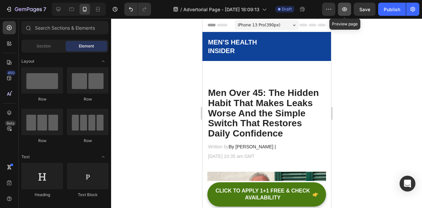
click at [343, 8] on icon "button" at bounding box center [344, 9] width 7 height 7
click at [101, 8] on icon at bounding box center [98, 9] width 7 height 7
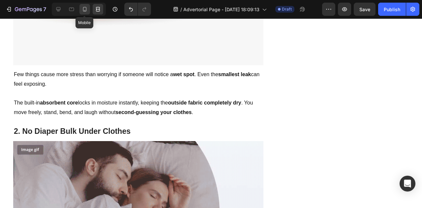
click at [85, 9] on icon at bounding box center [84, 9] width 7 height 7
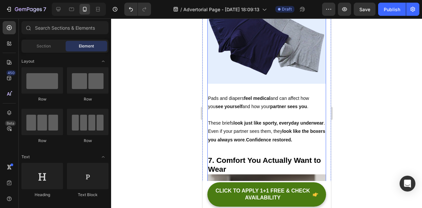
scroll to position [1567, 0]
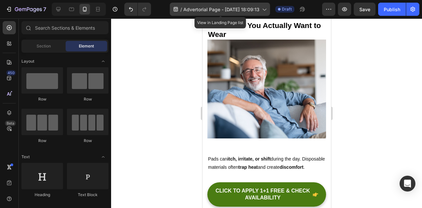
click at [225, 11] on span "Advertorial Page - [DATE] 18:09:13" at bounding box center [221, 9] width 76 height 7
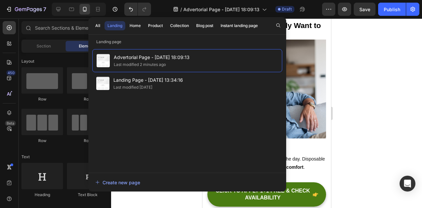
click at [394, 83] on div at bounding box center [266, 113] width 311 height 190
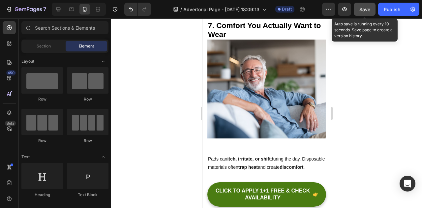
click at [358, 9] on button "Save" at bounding box center [365, 9] width 22 height 13
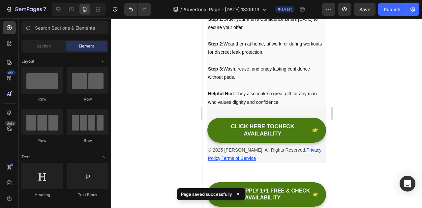
scroll to position [2639, 0]
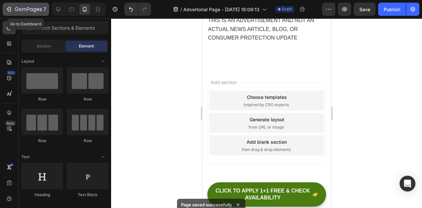
click at [11, 3] on button "7" at bounding box center [26, 9] width 46 height 13
